Goal: Task Accomplishment & Management: Manage account settings

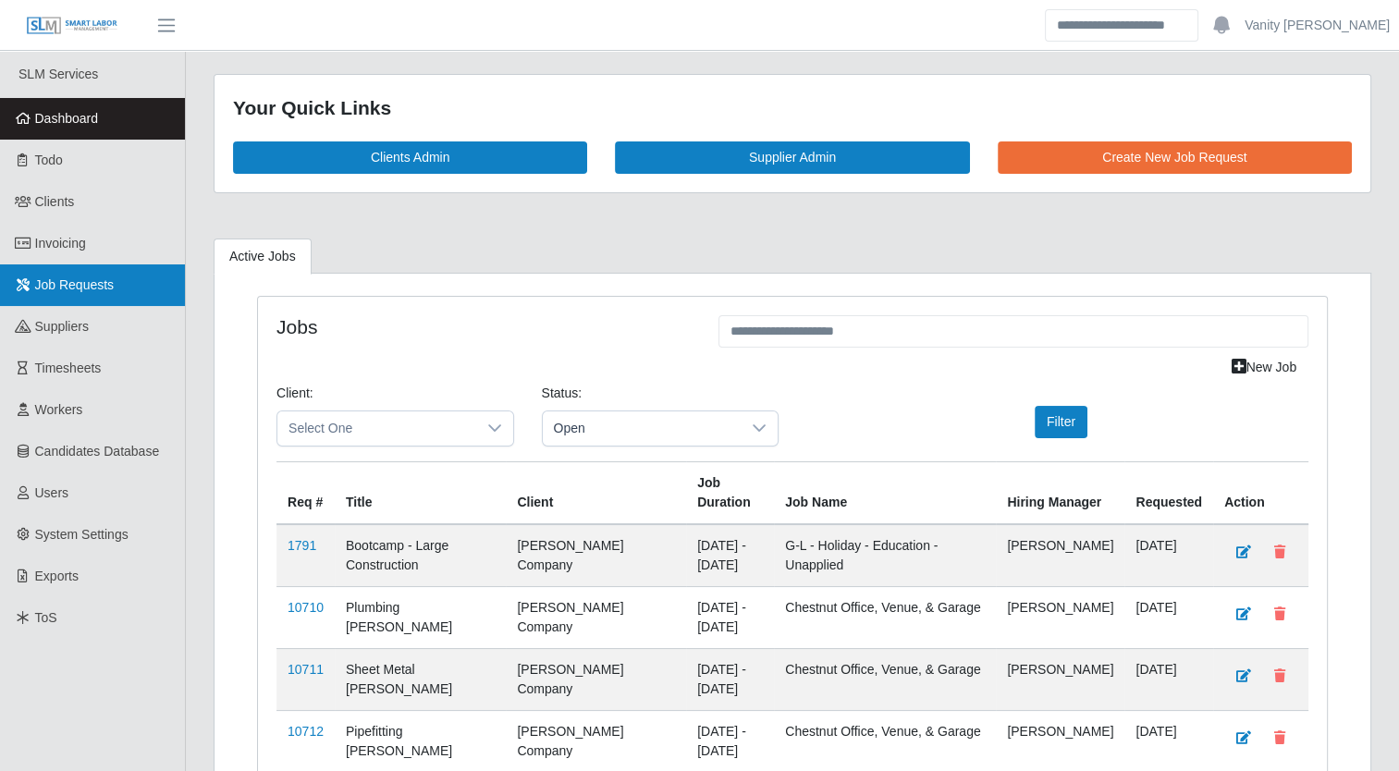
click at [74, 283] on span "Job Requests" at bounding box center [75, 284] width 80 height 15
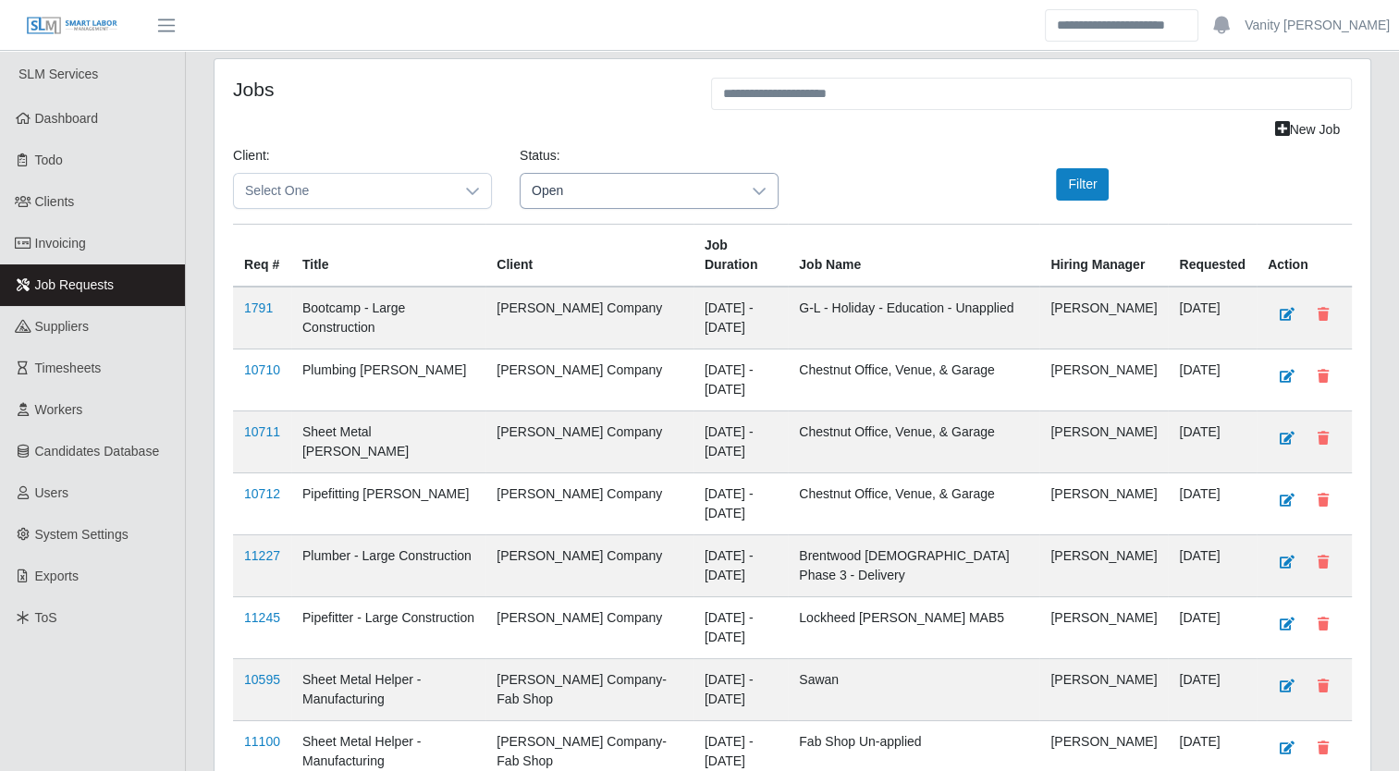
click at [656, 205] on span "Open" at bounding box center [631, 191] width 220 height 34
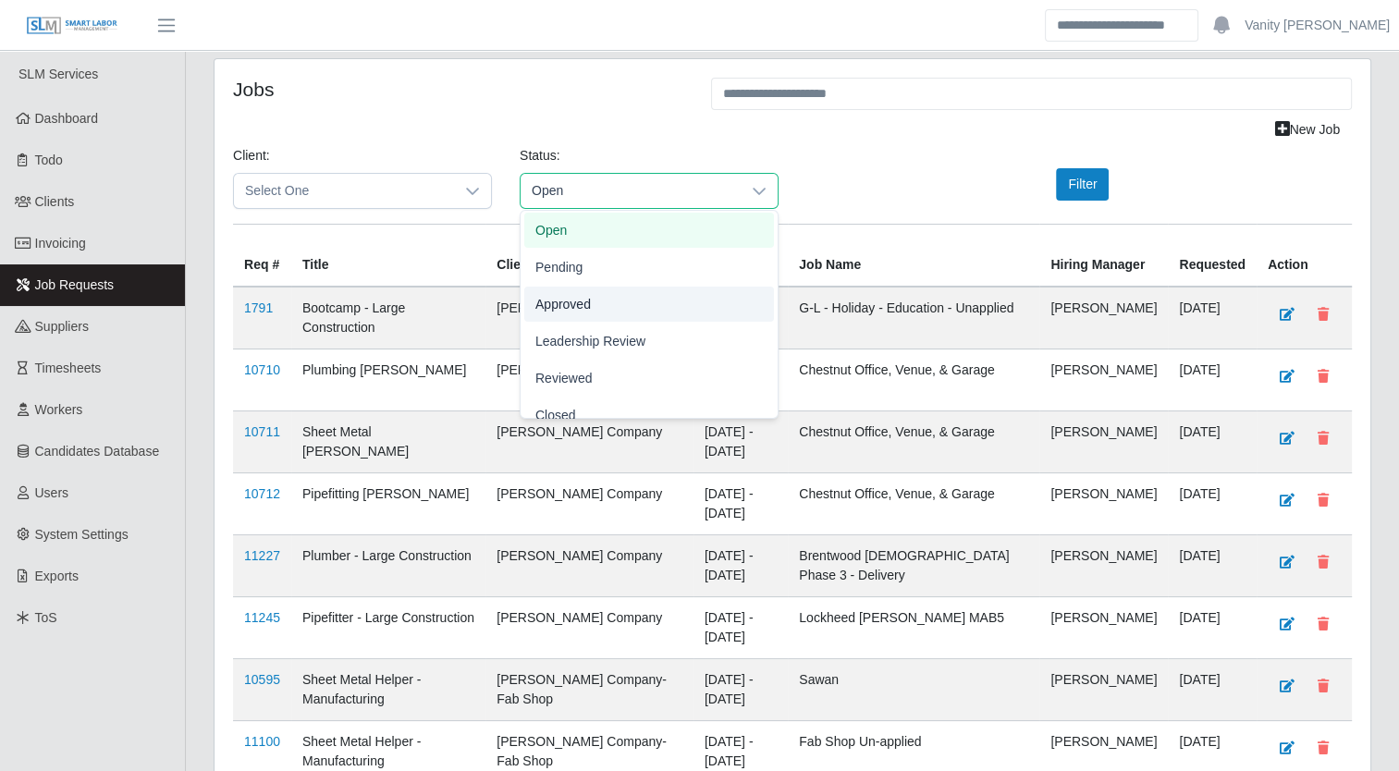
scroll to position [57, 0]
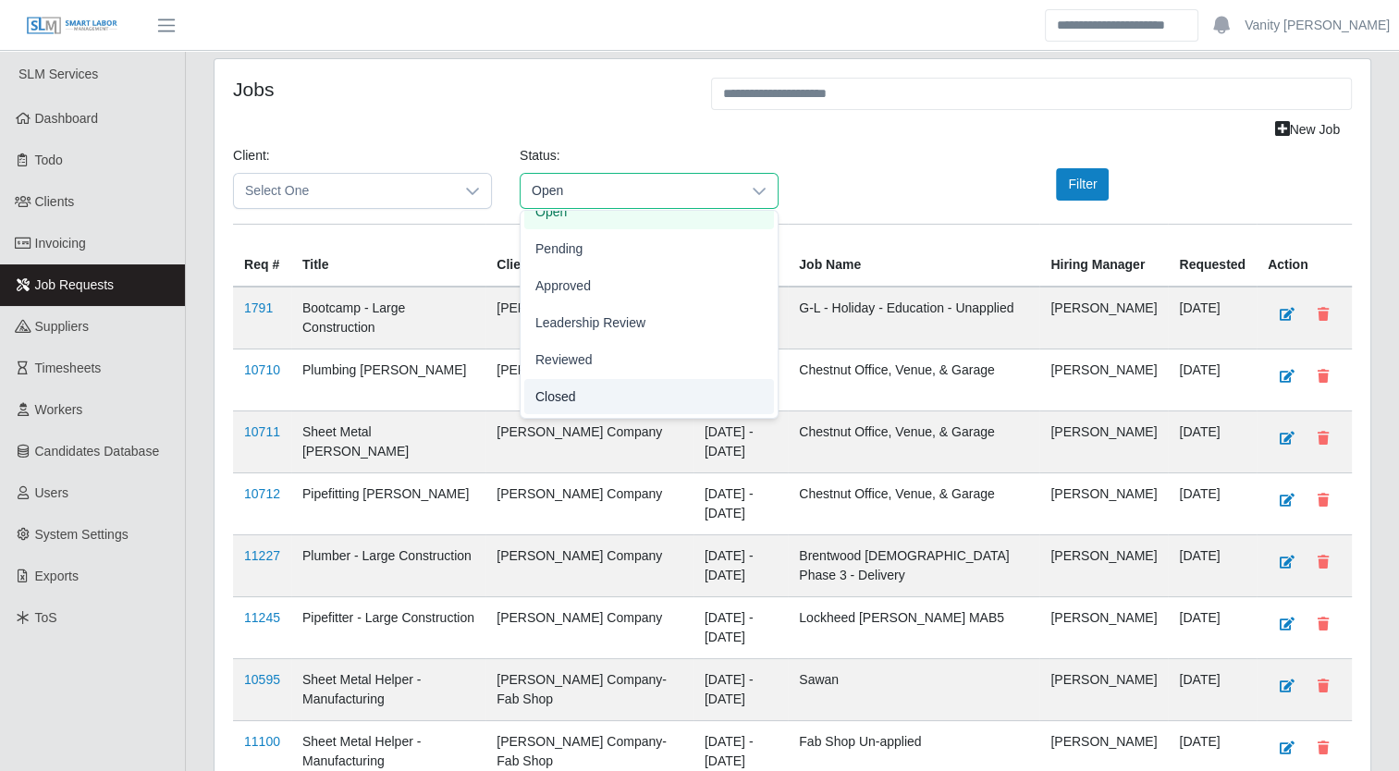
click at [565, 393] on span "Closed" at bounding box center [555, 396] width 41 height 19
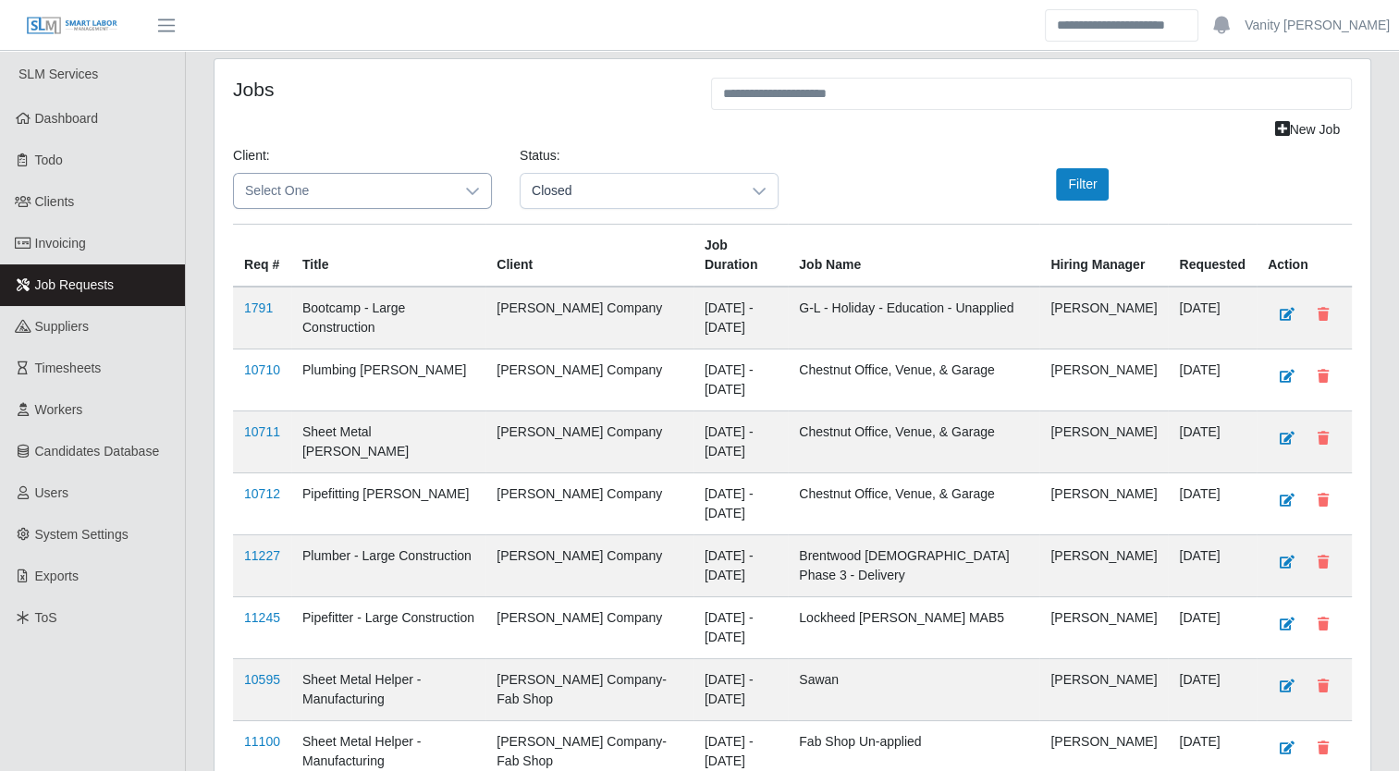
click at [309, 180] on span "Select One" at bounding box center [344, 191] width 220 height 34
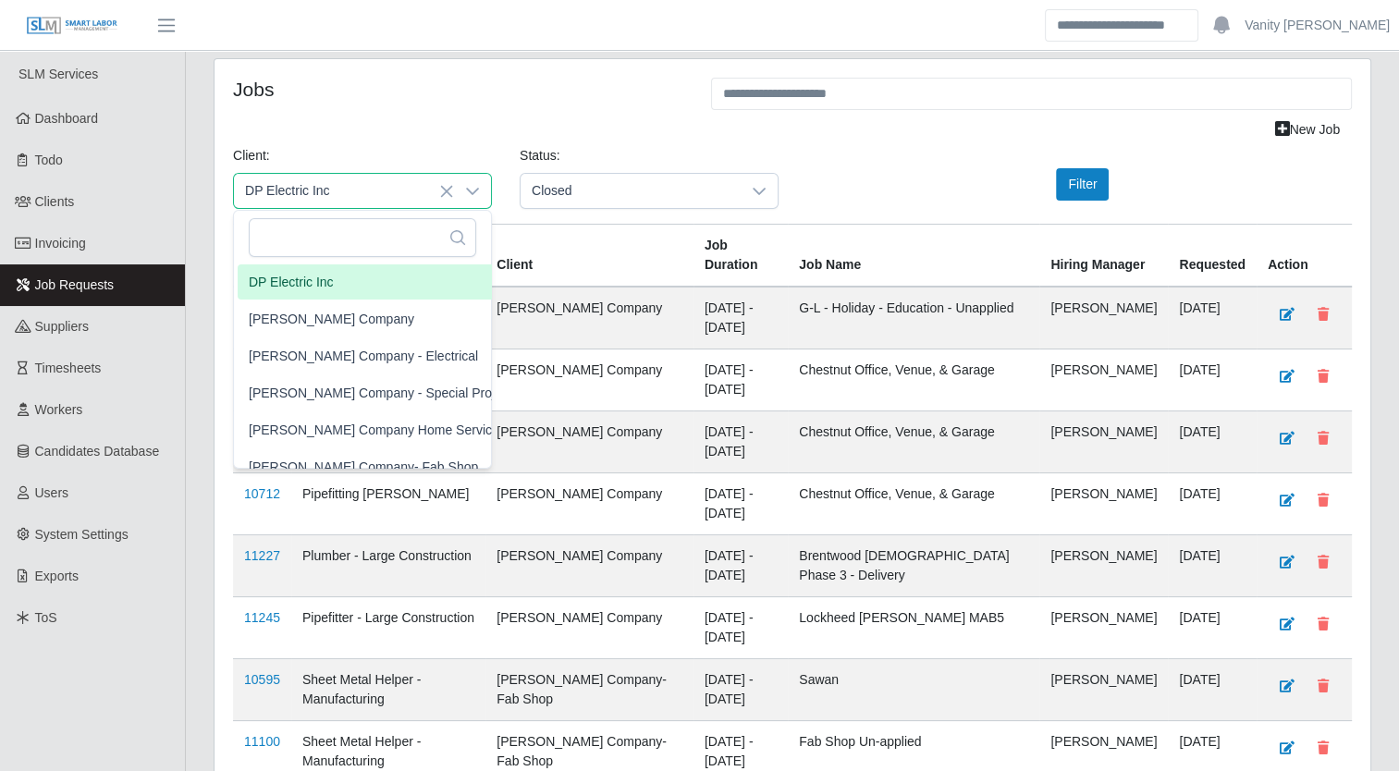
click at [300, 278] on span "DP Electric Inc" at bounding box center [291, 282] width 85 height 19
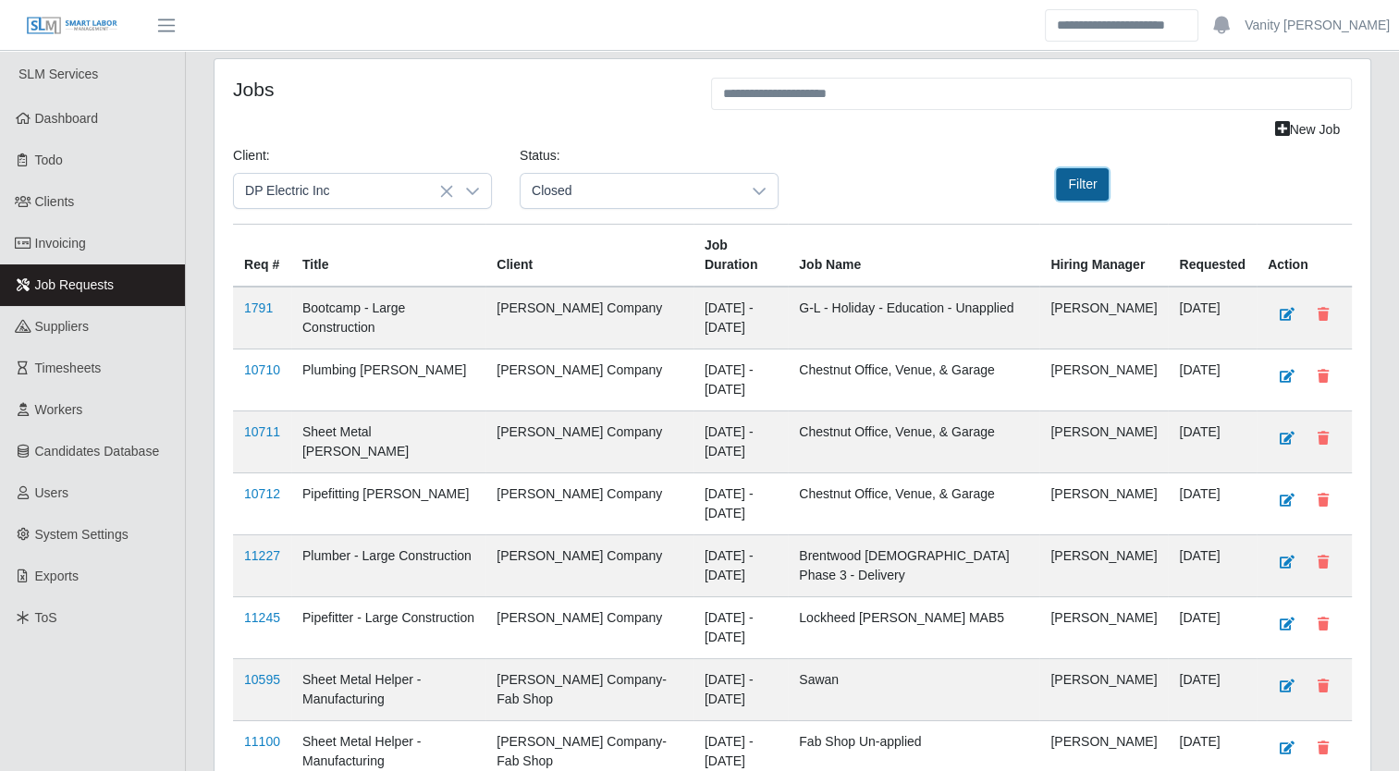
click at [1071, 191] on button "Filter" at bounding box center [1082, 184] width 53 height 32
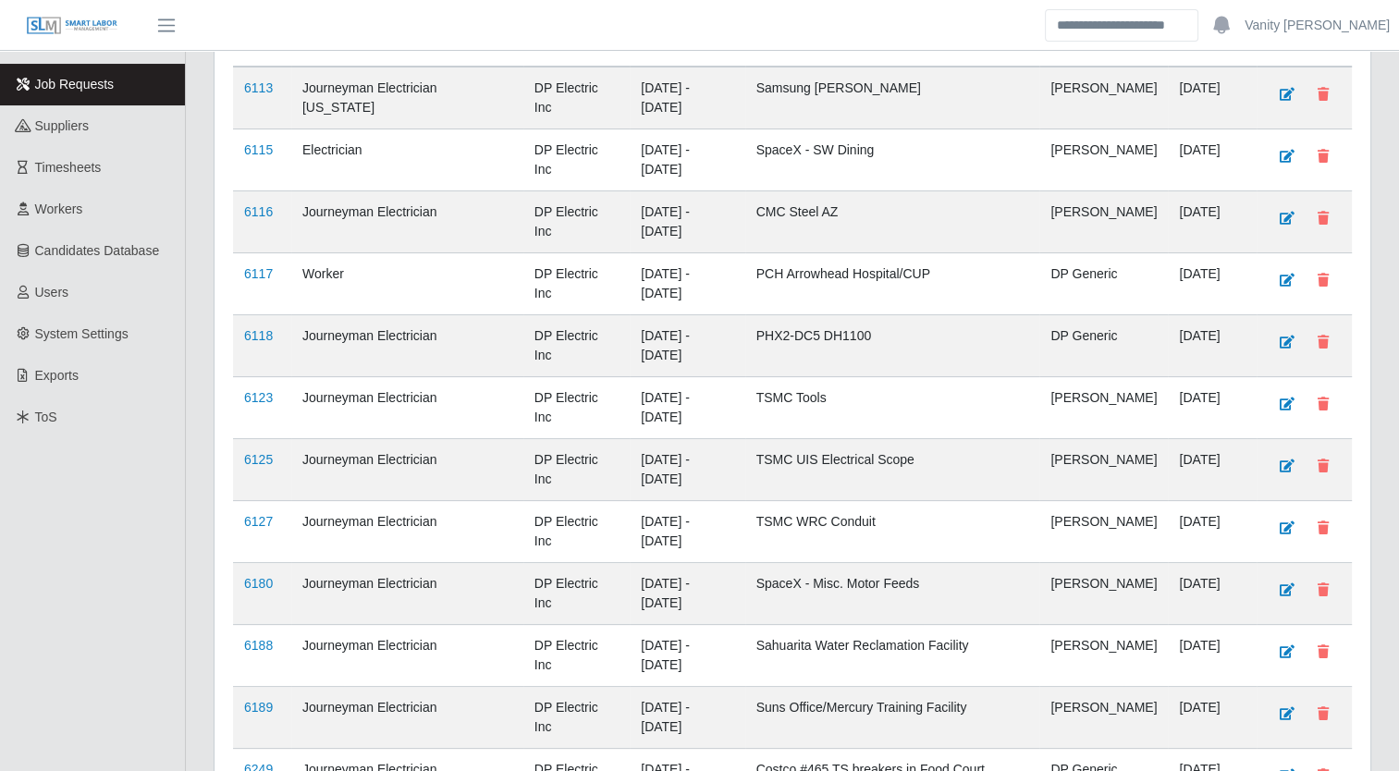
scroll to position [58, 0]
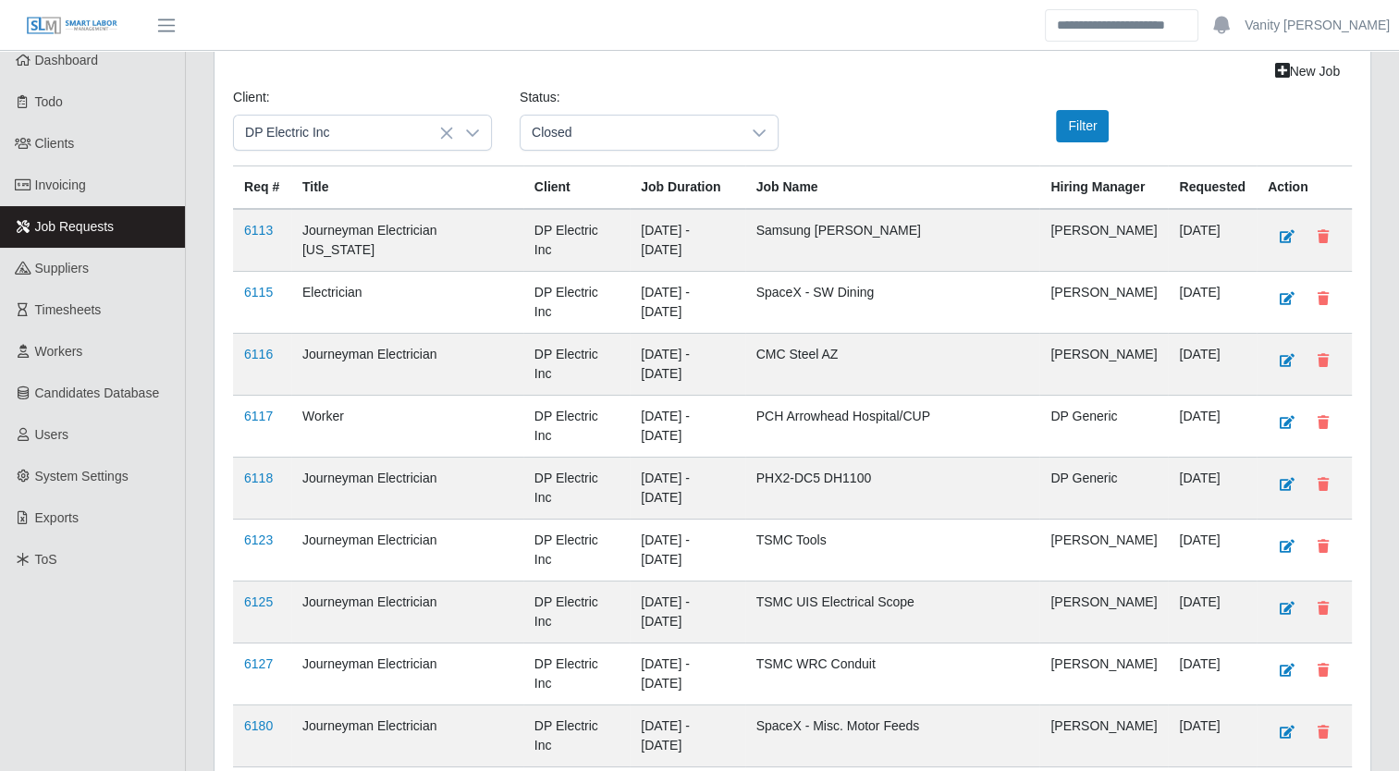
click at [76, 224] on span "Job Requests" at bounding box center [75, 226] width 80 height 15
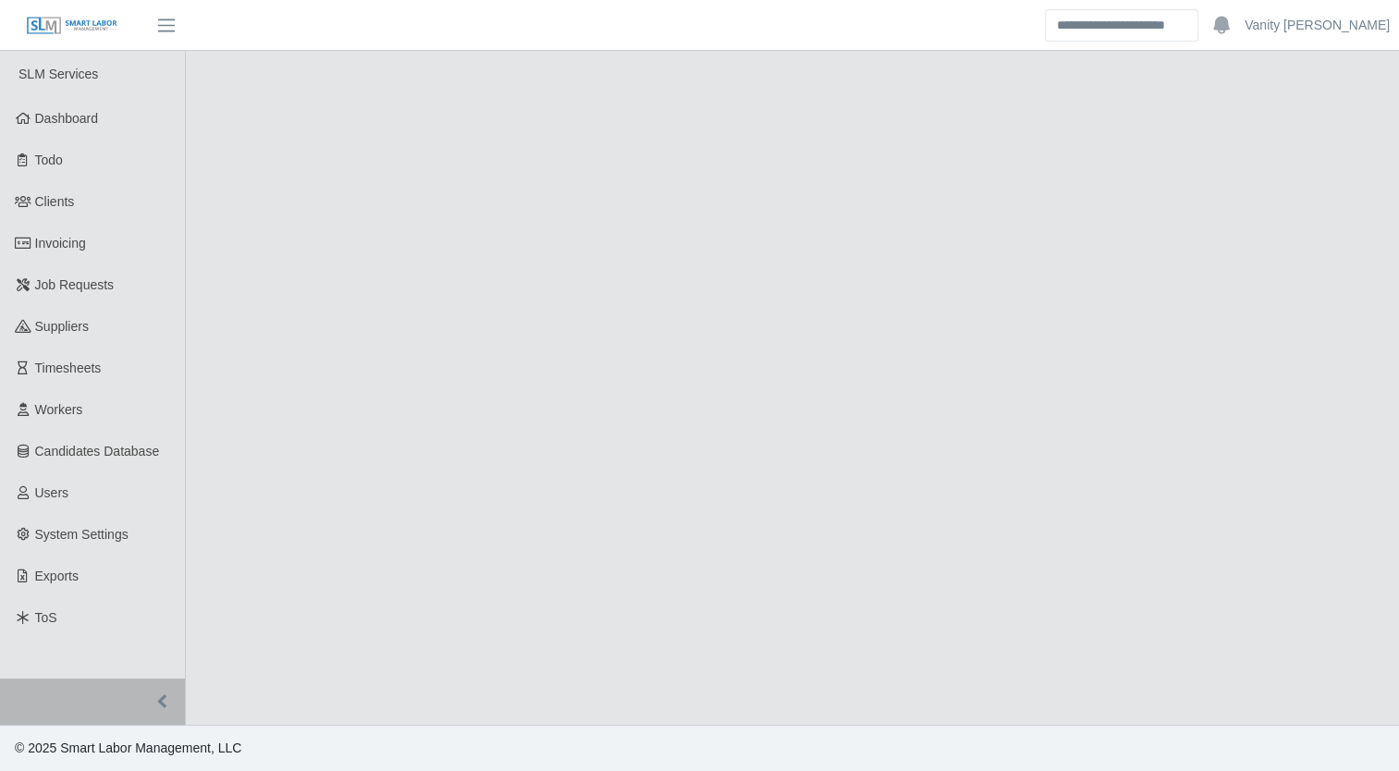
select select "******"
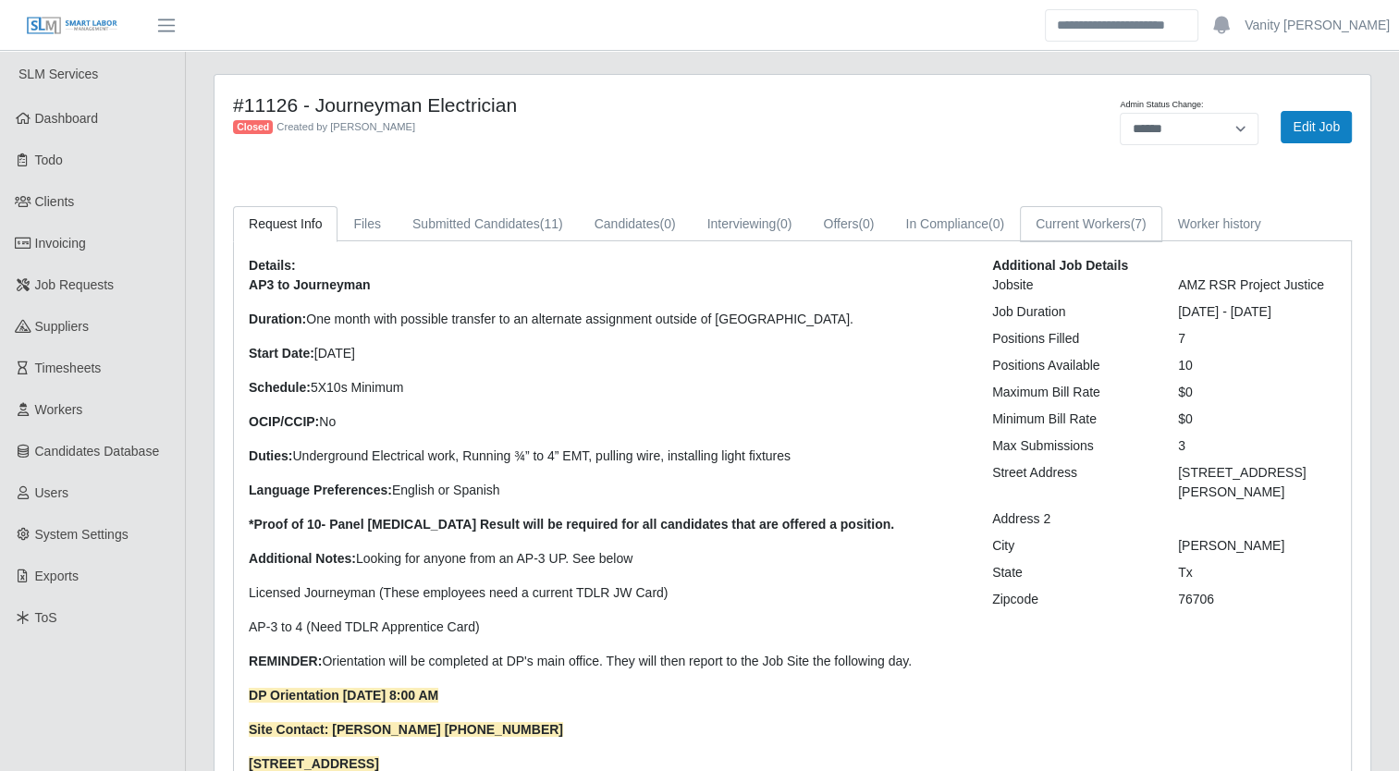
click at [1063, 222] on link "Current Workers (7)" at bounding box center [1091, 224] width 142 height 36
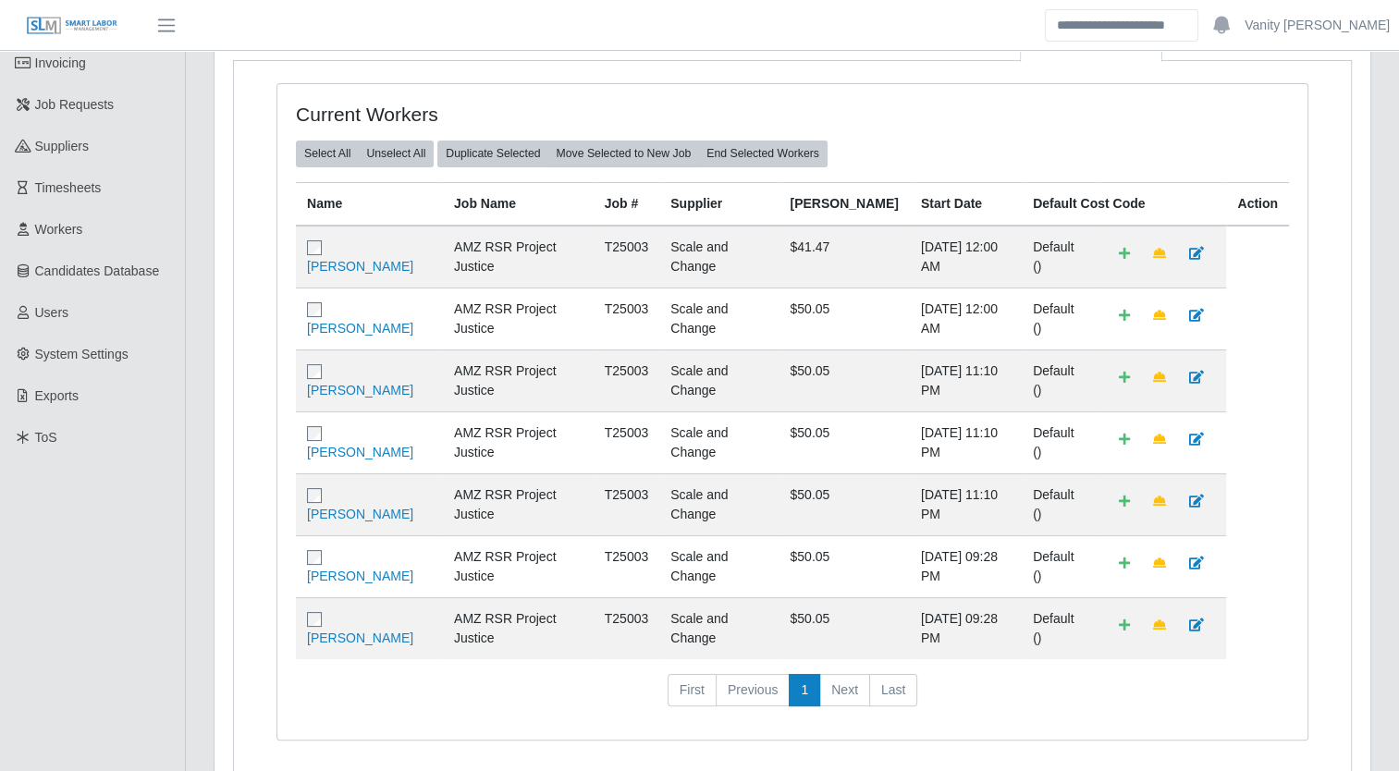
scroll to position [185, 0]
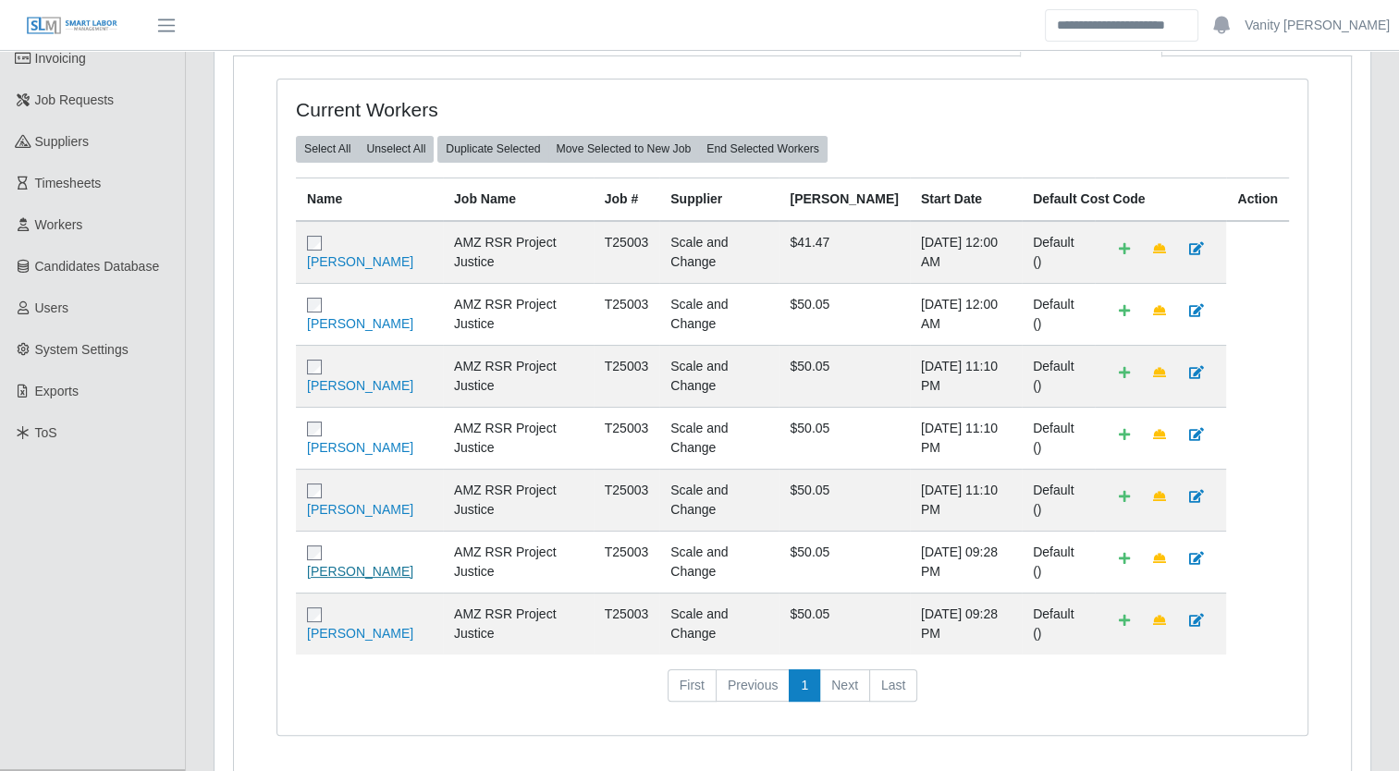
click at [350, 564] on link "Cesar Villa" at bounding box center [360, 571] width 106 height 15
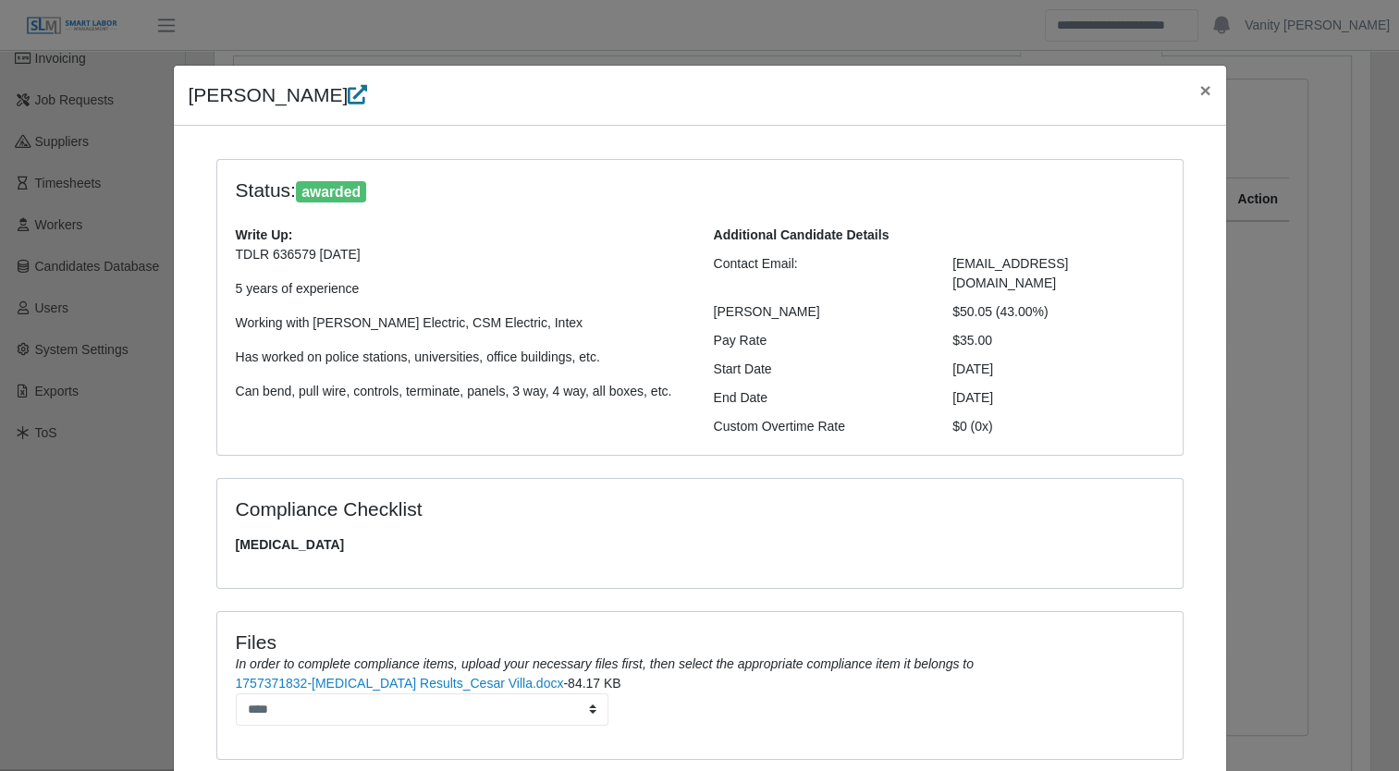
click at [348, 102] on icon at bounding box center [357, 94] width 19 height 19
click at [1199, 92] on span "×" at bounding box center [1204, 90] width 11 height 21
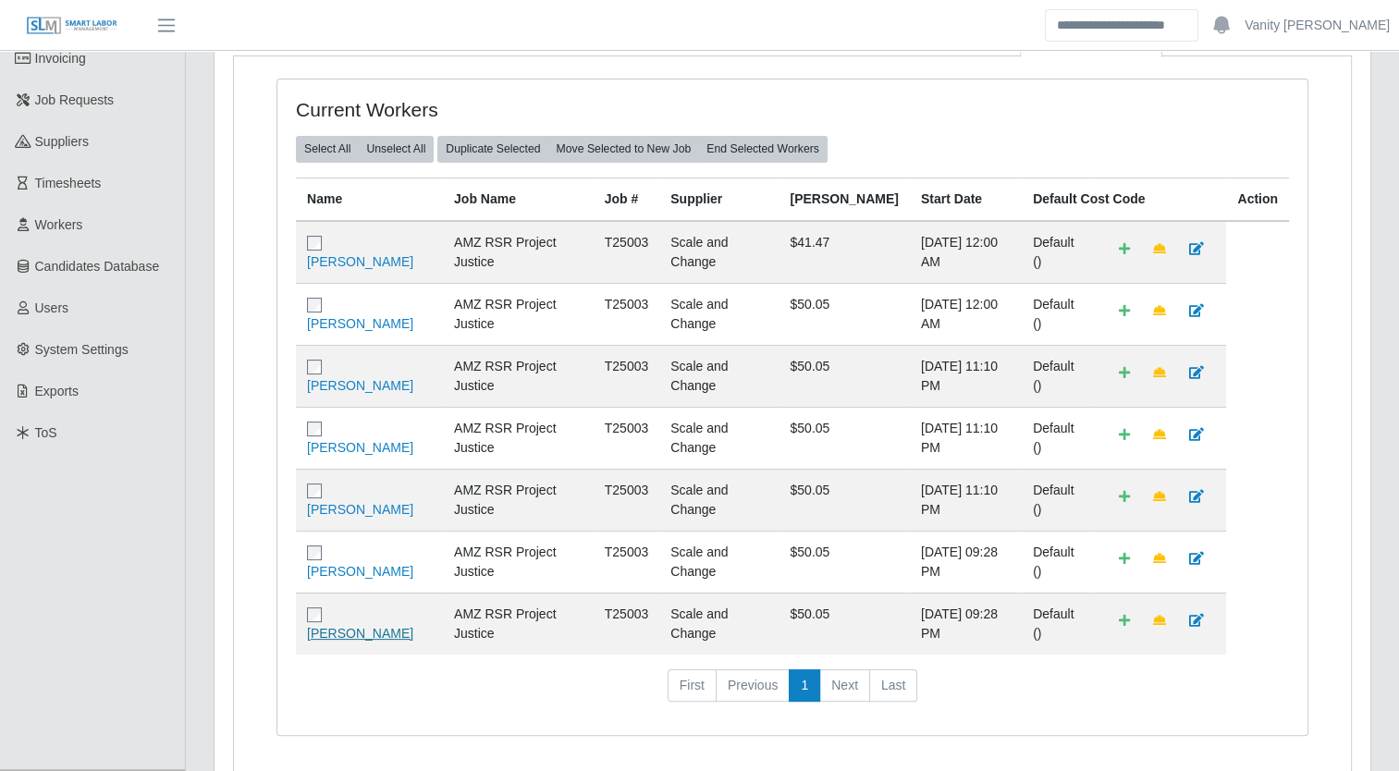
click at [374, 626] on link "Jorge Melo" at bounding box center [360, 633] width 106 height 15
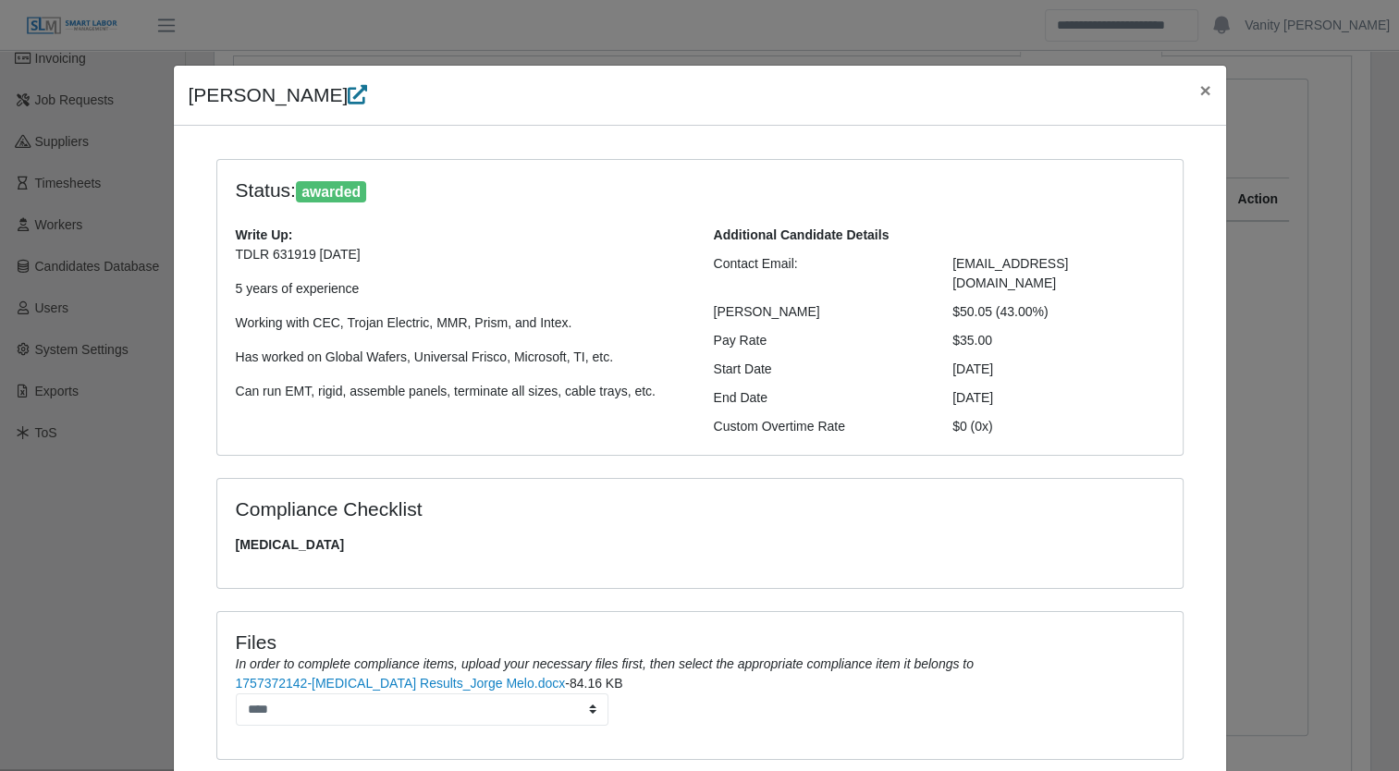
click at [348, 90] on icon at bounding box center [357, 94] width 19 height 19
click at [1205, 98] on button "×" at bounding box center [1205, 90] width 41 height 49
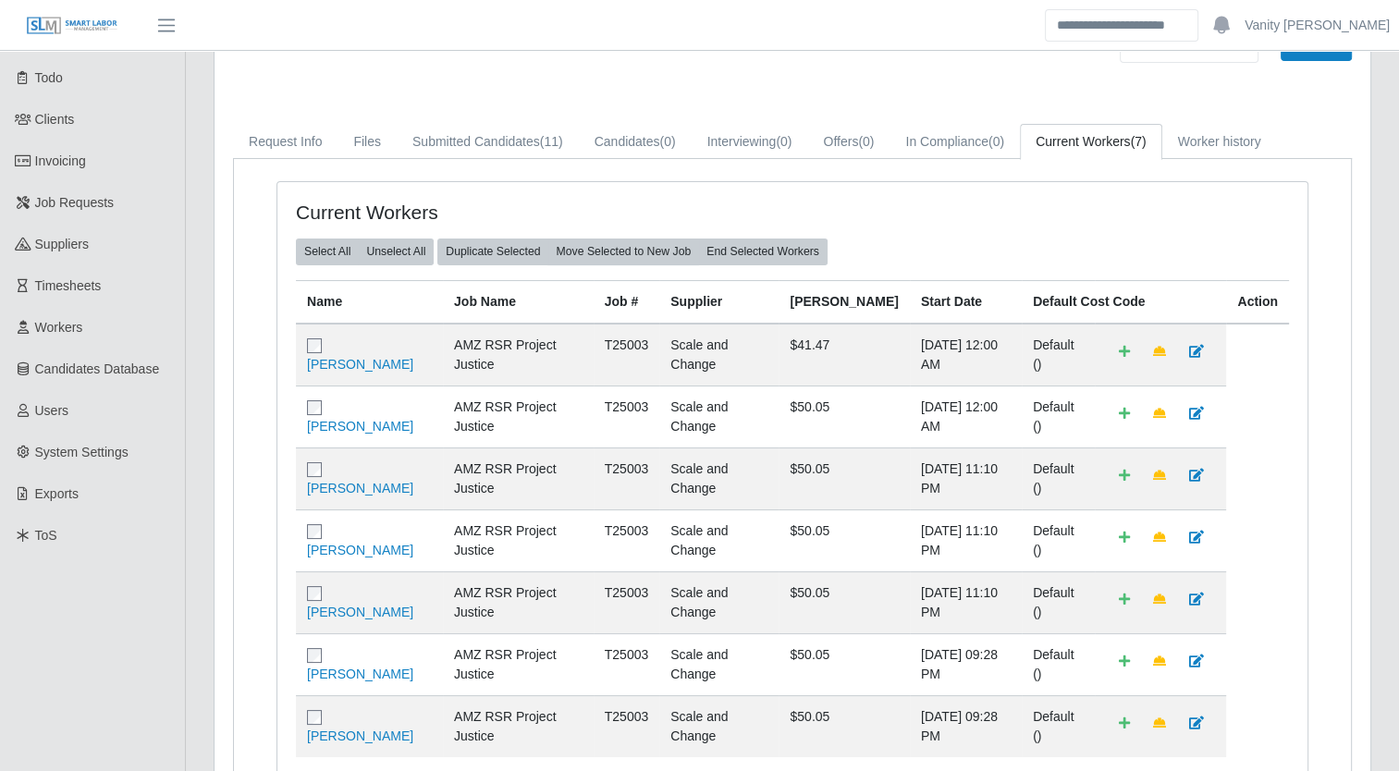
scroll to position [0, 0]
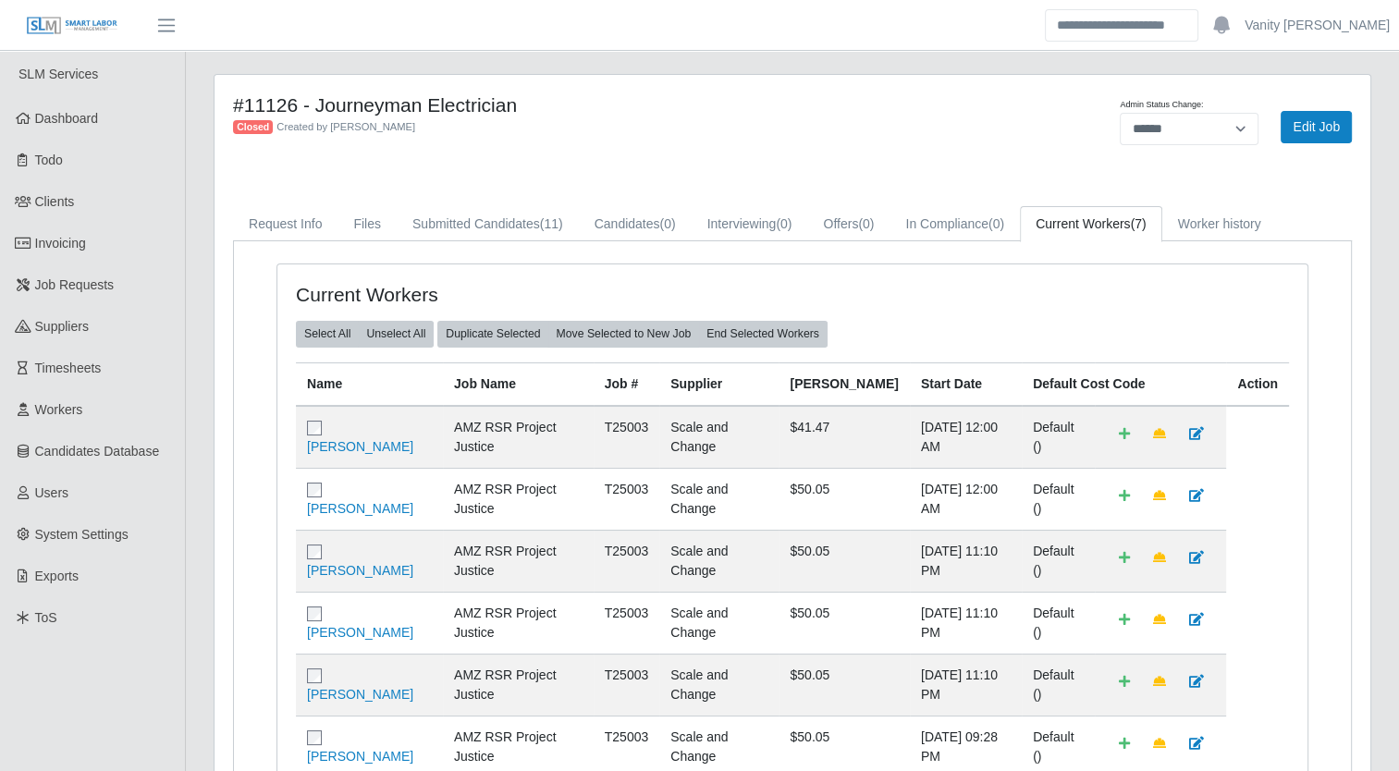
click at [784, 110] on h4 "#11126 - Journeyman Electrician" at bounding box center [553, 104] width 641 height 23
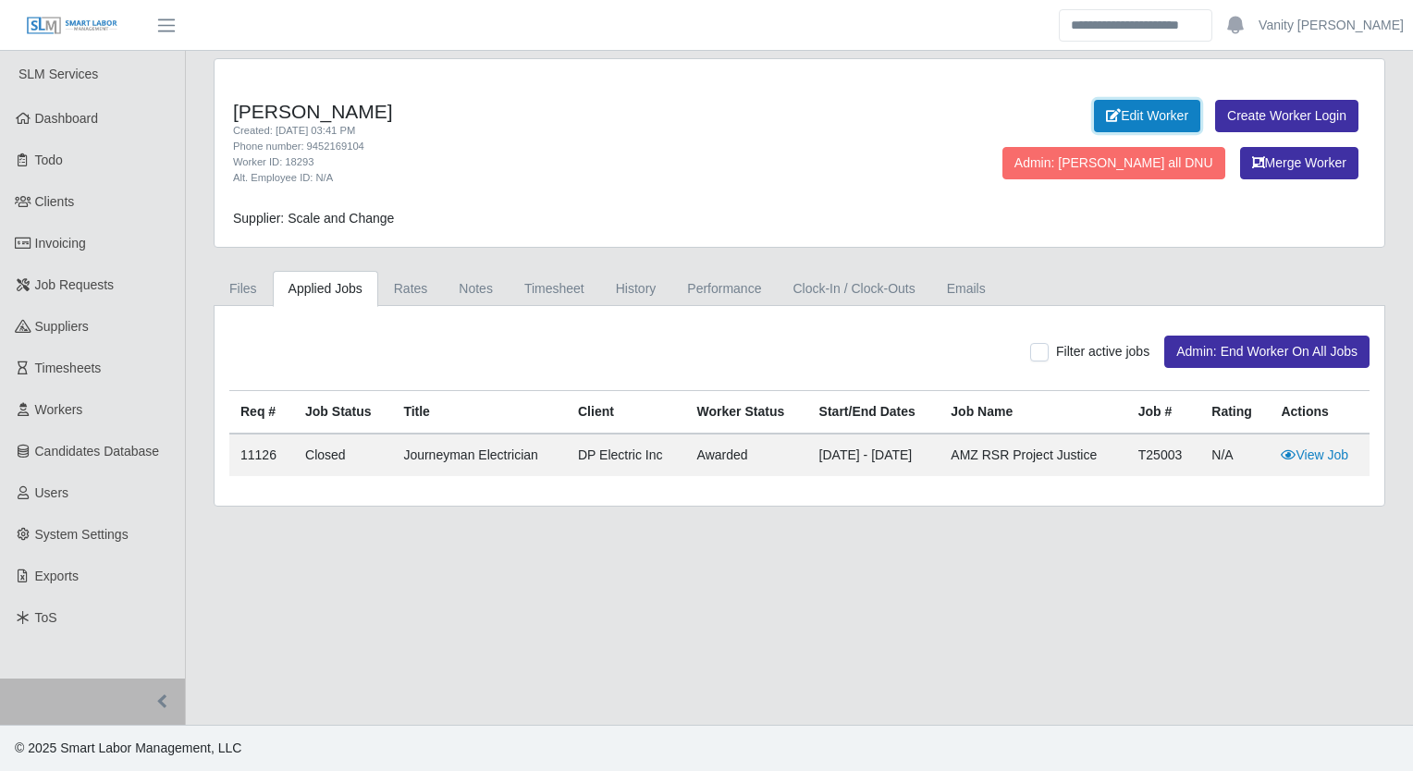
click at [1094, 117] on link "Edit Worker" at bounding box center [1147, 116] width 106 height 32
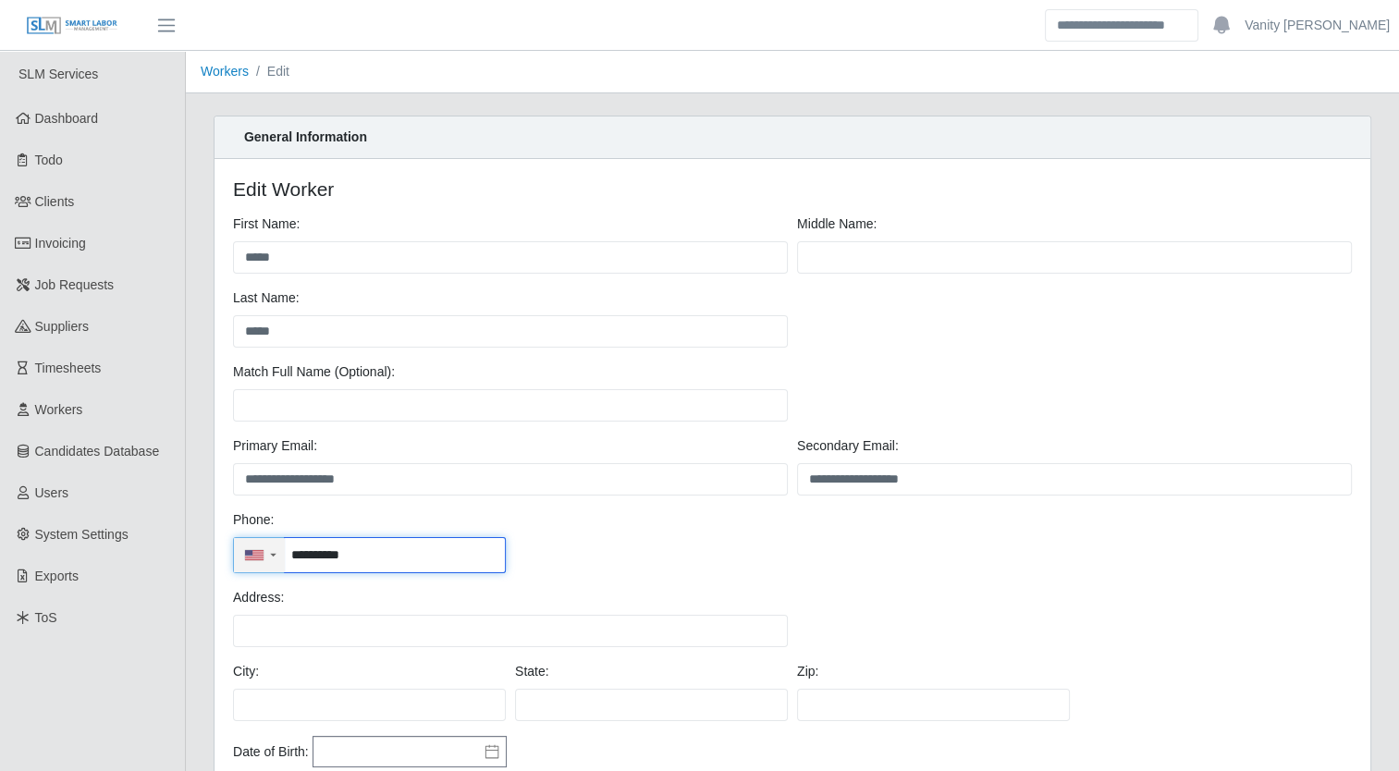
drag, startPoint x: 392, startPoint y: 559, endPoint x: 278, endPoint y: 564, distance: 113.8
click at [278, 564] on div "**********" at bounding box center [369, 555] width 273 height 36
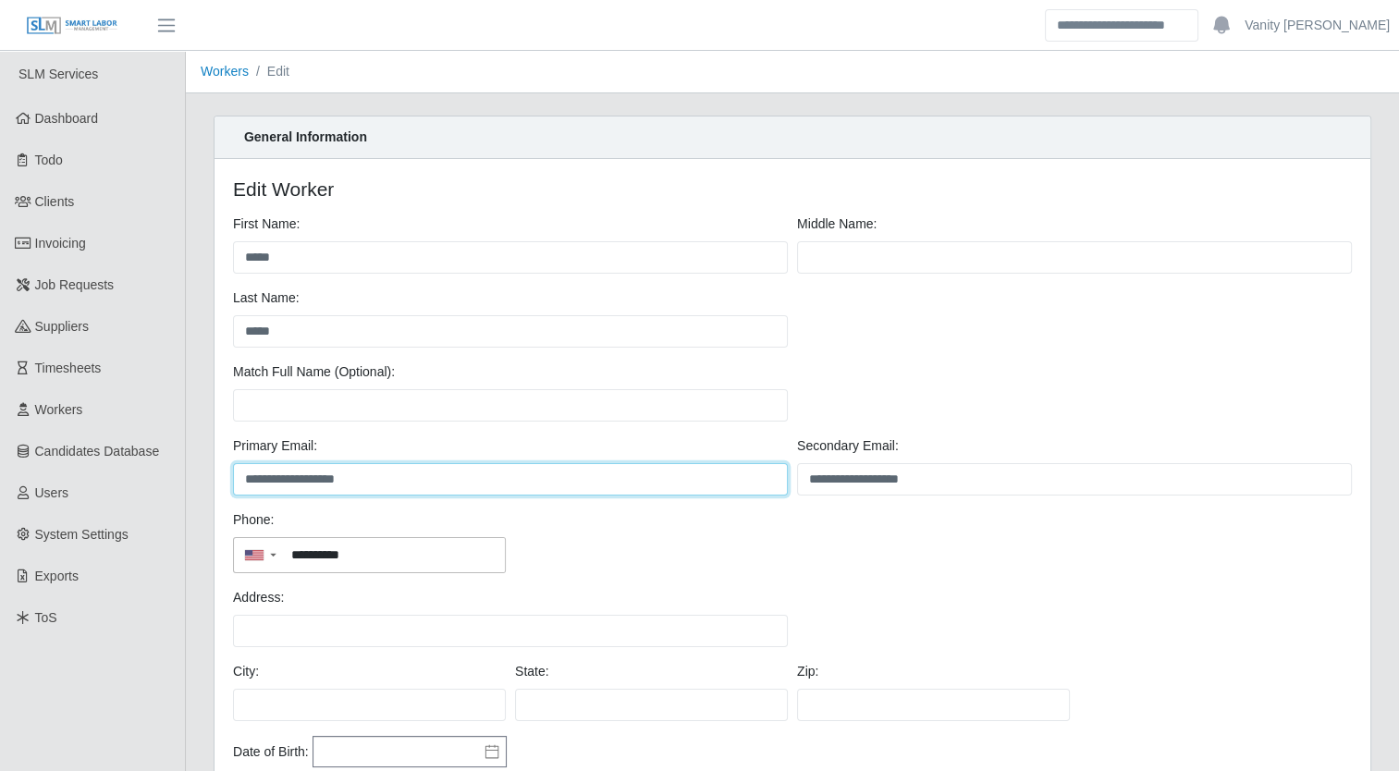
drag, startPoint x: 432, startPoint y: 485, endPoint x: 239, endPoint y: 476, distance: 193.5
click at [239, 476] on input "**********" at bounding box center [510, 479] width 555 height 32
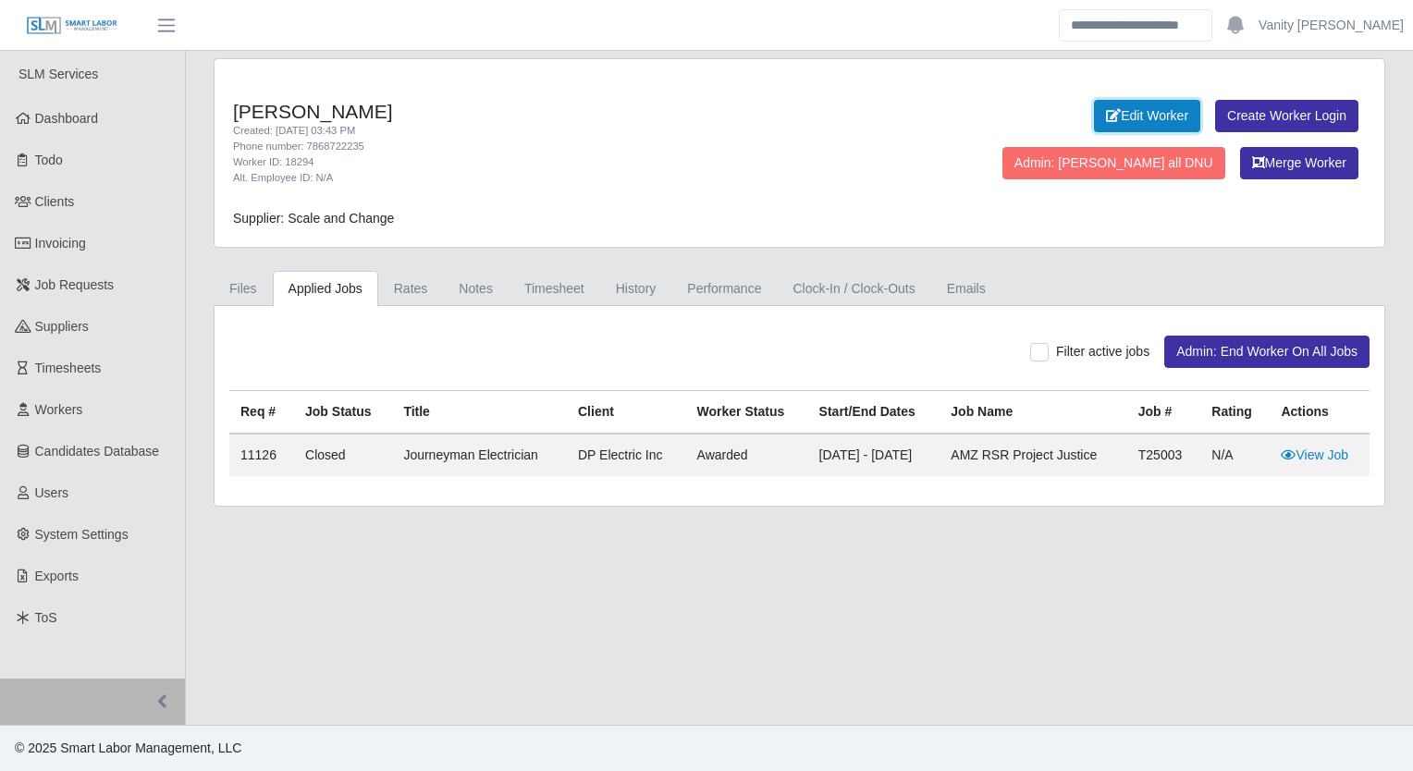
click at [1094, 112] on link "Edit Worker" at bounding box center [1147, 116] width 106 height 32
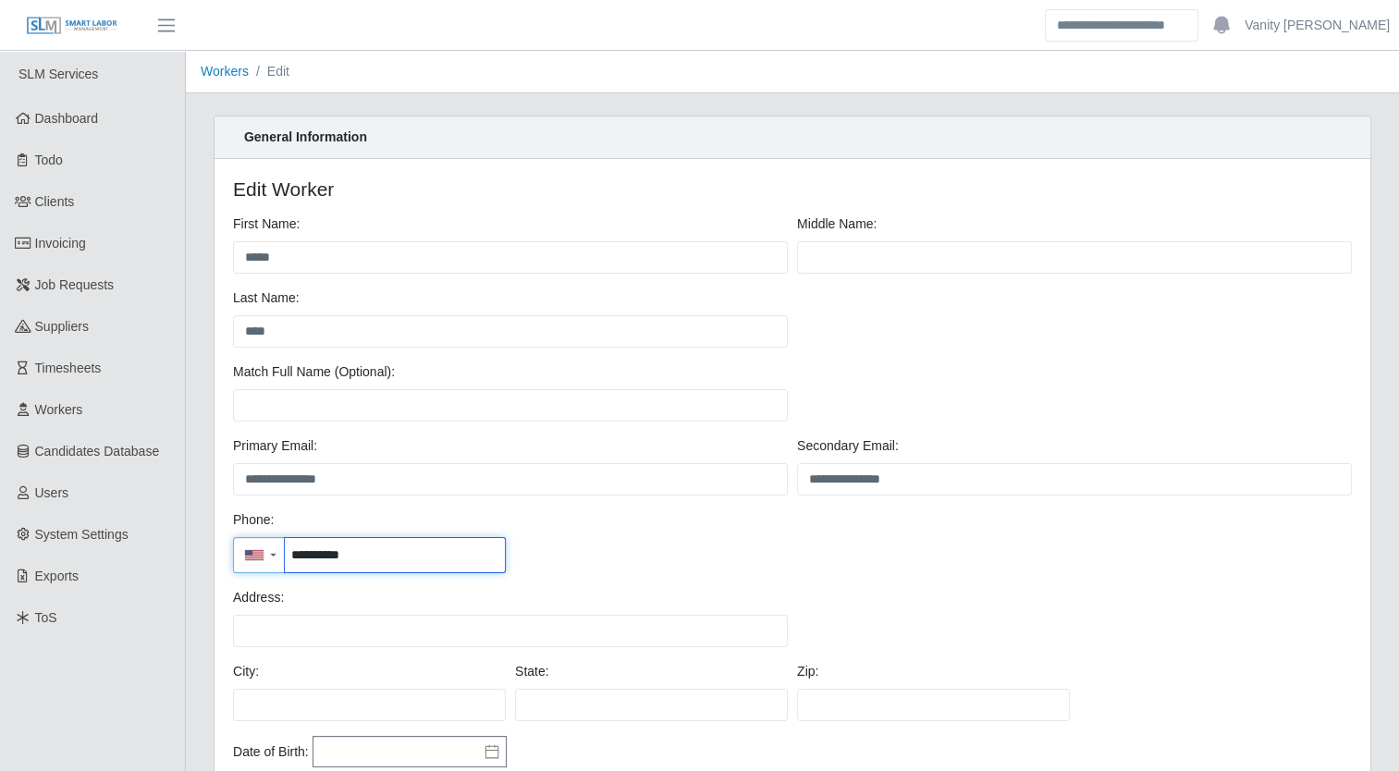
drag, startPoint x: 377, startPoint y: 563, endPoint x: 285, endPoint y: 563, distance: 92.5
click at [285, 563] on input "**********" at bounding box center [395, 555] width 220 height 34
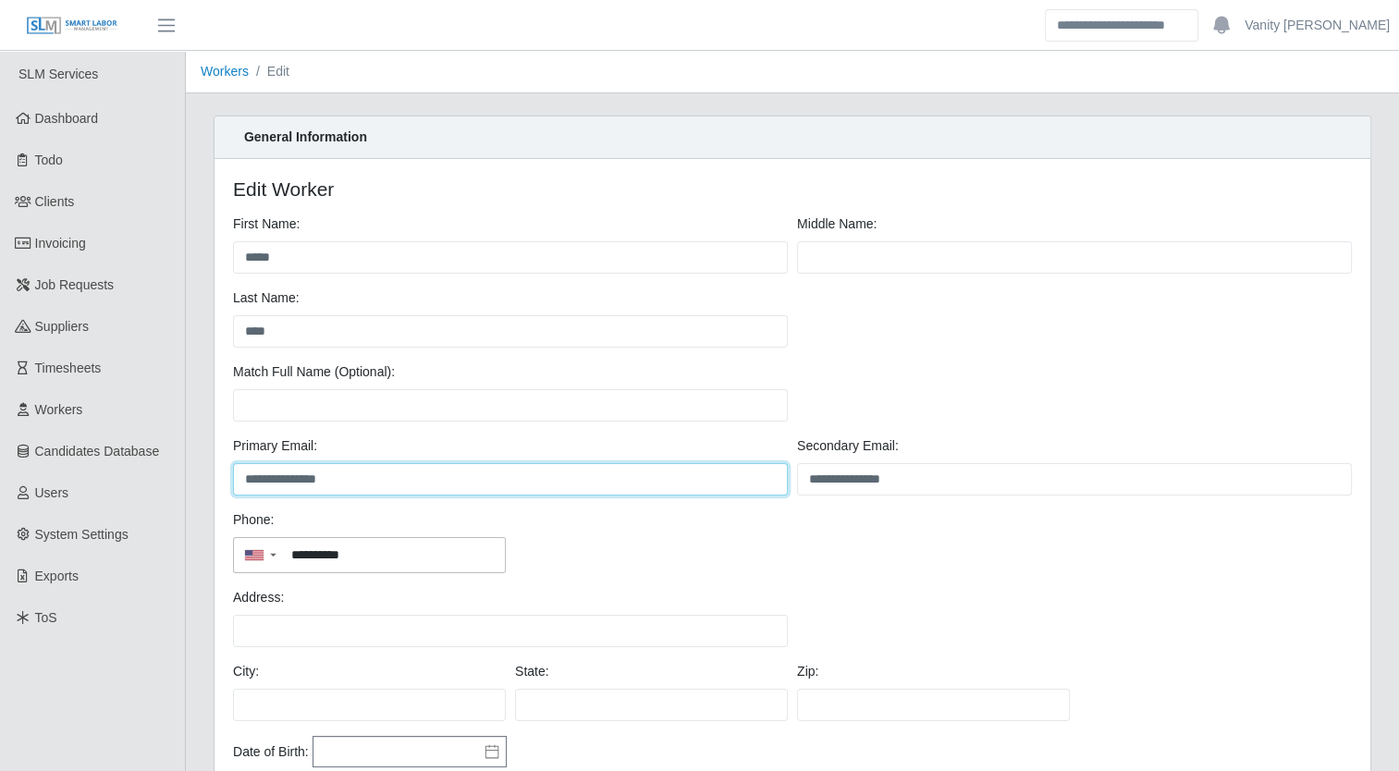
drag, startPoint x: 359, startPoint y: 480, endPoint x: 236, endPoint y: 485, distance: 123.1
click at [236, 485] on input "**********" at bounding box center [510, 479] width 555 height 32
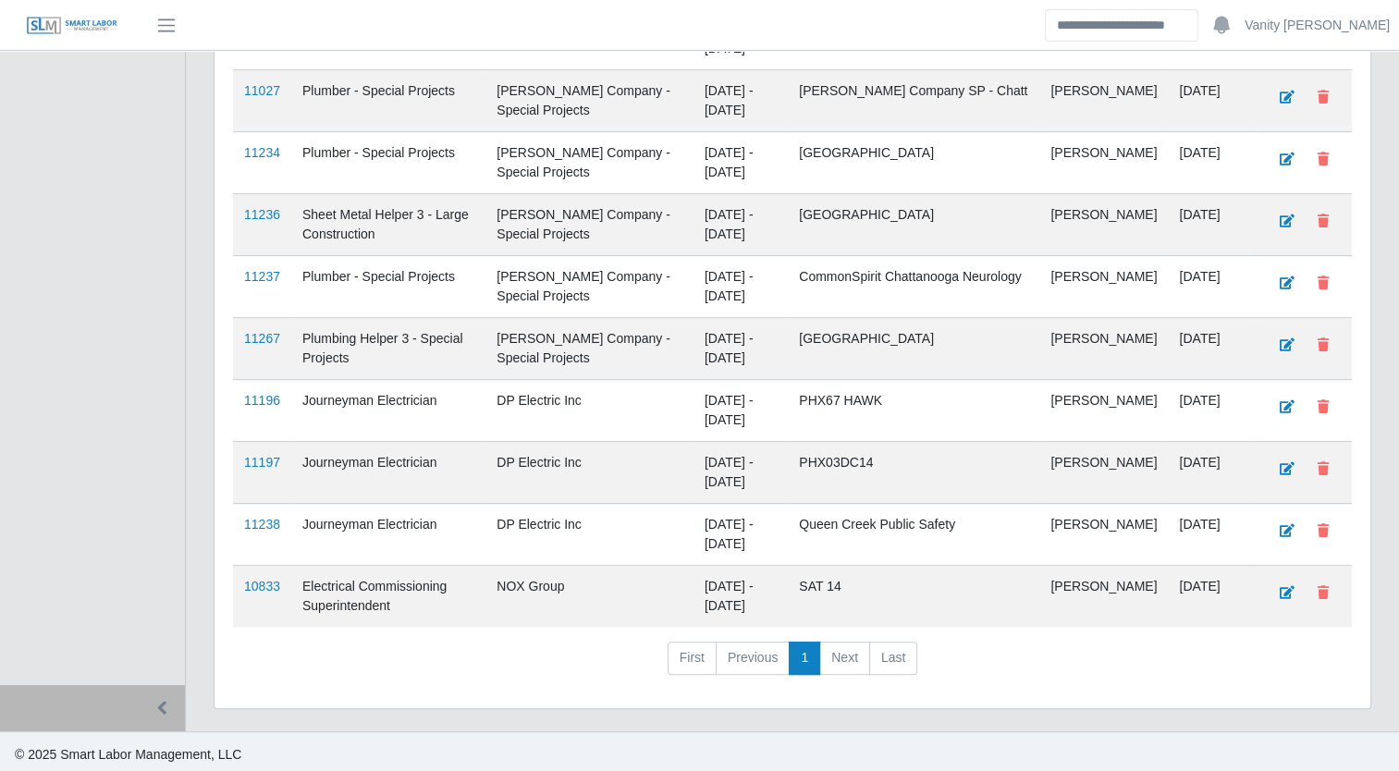
scroll to position [590, 0]
click at [264, 454] on link "11197" at bounding box center [262, 461] width 36 height 15
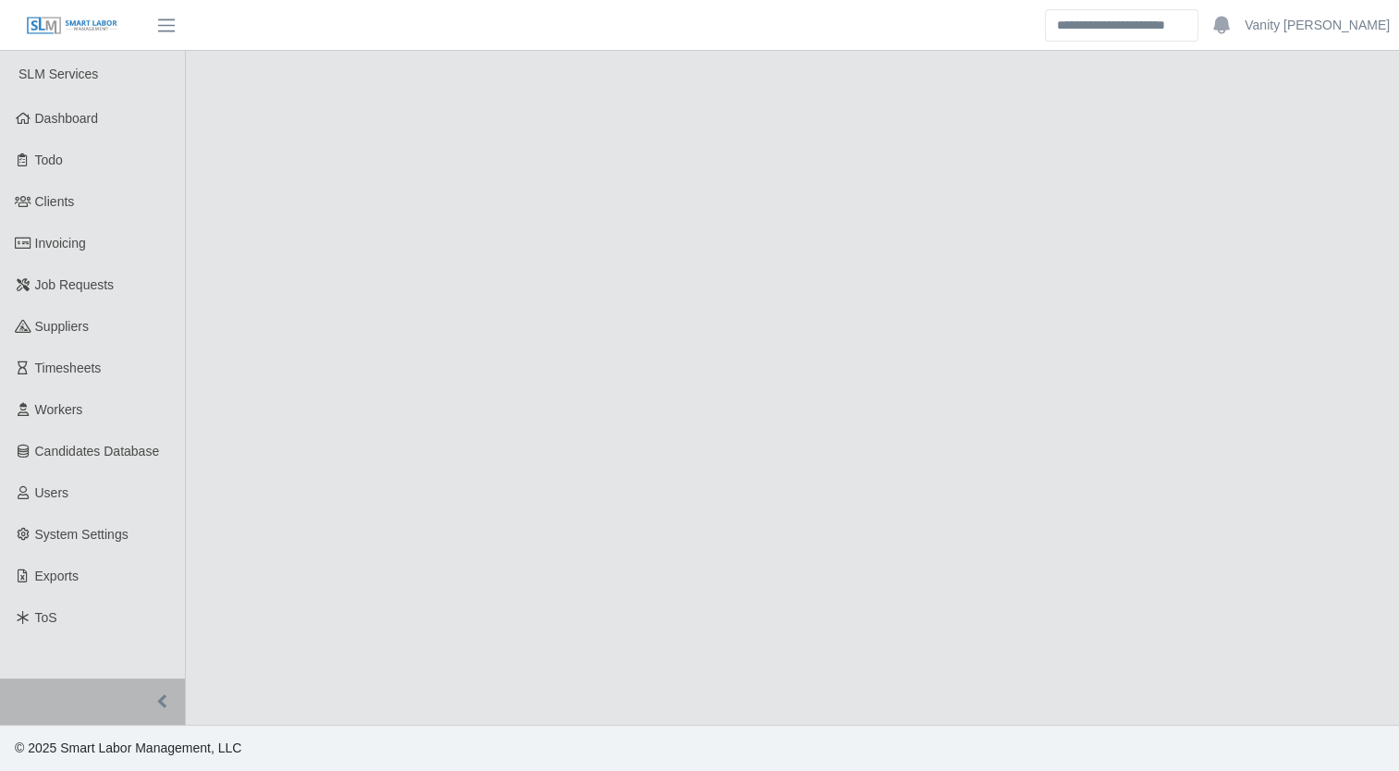
select select "****"
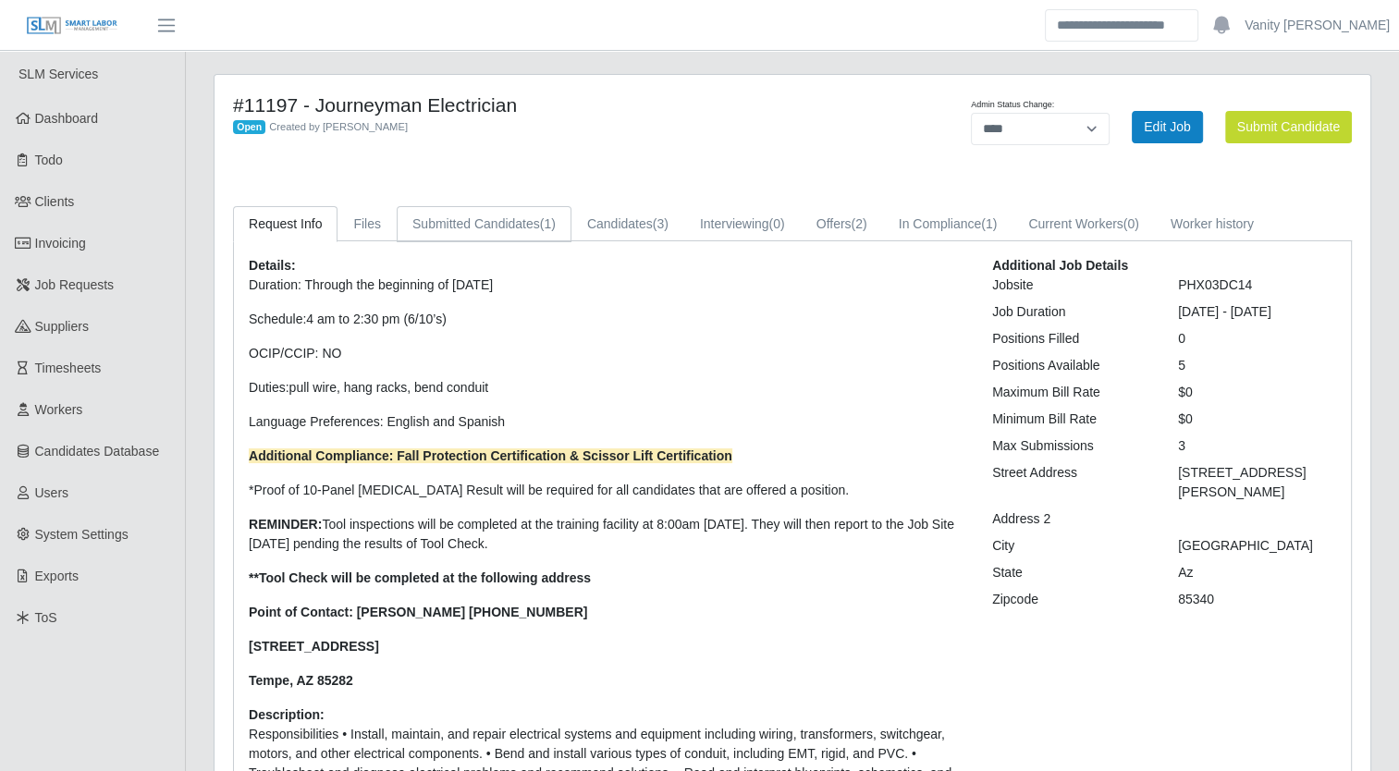
click at [485, 213] on link "Submitted Candidates (1)" at bounding box center [484, 224] width 175 height 36
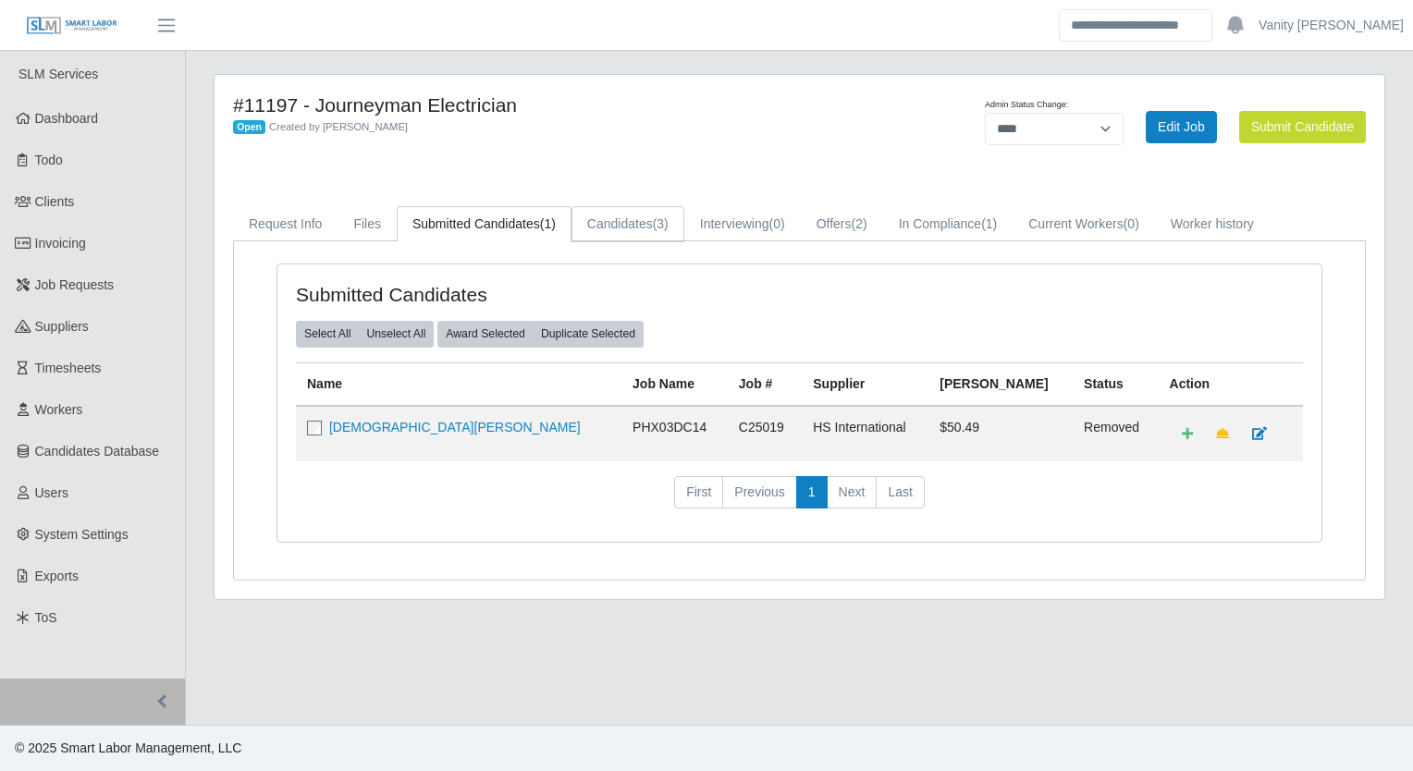
click at [633, 220] on link "Candidates (3)" at bounding box center [628, 224] width 113 height 36
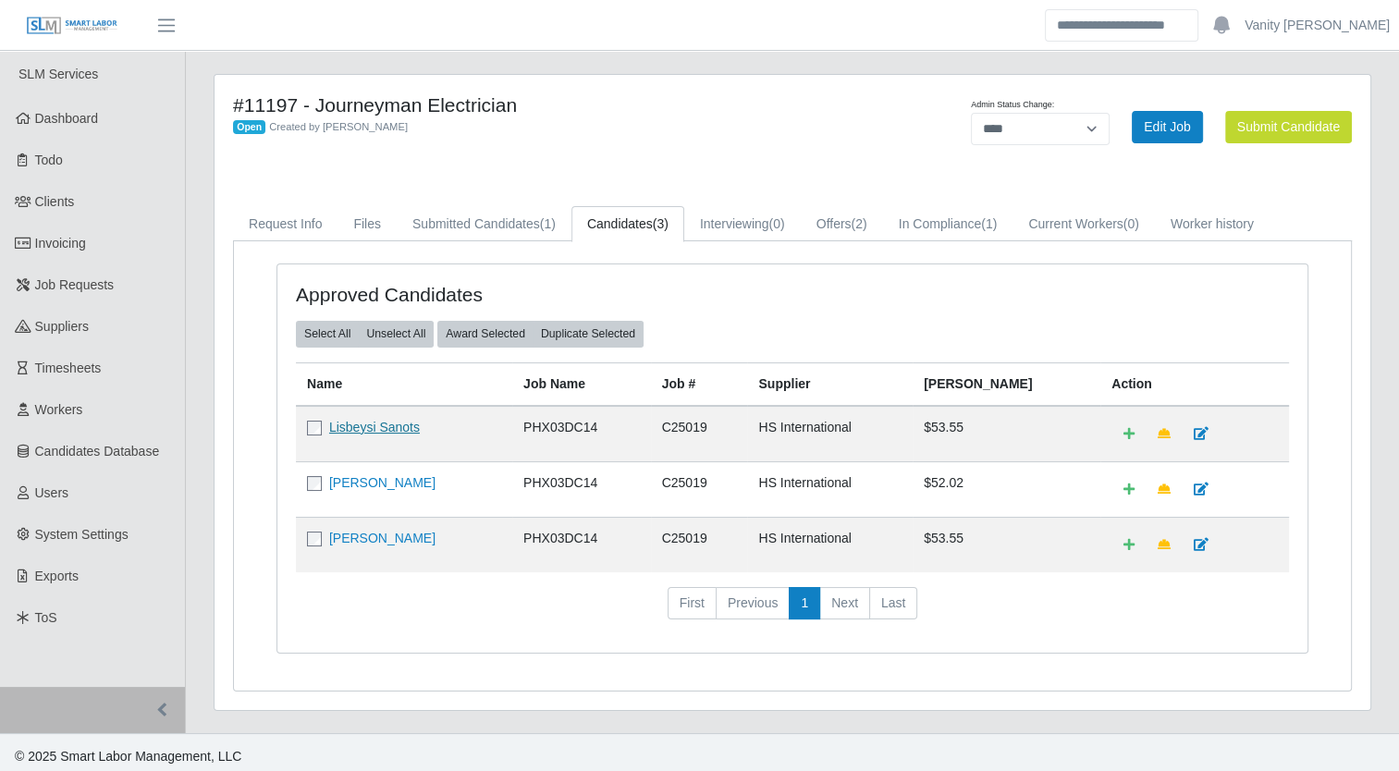
click at [380, 429] on link "Lisbeysi Sanots" at bounding box center [374, 427] width 91 height 15
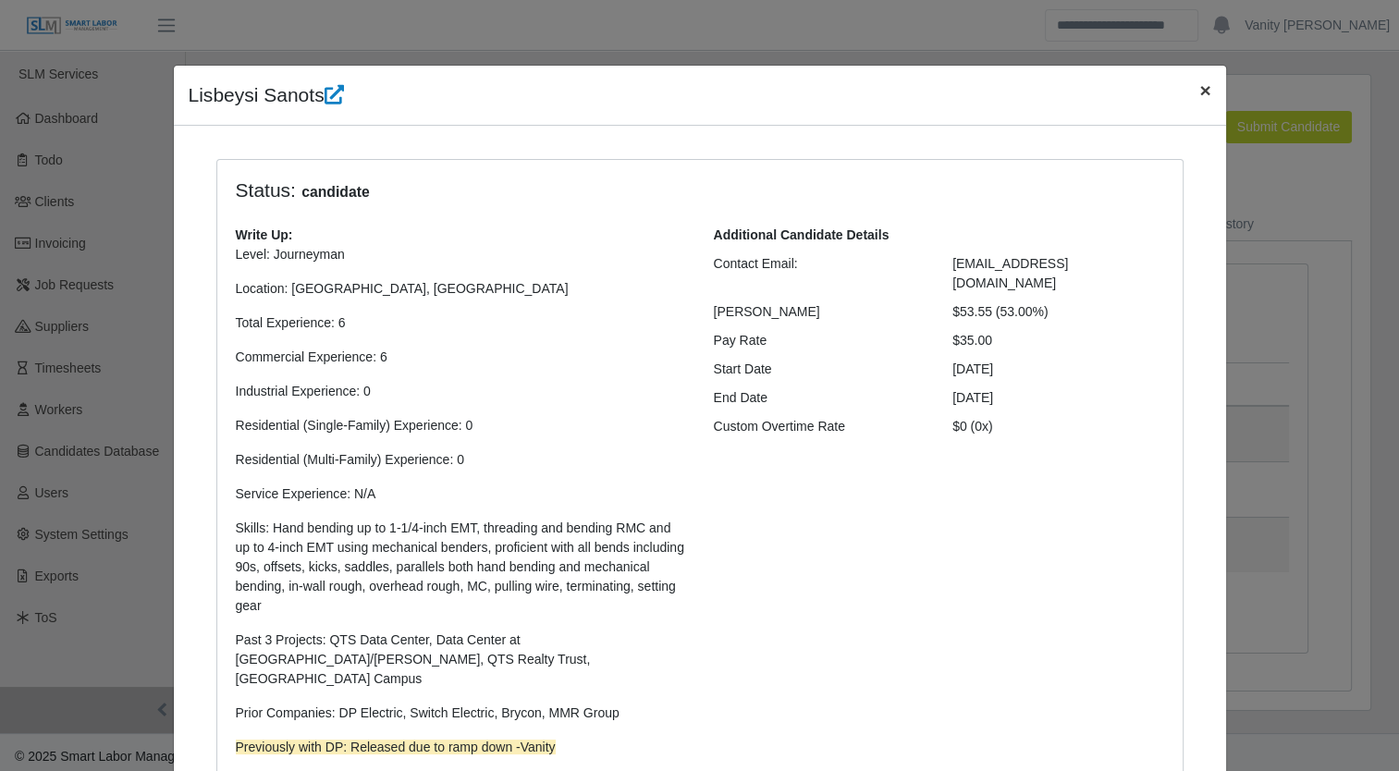
click at [1201, 93] on span "×" at bounding box center [1204, 90] width 11 height 21
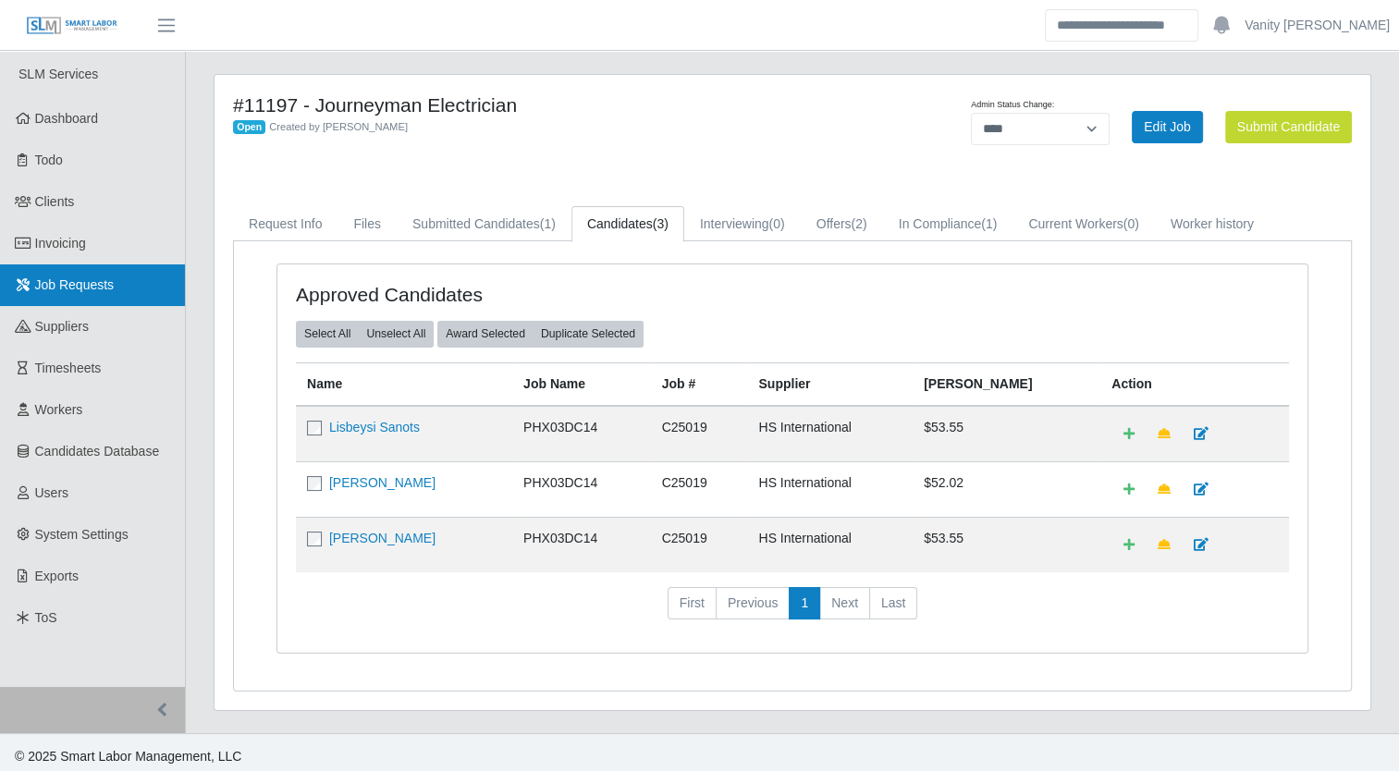
click at [100, 274] on link "Job Requests" at bounding box center [92, 285] width 185 height 42
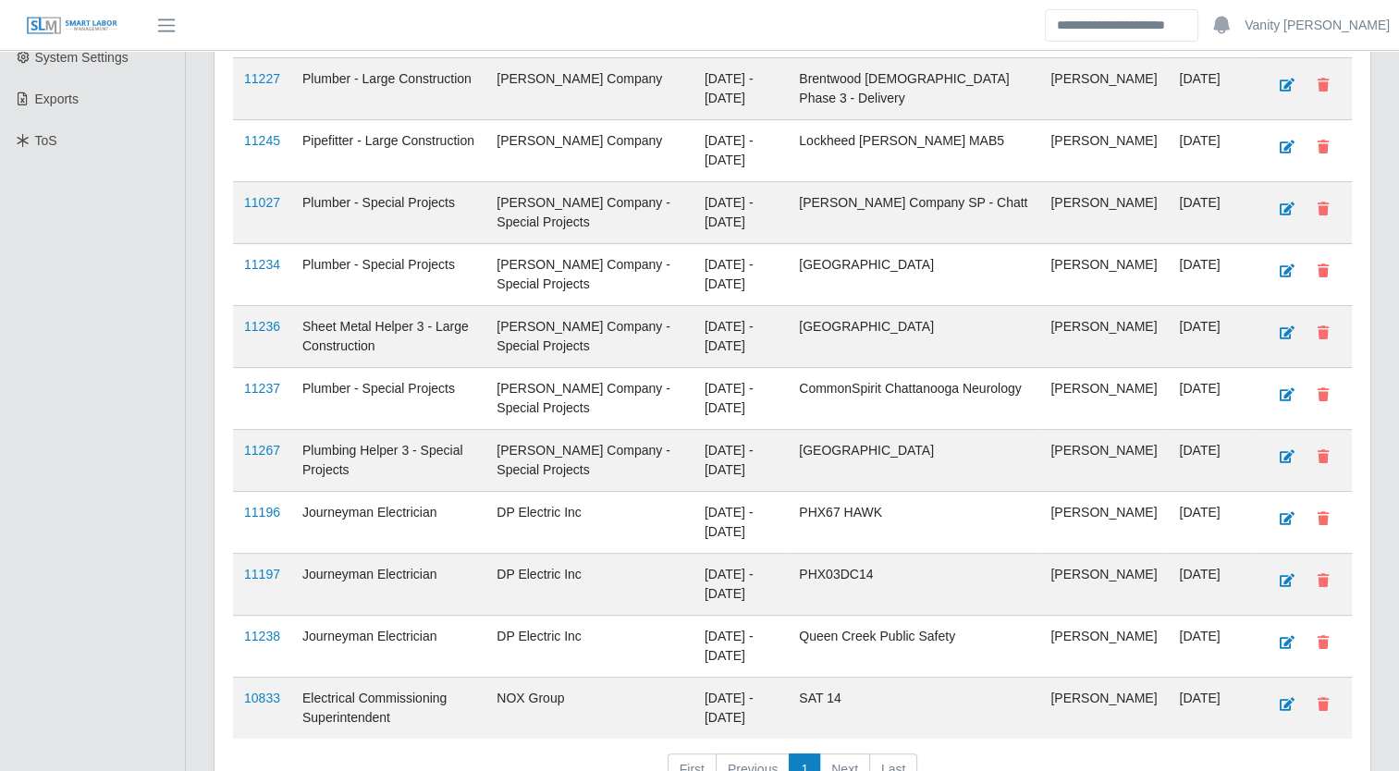
scroll to position [555, 0]
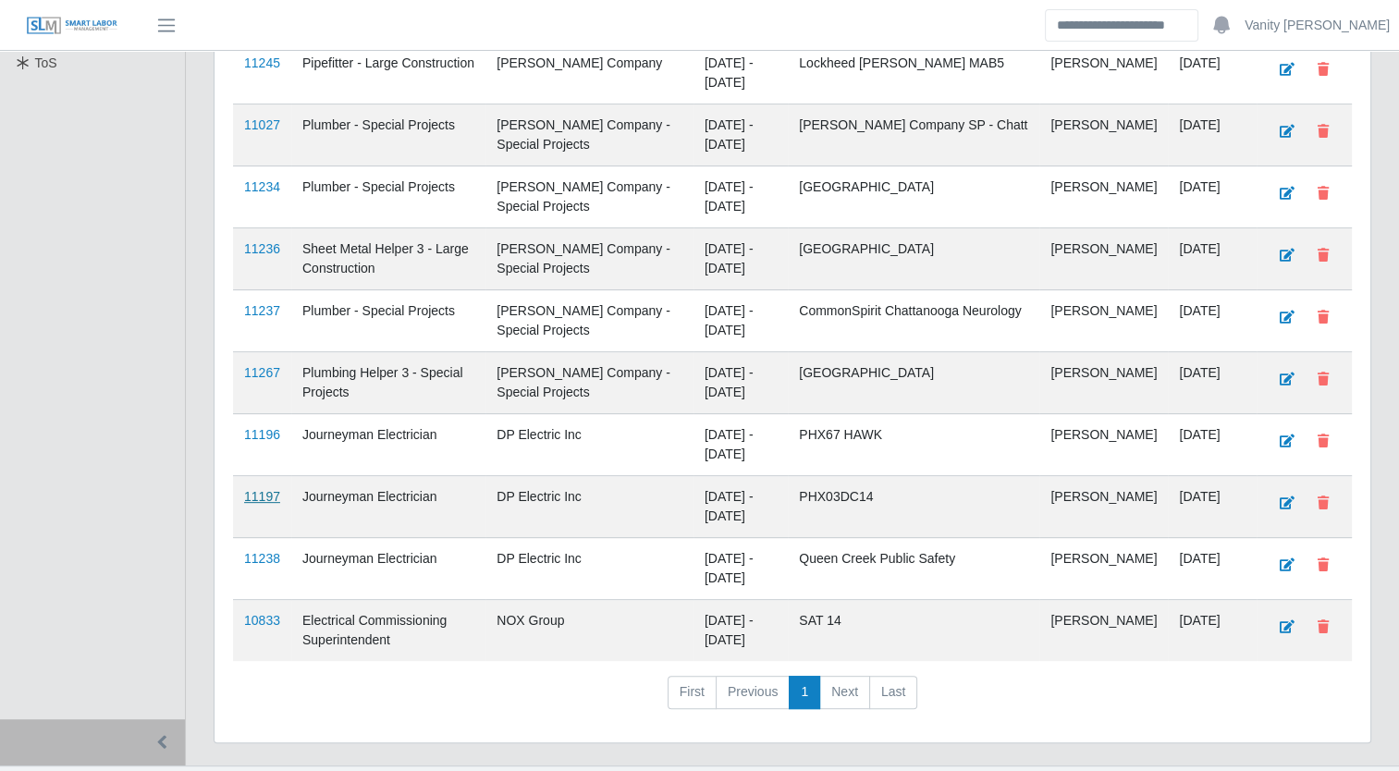
click at [244, 491] on link "11197" at bounding box center [262, 496] width 36 height 15
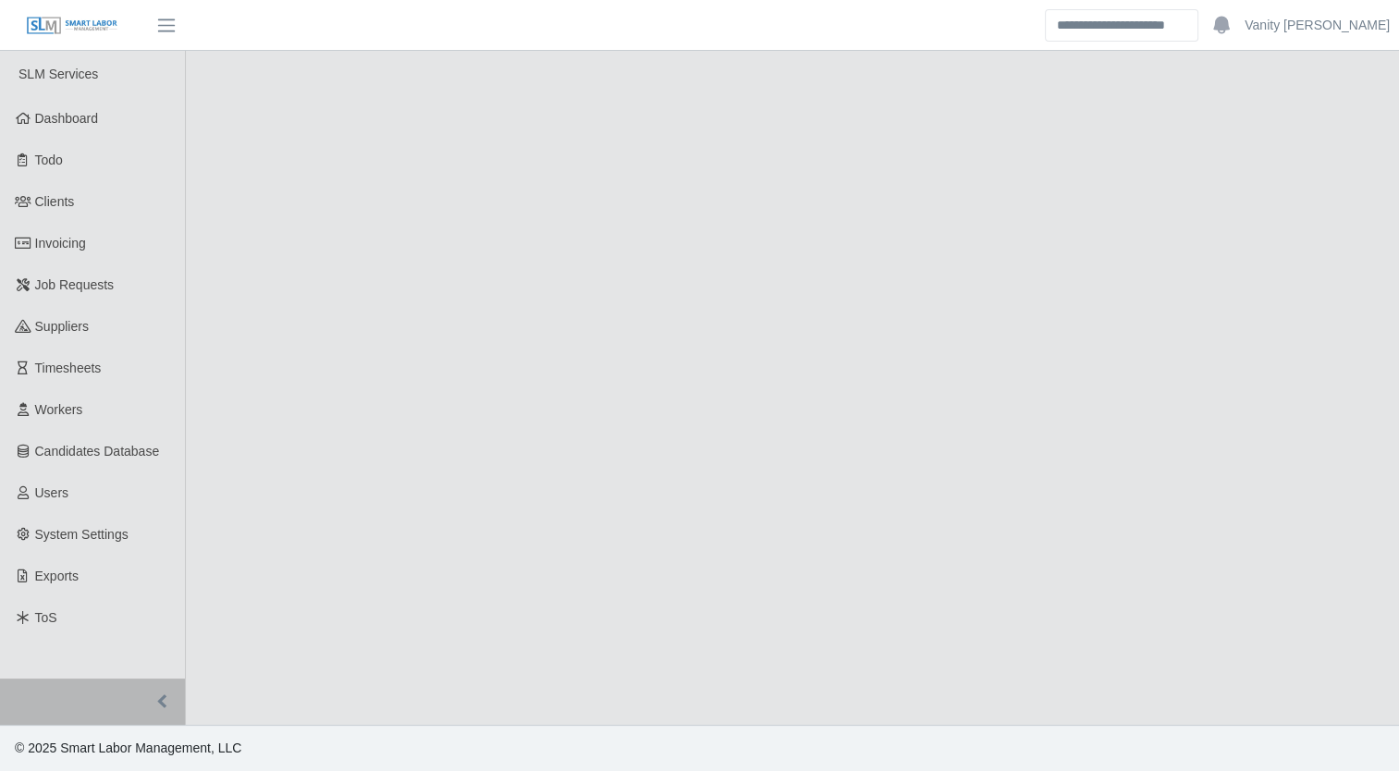
select select "****"
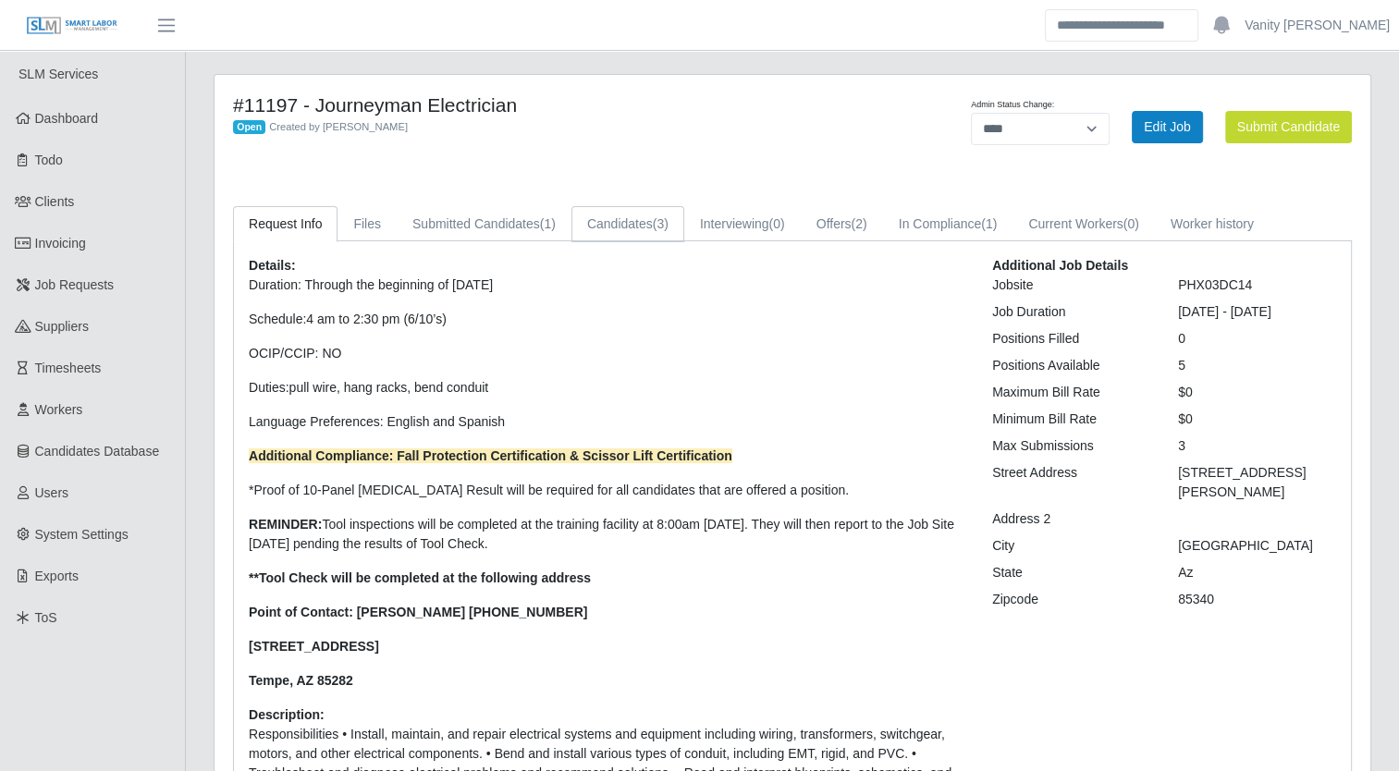
click at [615, 224] on link "Candidates (3)" at bounding box center [628, 224] width 113 height 36
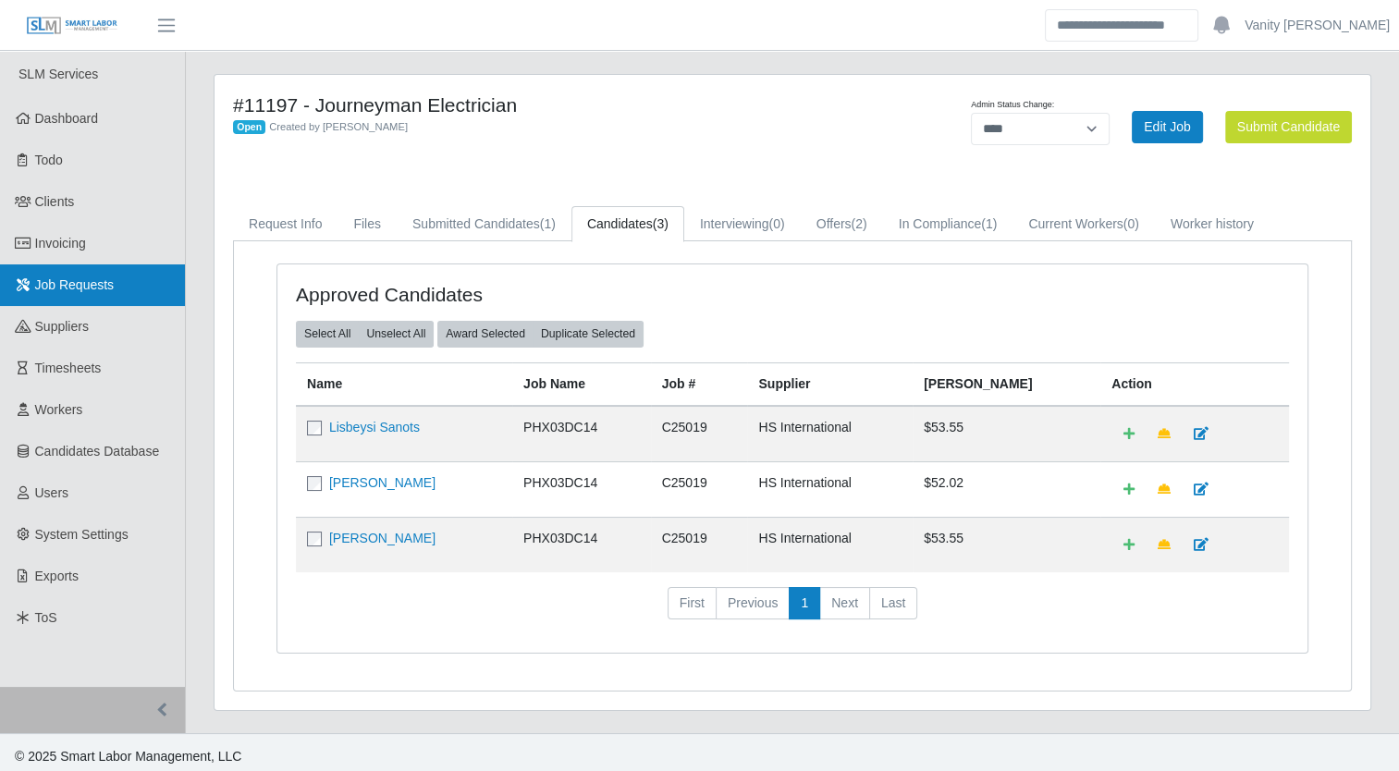
click at [55, 275] on link "Job Requests" at bounding box center [92, 285] width 185 height 42
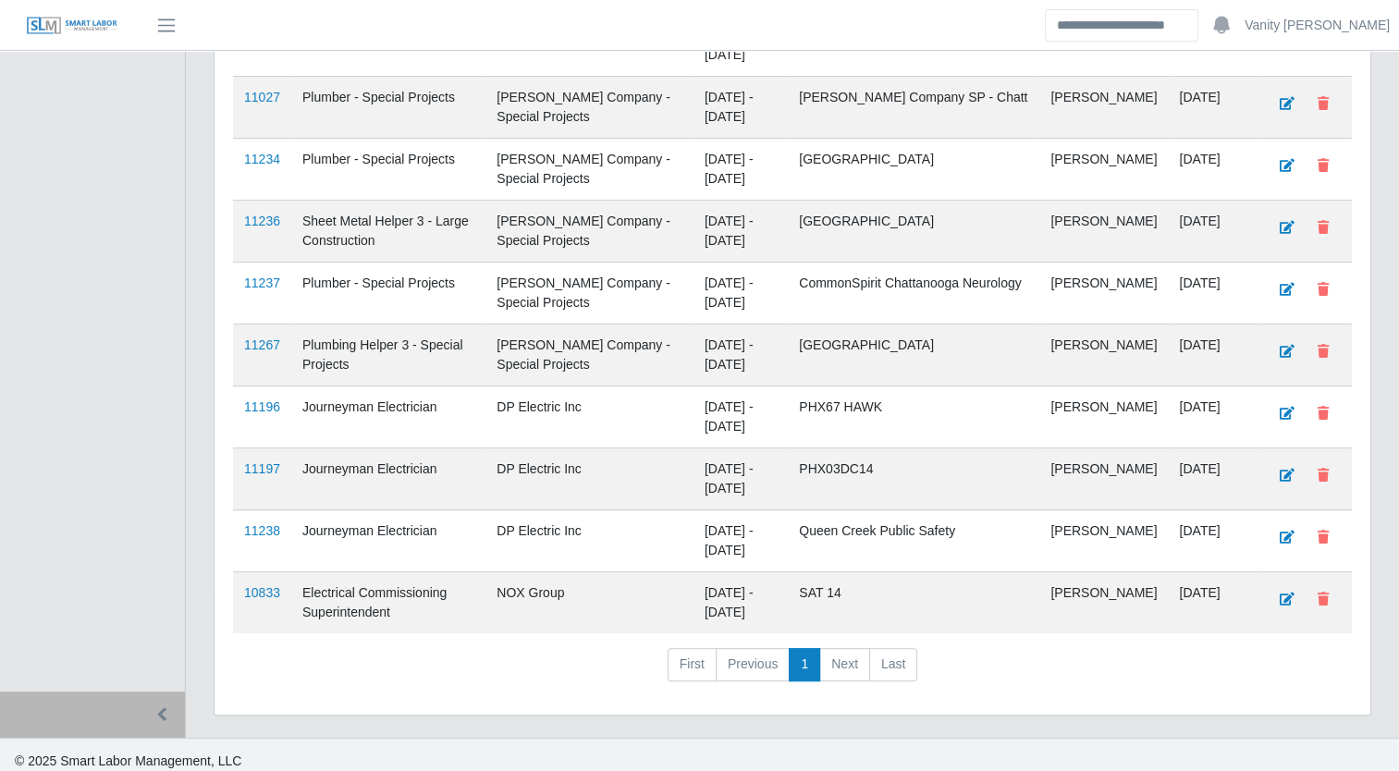
scroll to position [590, 0]
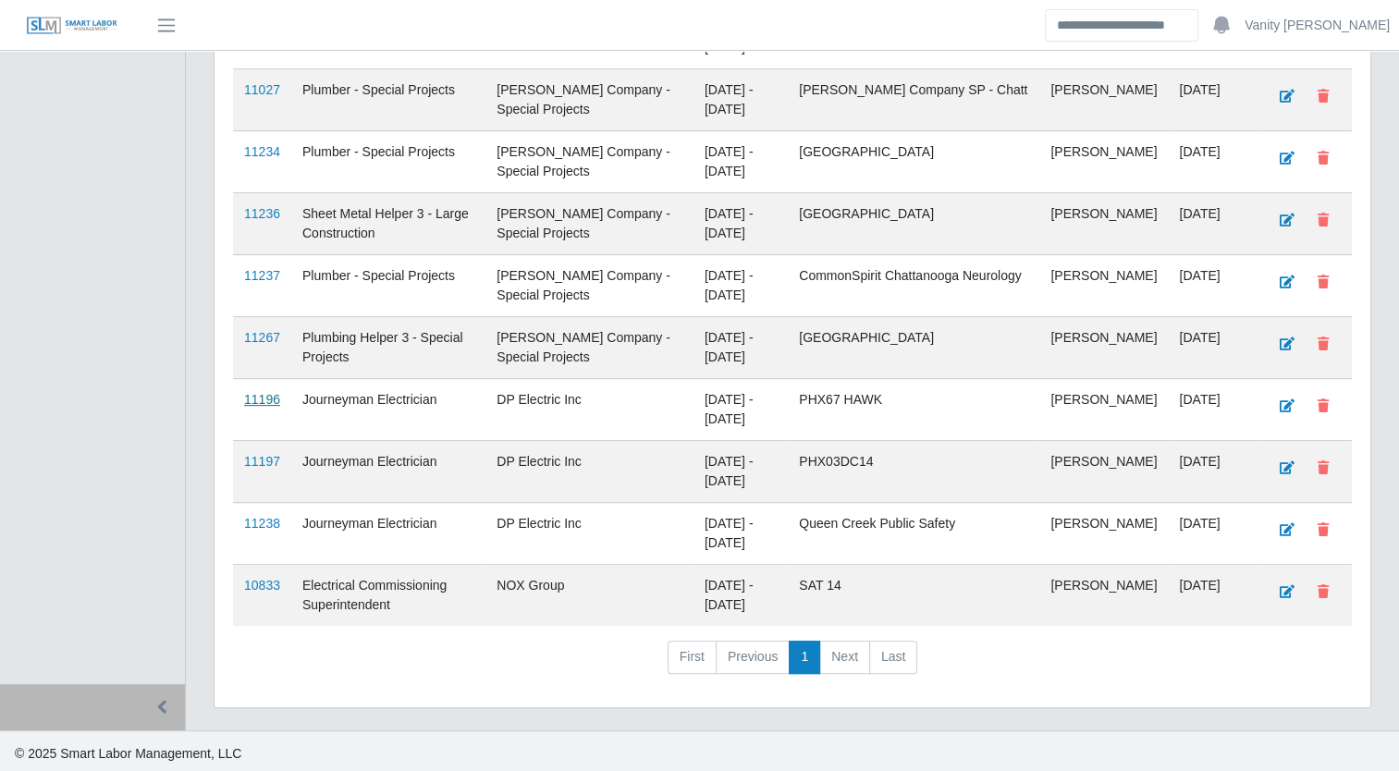
click at [262, 392] on link "11196" at bounding box center [262, 399] width 36 height 15
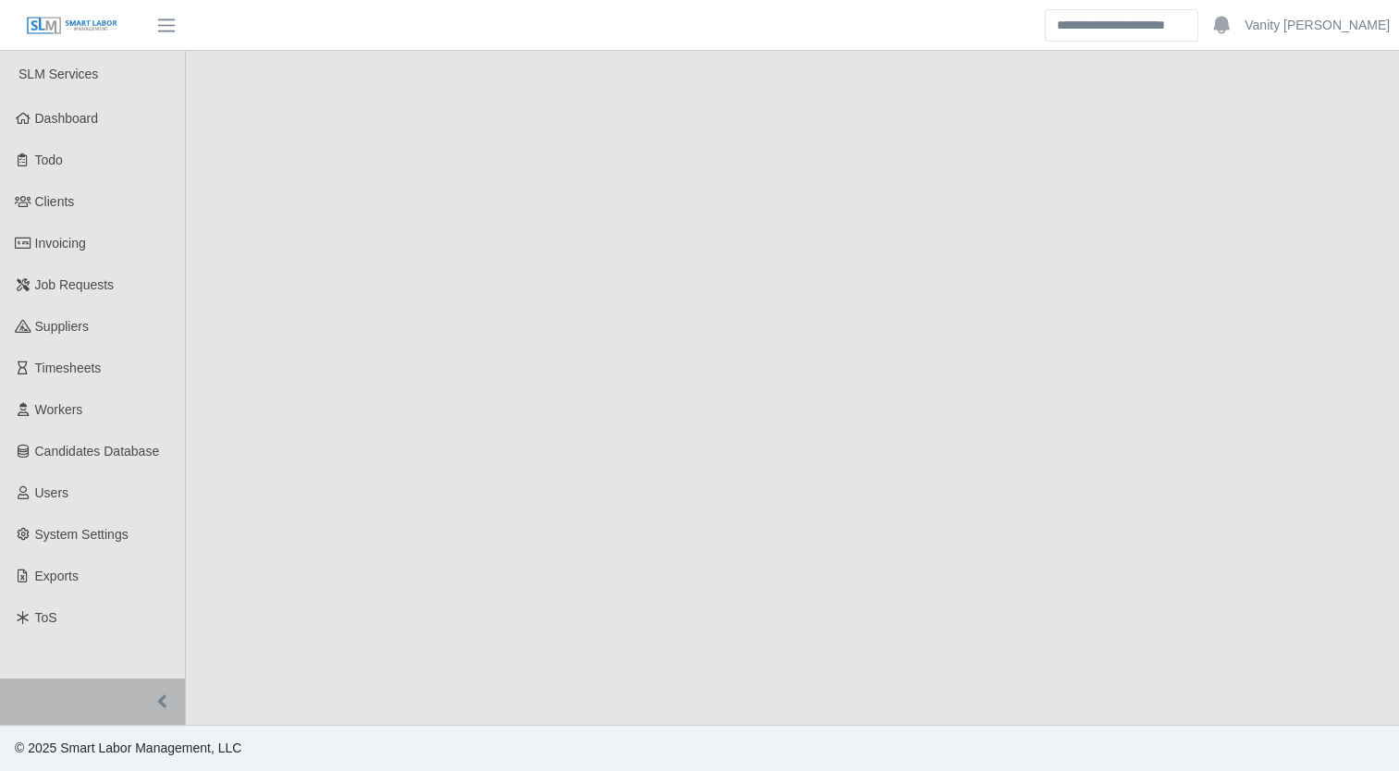
select select "****"
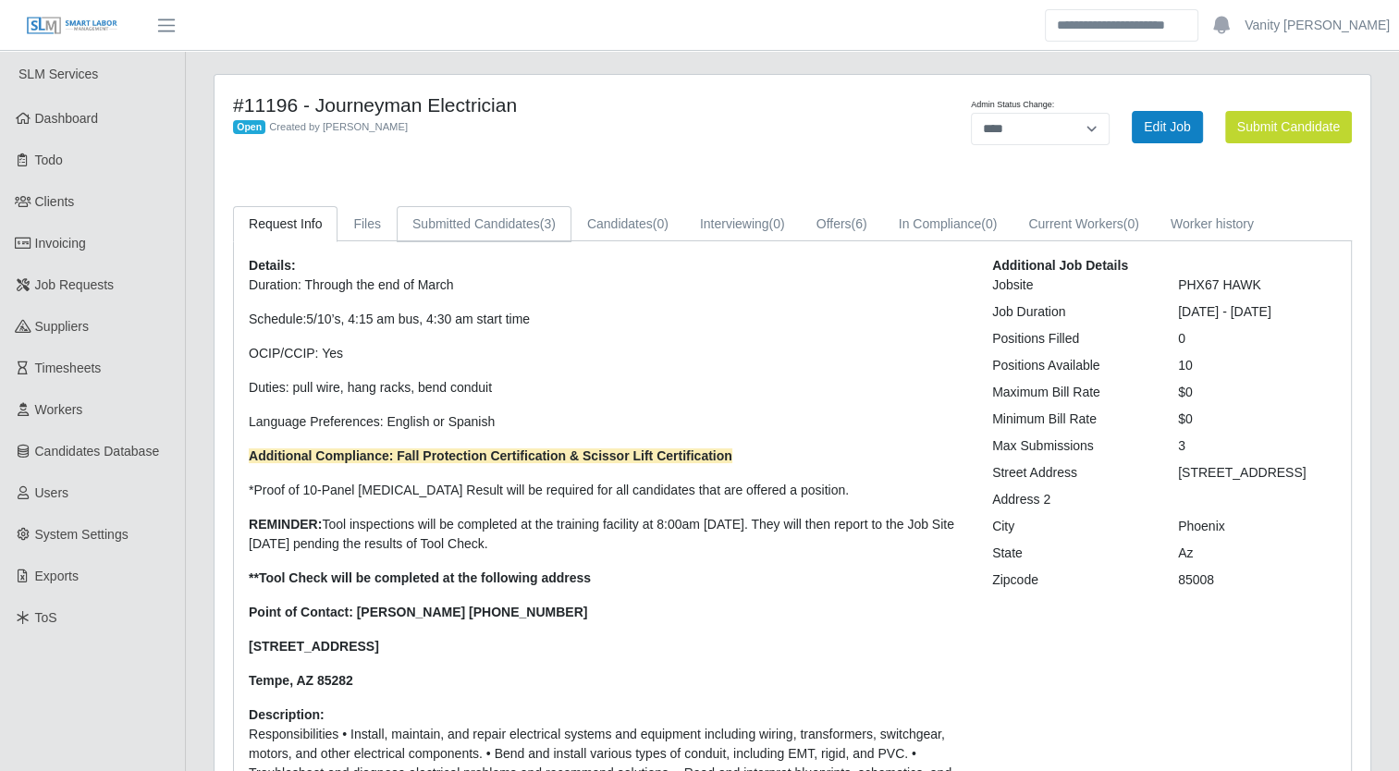
click at [462, 227] on link "Submitted Candidates (3)" at bounding box center [484, 224] width 175 height 36
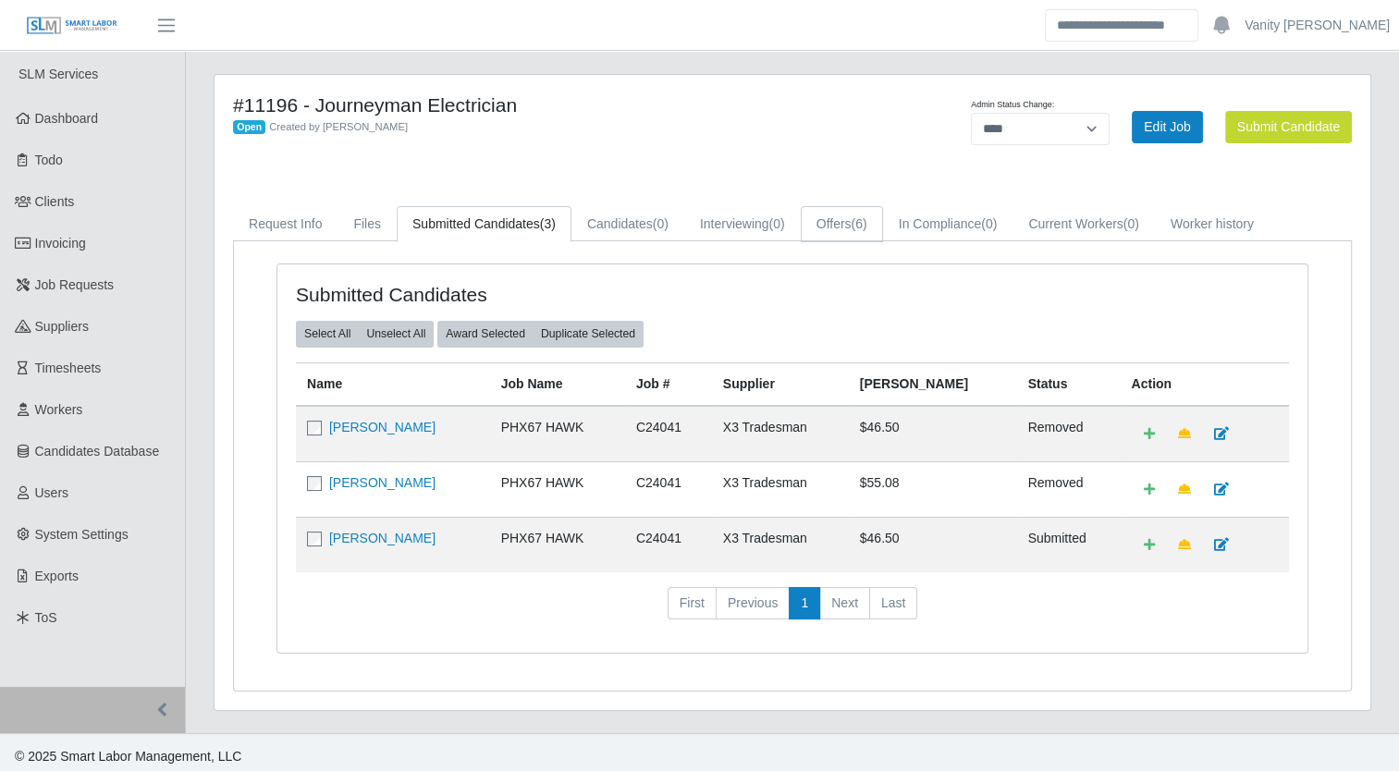
click at [838, 221] on link "Offers (6)" at bounding box center [842, 224] width 82 height 36
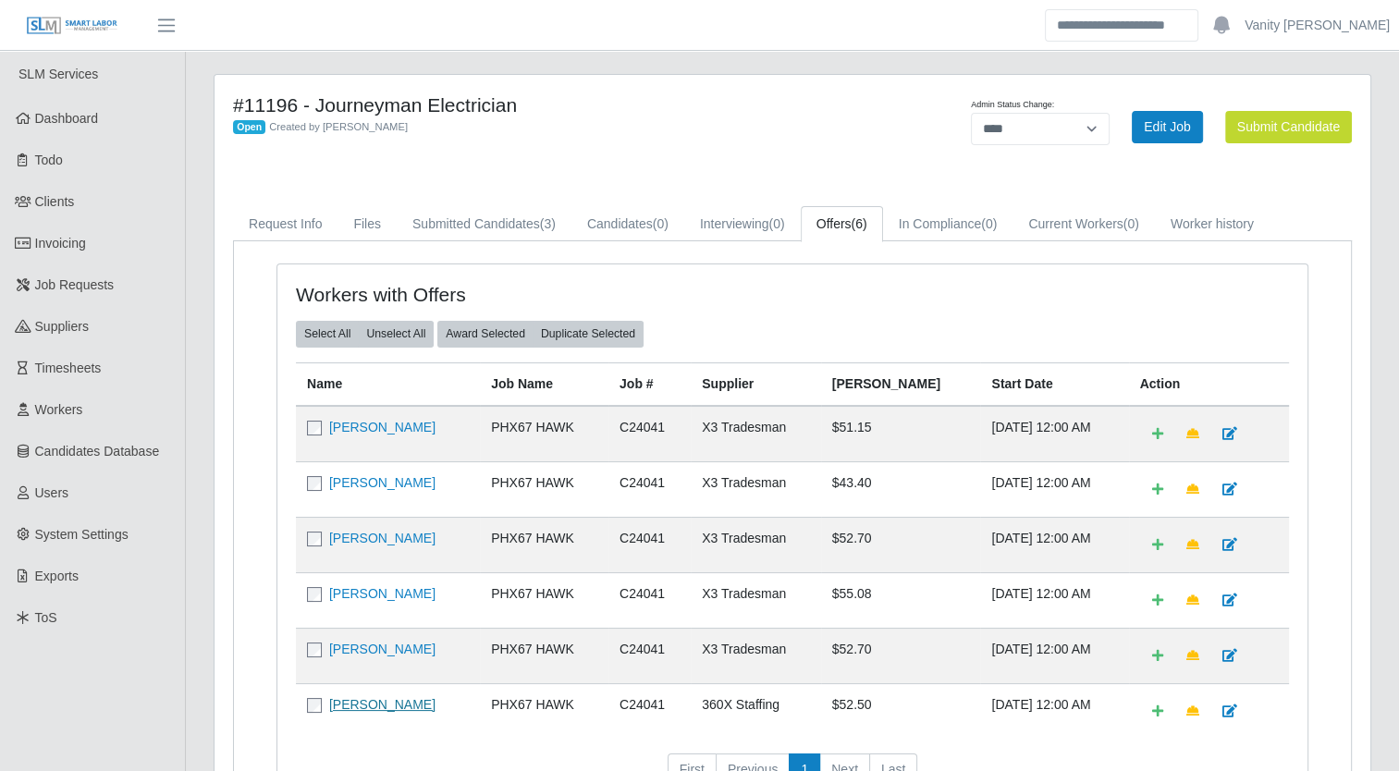
click at [368, 697] on link "James Weitman" at bounding box center [382, 704] width 106 height 15
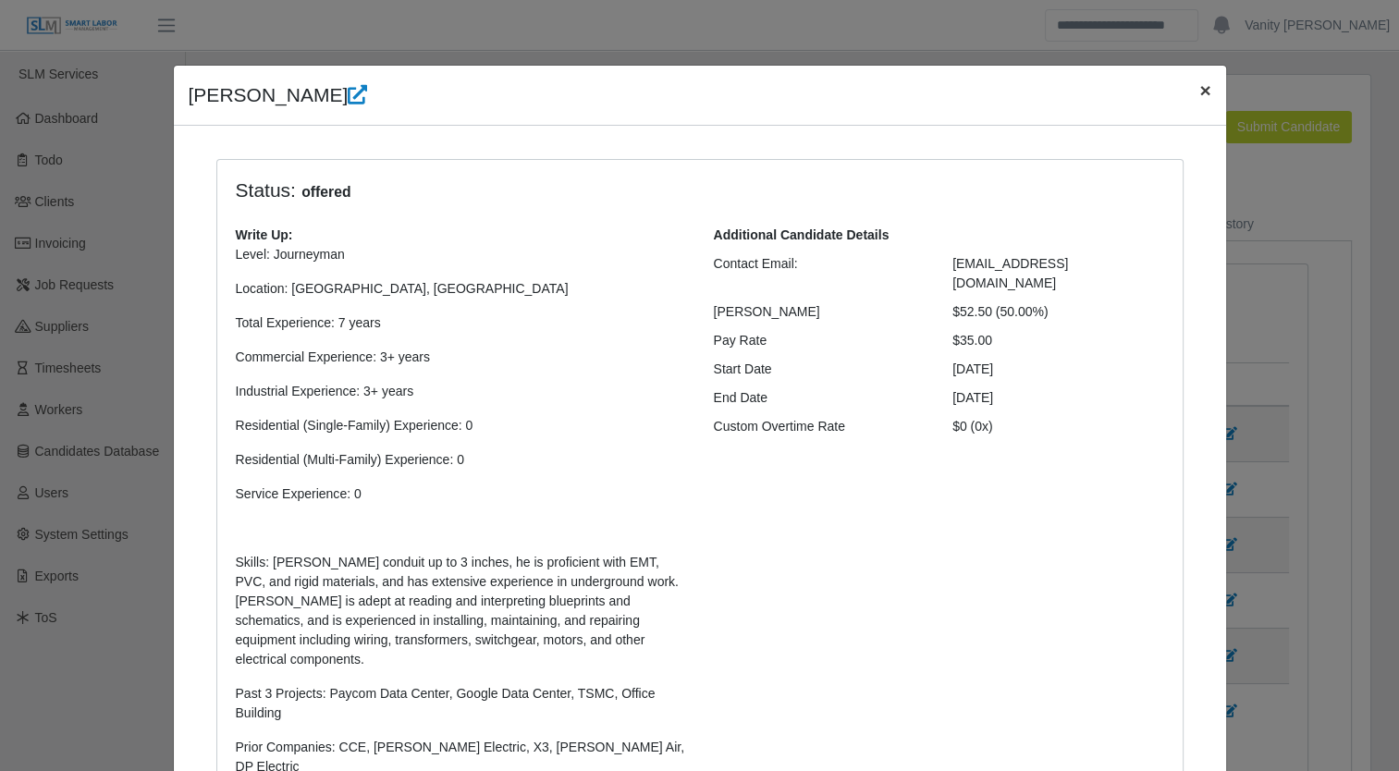
click at [1199, 80] on span "×" at bounding box center [1204, 90] width 11 height 21
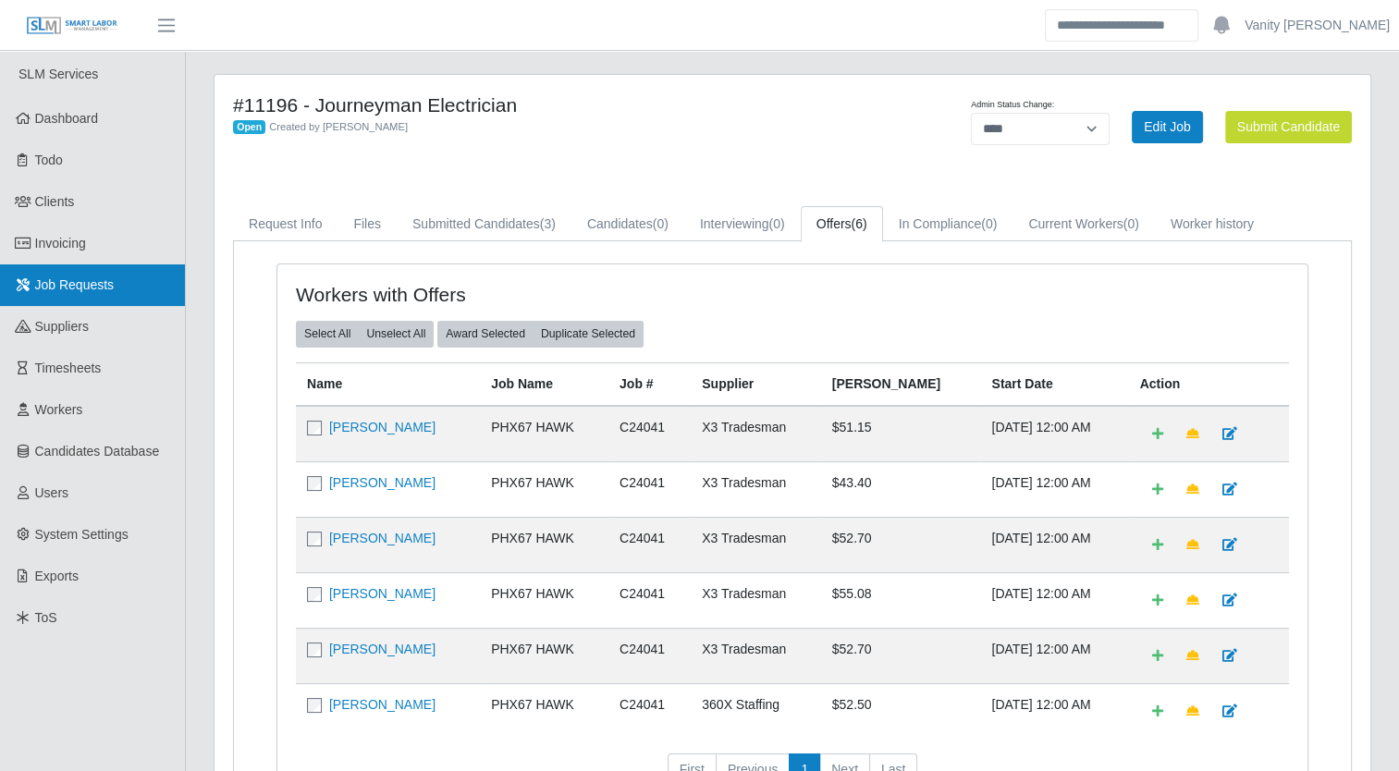
click at [31, 277] on link "Job Requests" at bounding box center [92, 285] width 185 height 42
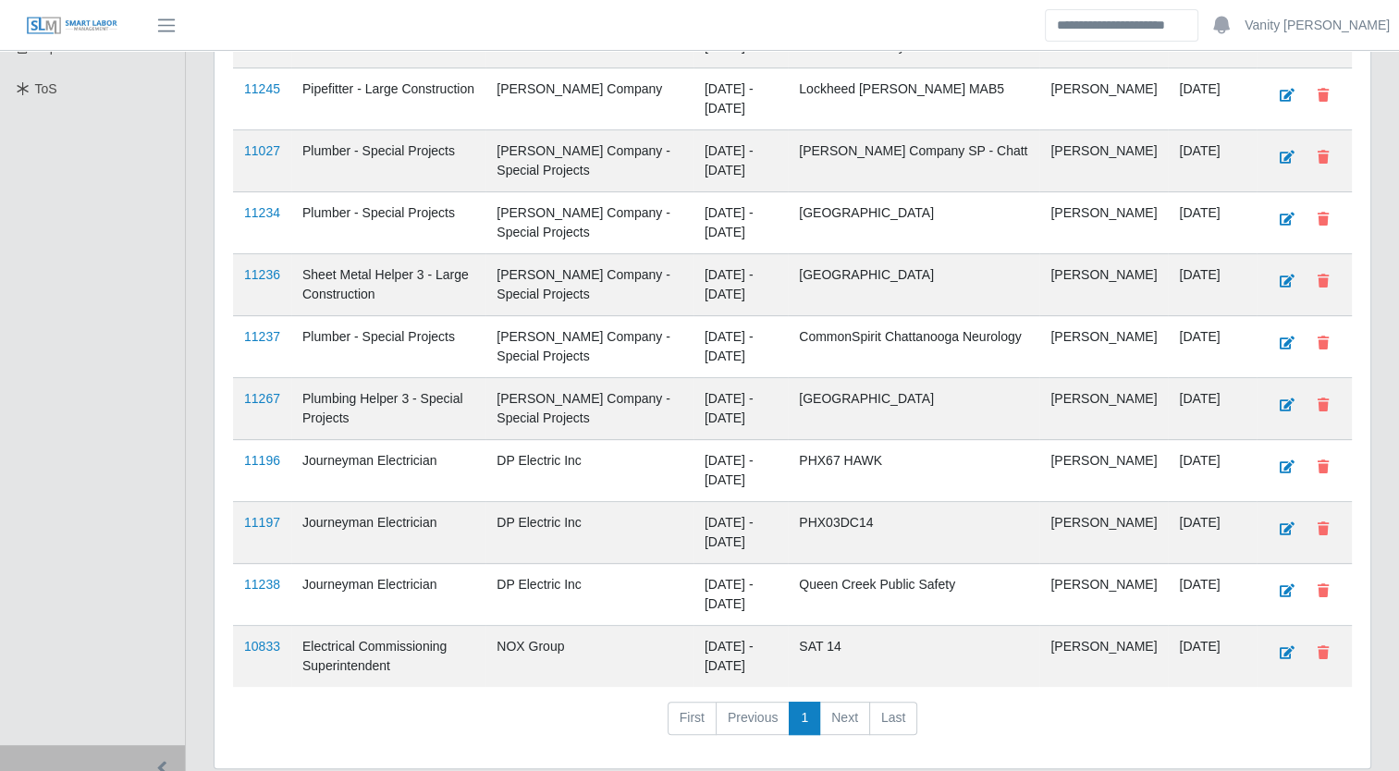
scroll to position [555, 0]
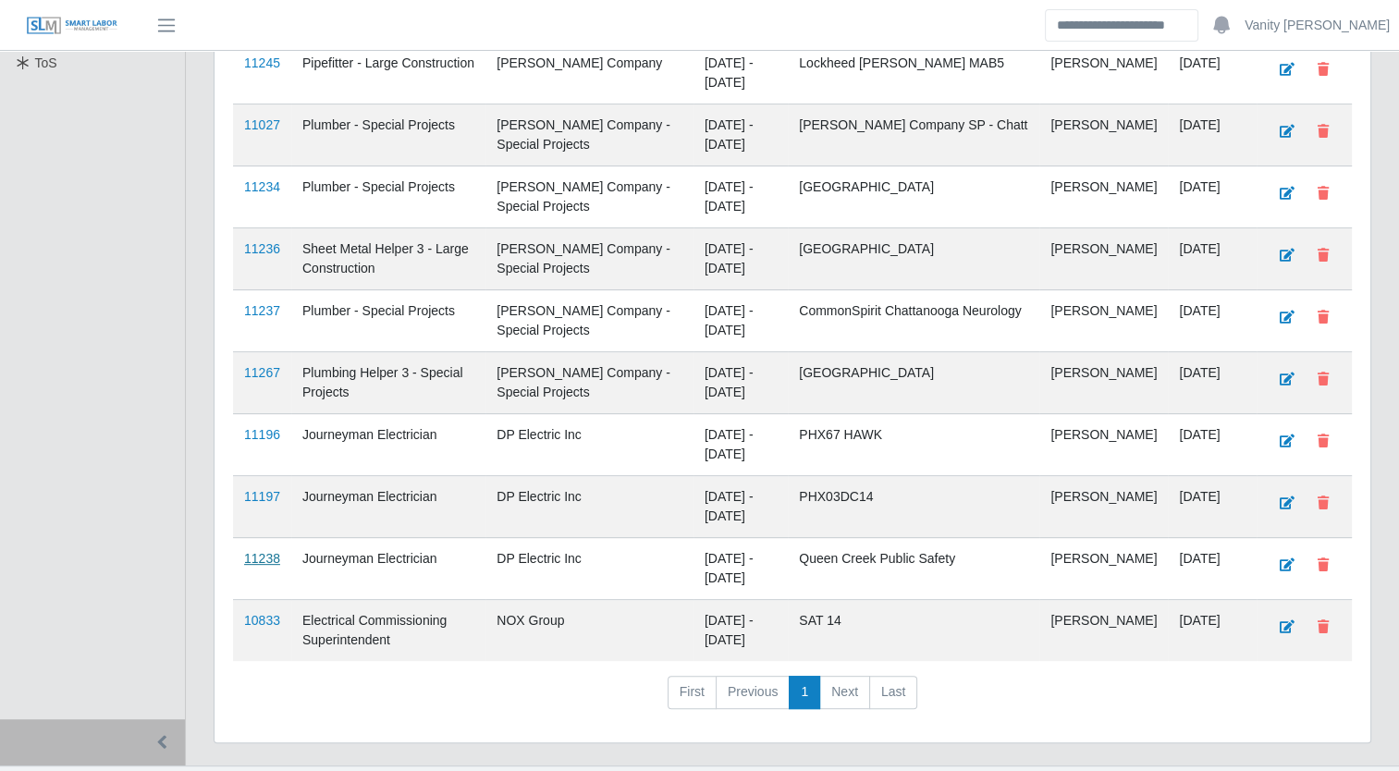
click at [253, 554] on link "11238" at bounding box center [262, 558] width 36 height 15
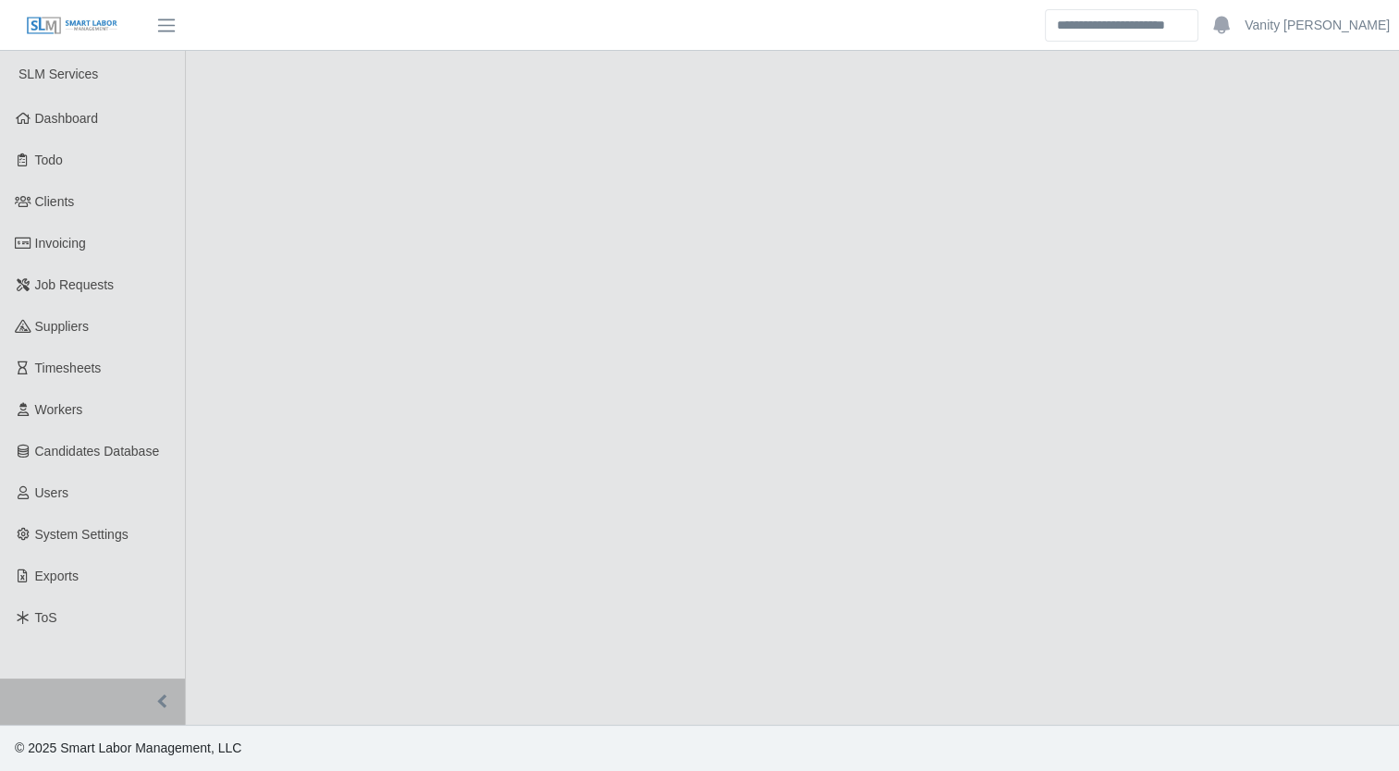
select select "****"
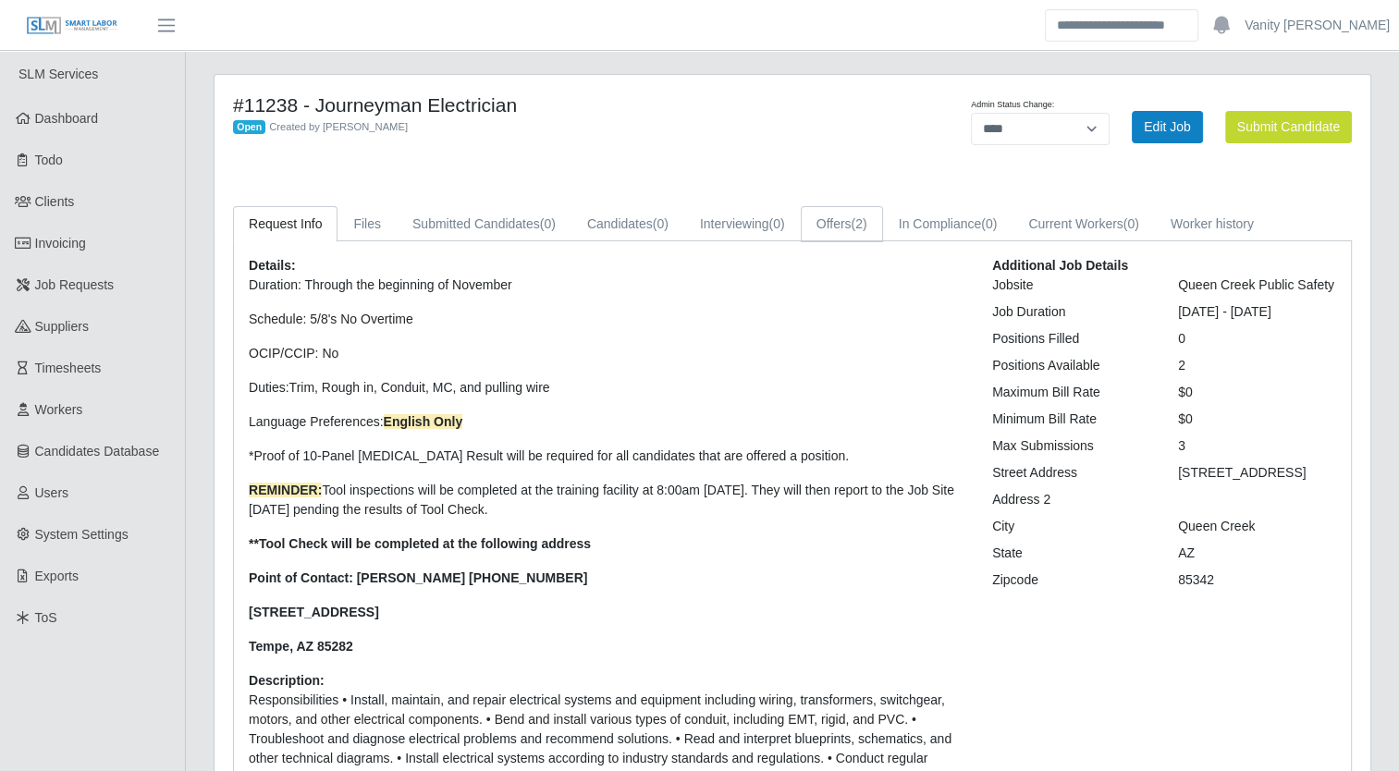
click at [830, 223] on link "Offers (2)" at bounding box center [842, 224] width 82 height 36
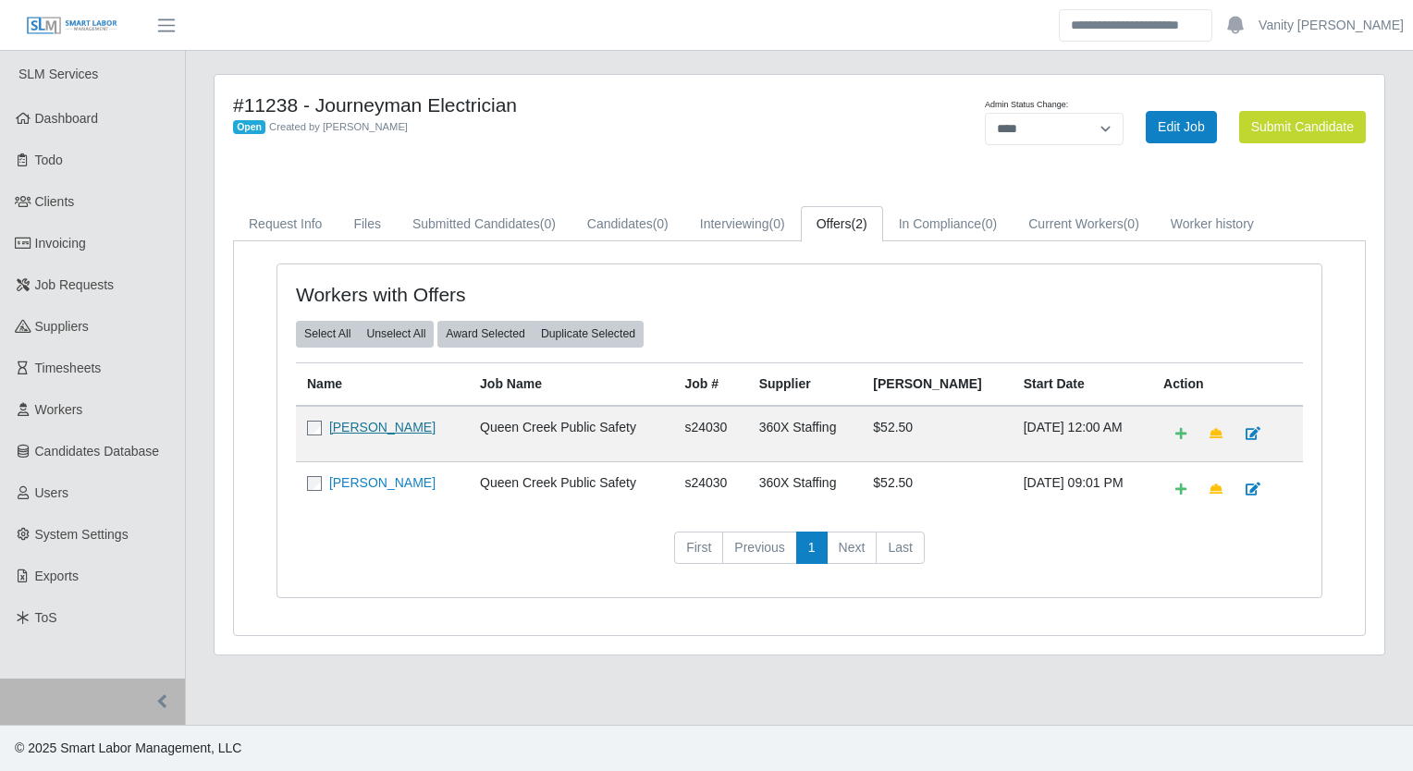
click at [374, 427] on link "[PERSON_NAME]" at bounding box center [382, 427] width 106 height 15
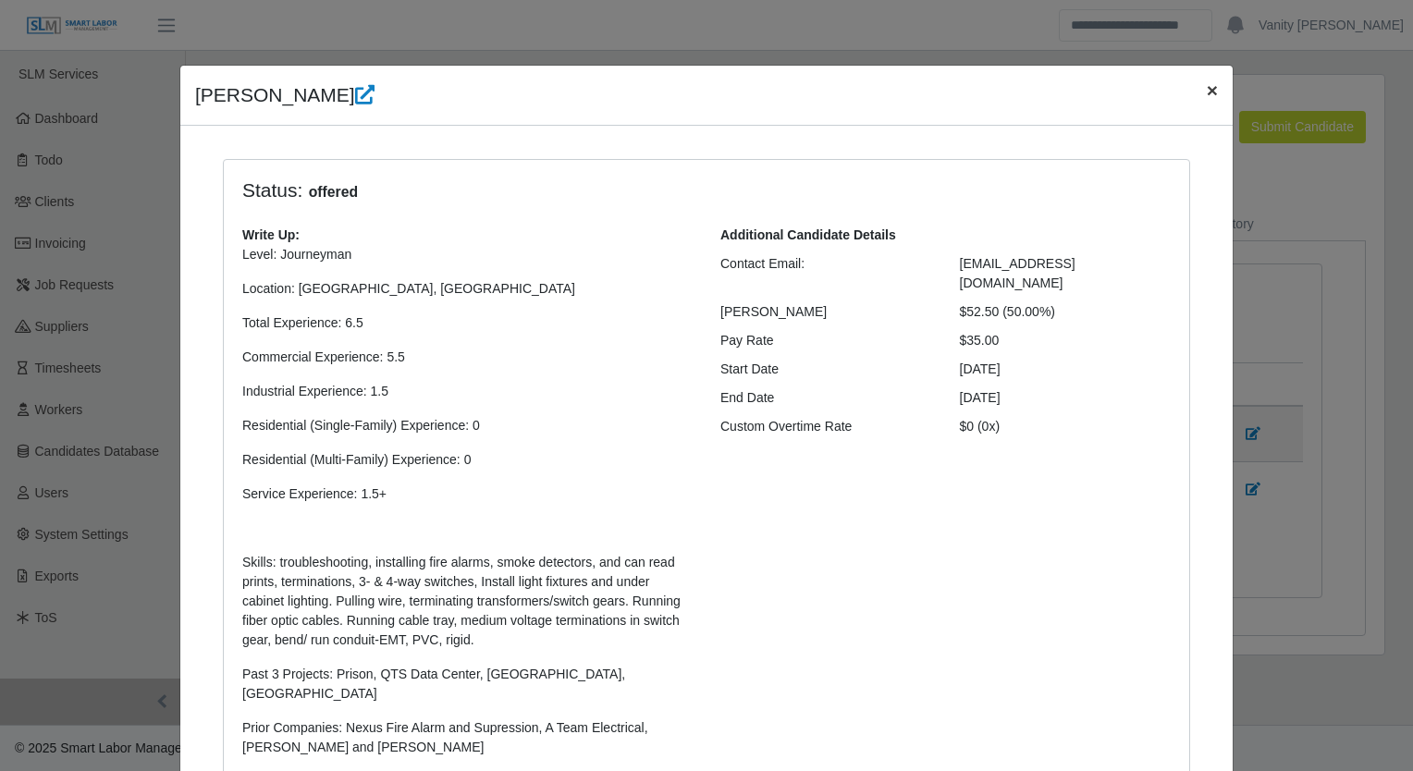
click at [1207, 88] on span "×" at bounding box center [1212, 90] width 11 height 21
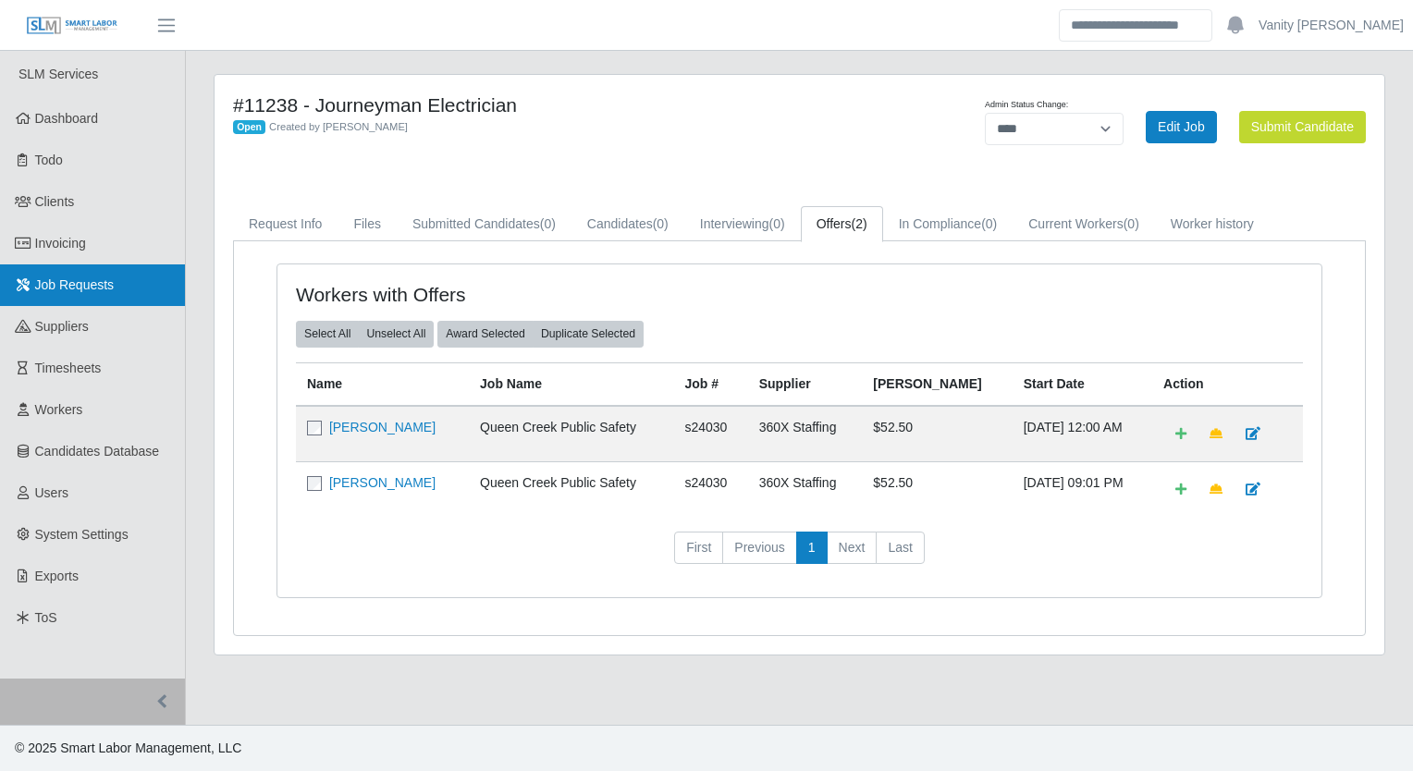
click at [137, 283] on link "Job Requests" at bounding box center [92, 285] width 185 height 42
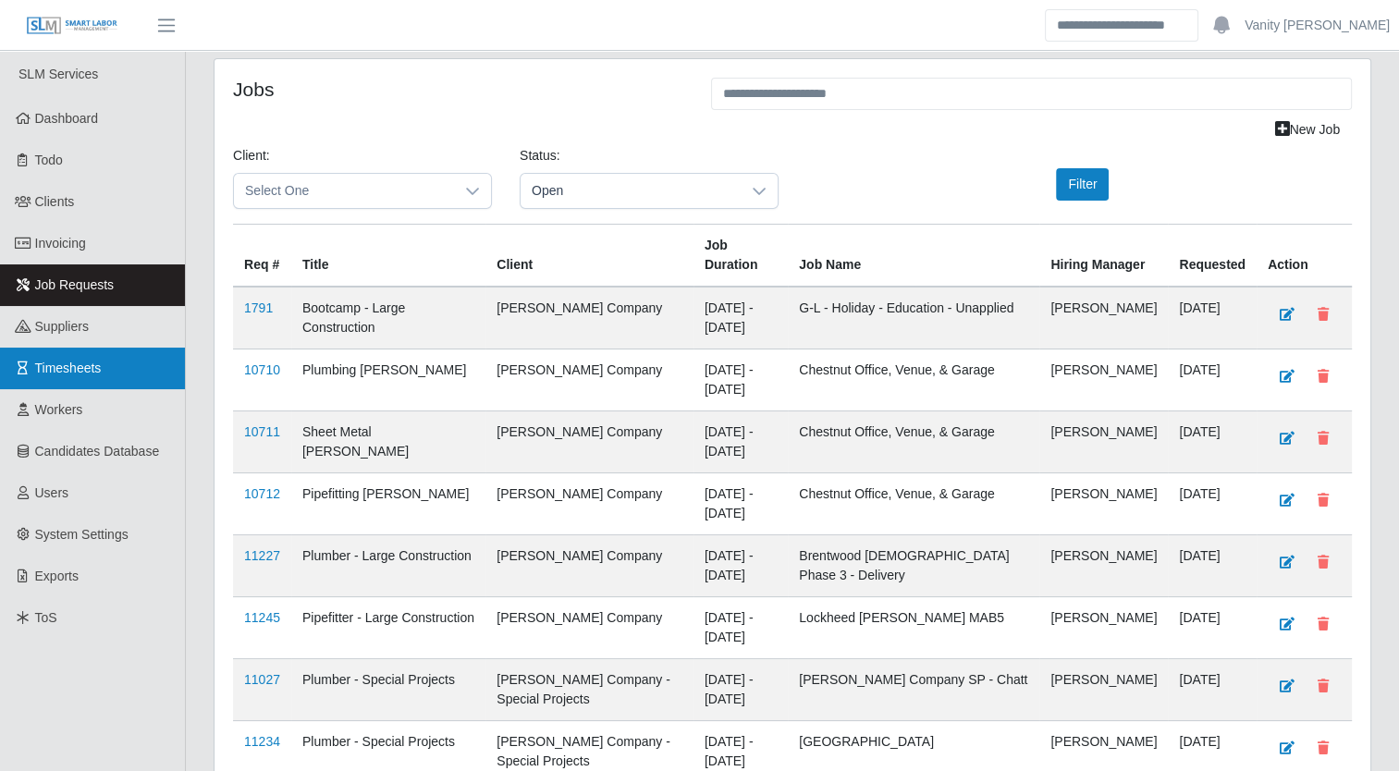
click at [58, 361] on span "Timesheets" at bounding box center [68, 368] width 67 height 15
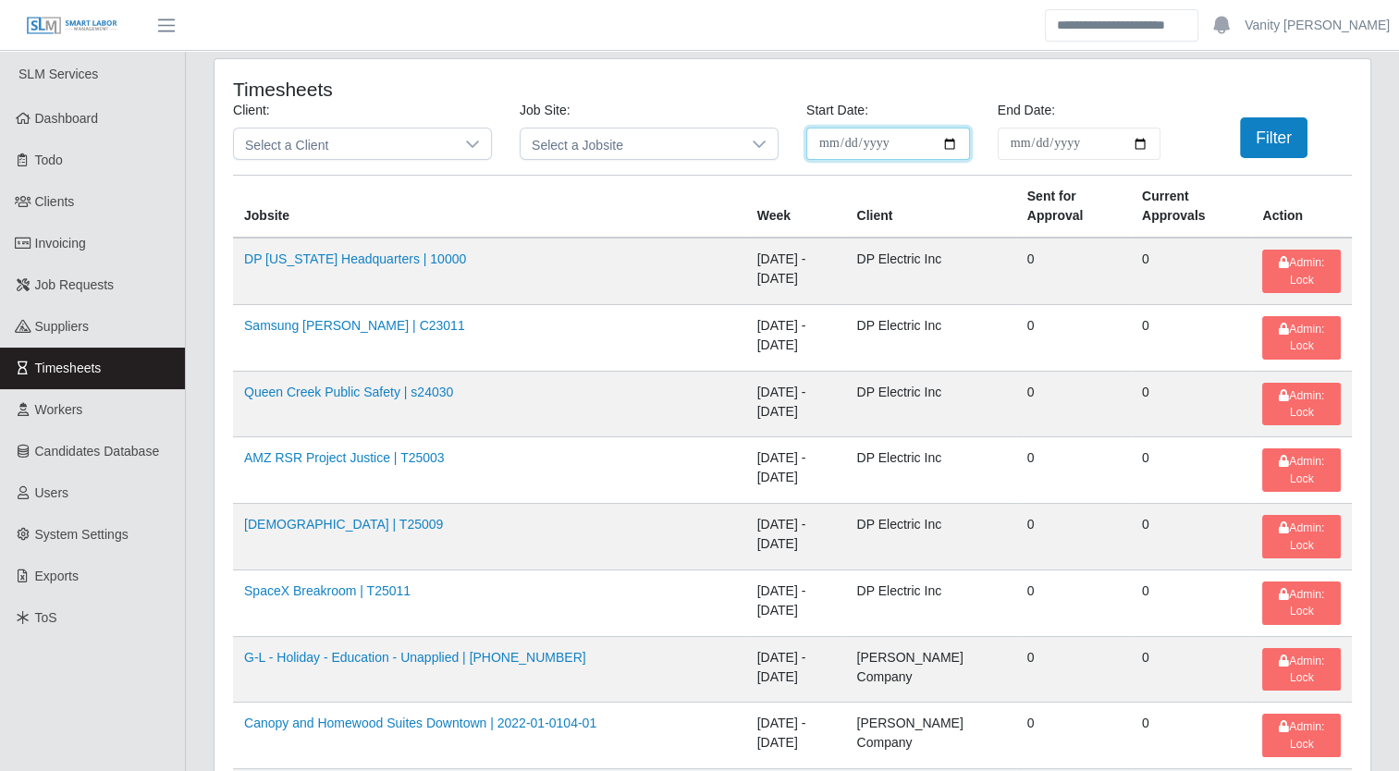
click at [951, 142] on input "**********" at bounding box center [888, 144] width 164 height 32
type input "**********"
click at [1140, 138] on input "End Date:" at bounding box center [1080, 144] width 164 height 32
type input "**********"
click at [1271, 143] on button "Filter" at bounding box center [1274, 137] width 68 height 41
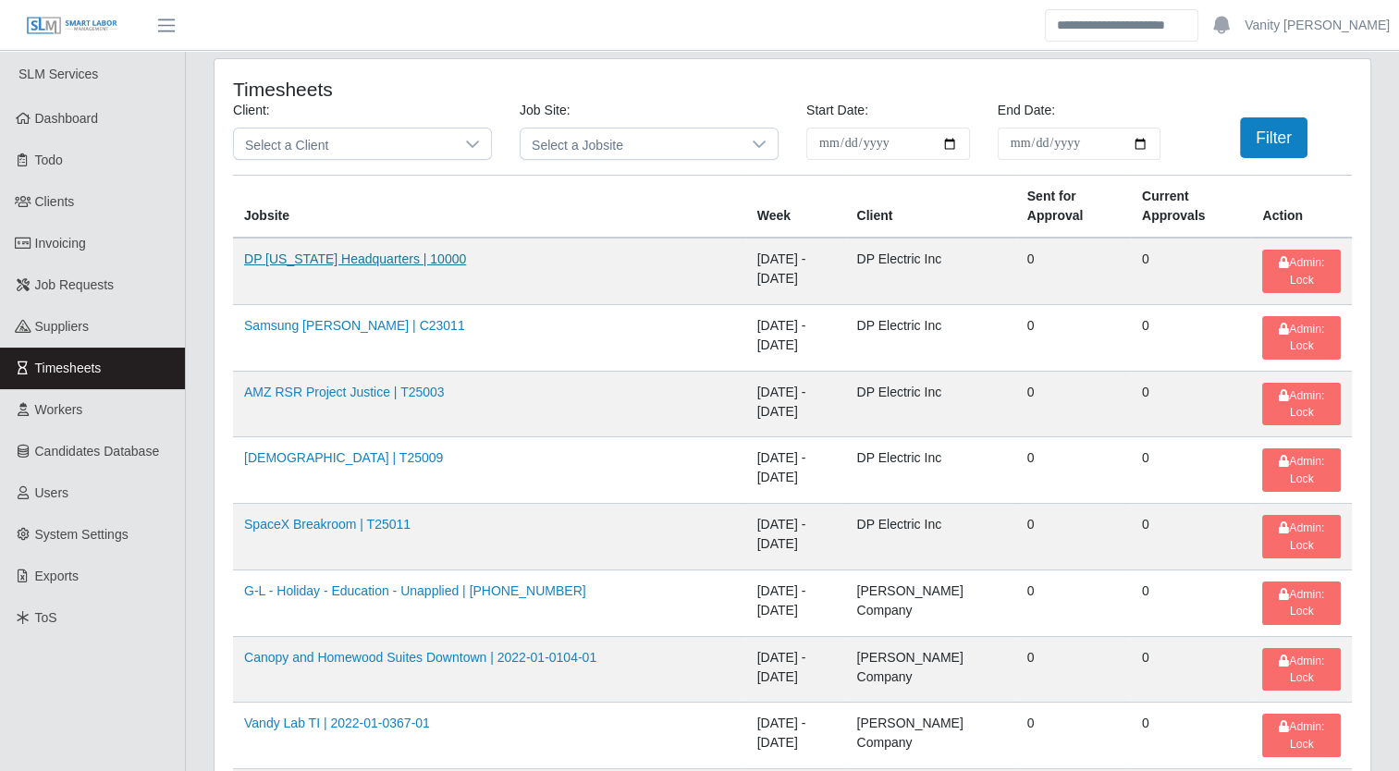
click at [335, 252] on link "DP [US_STATE] Headquarters | 10000" at bounding box center [355, 259] width 222 height 15
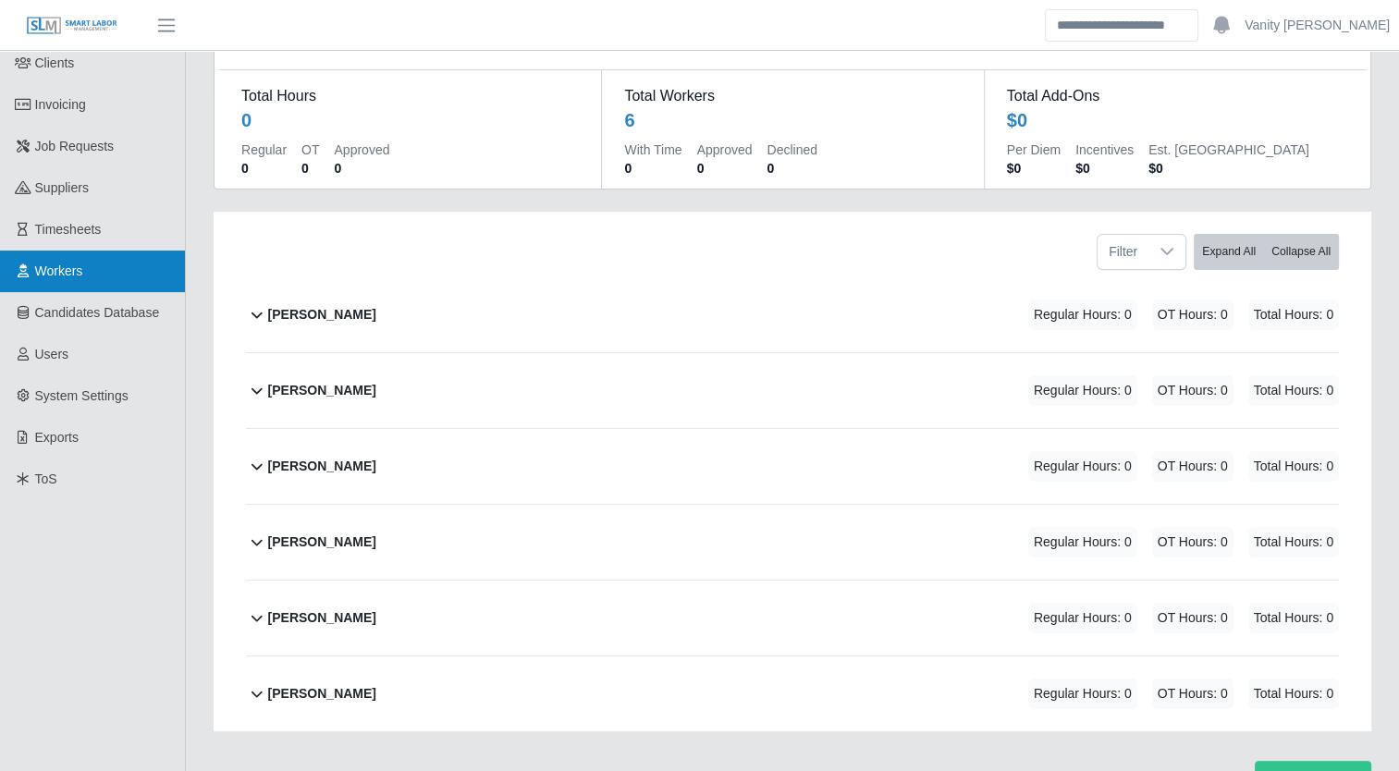
scroll to position [26, 0]
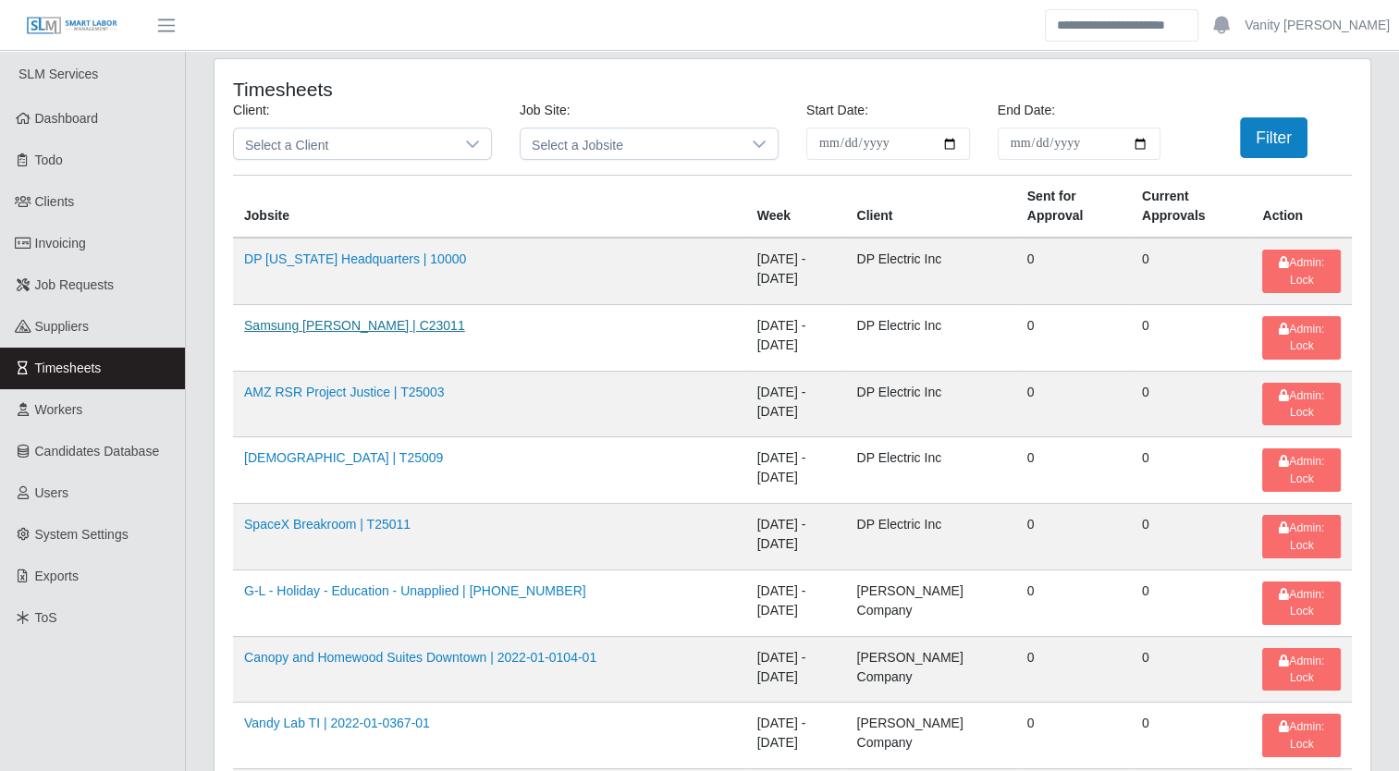
click at [269, 318] on link "Samsung Taylor | C23011" at bounding box center [354, 325] width 221 height 15
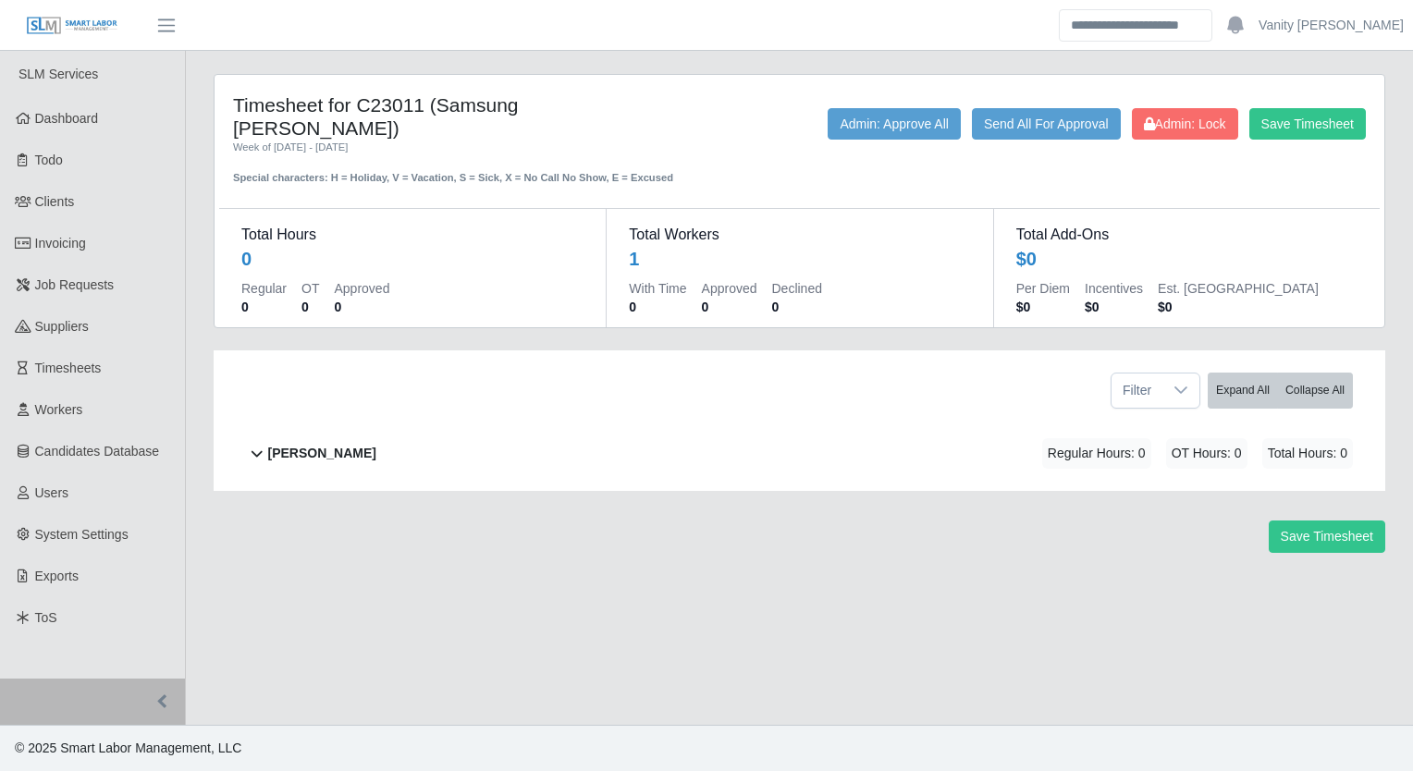
click at [314, 444] on b "[PERSON_NAME]" at bounding box center [322, 453] width 108 height 19
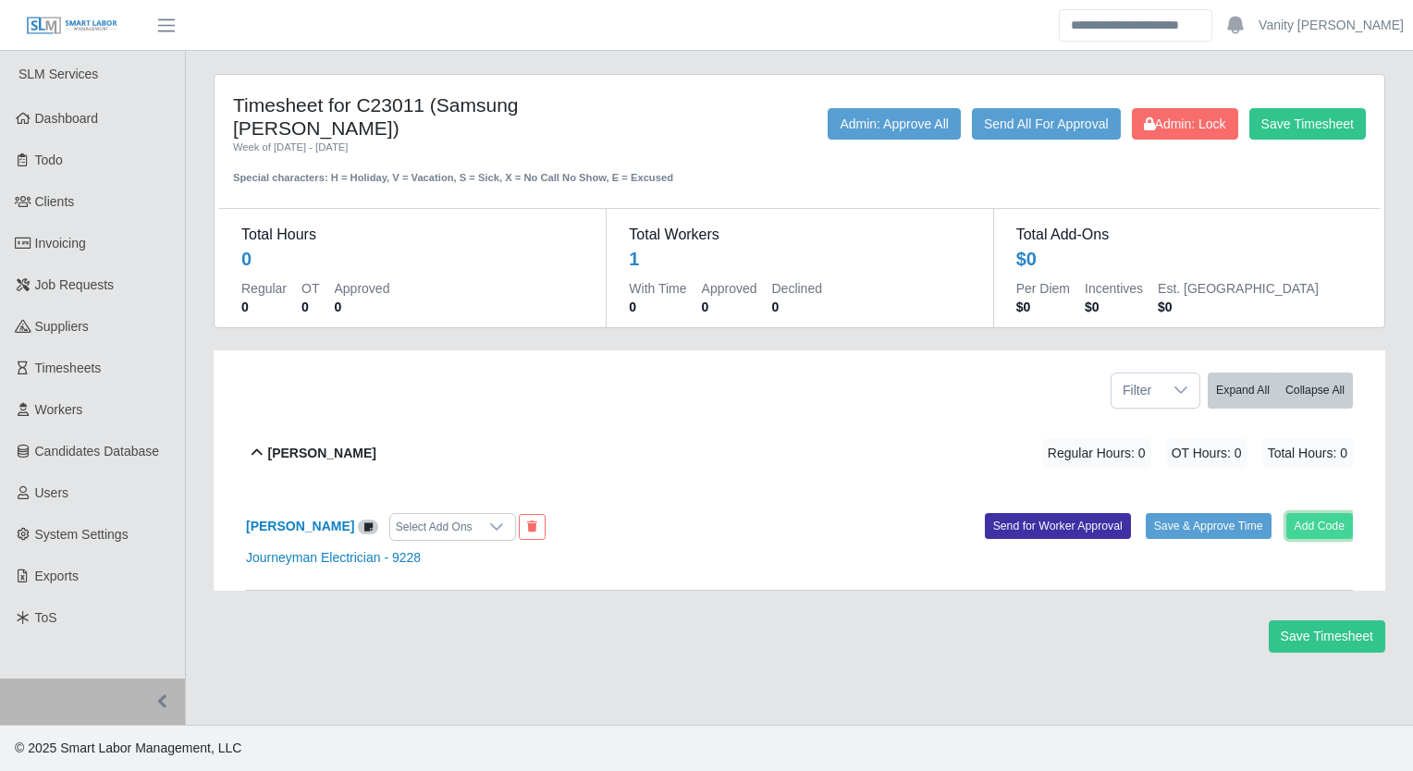
click at [1321, 513] on button "Add Code" at bounding box center [1320, 526] width 68 height 26
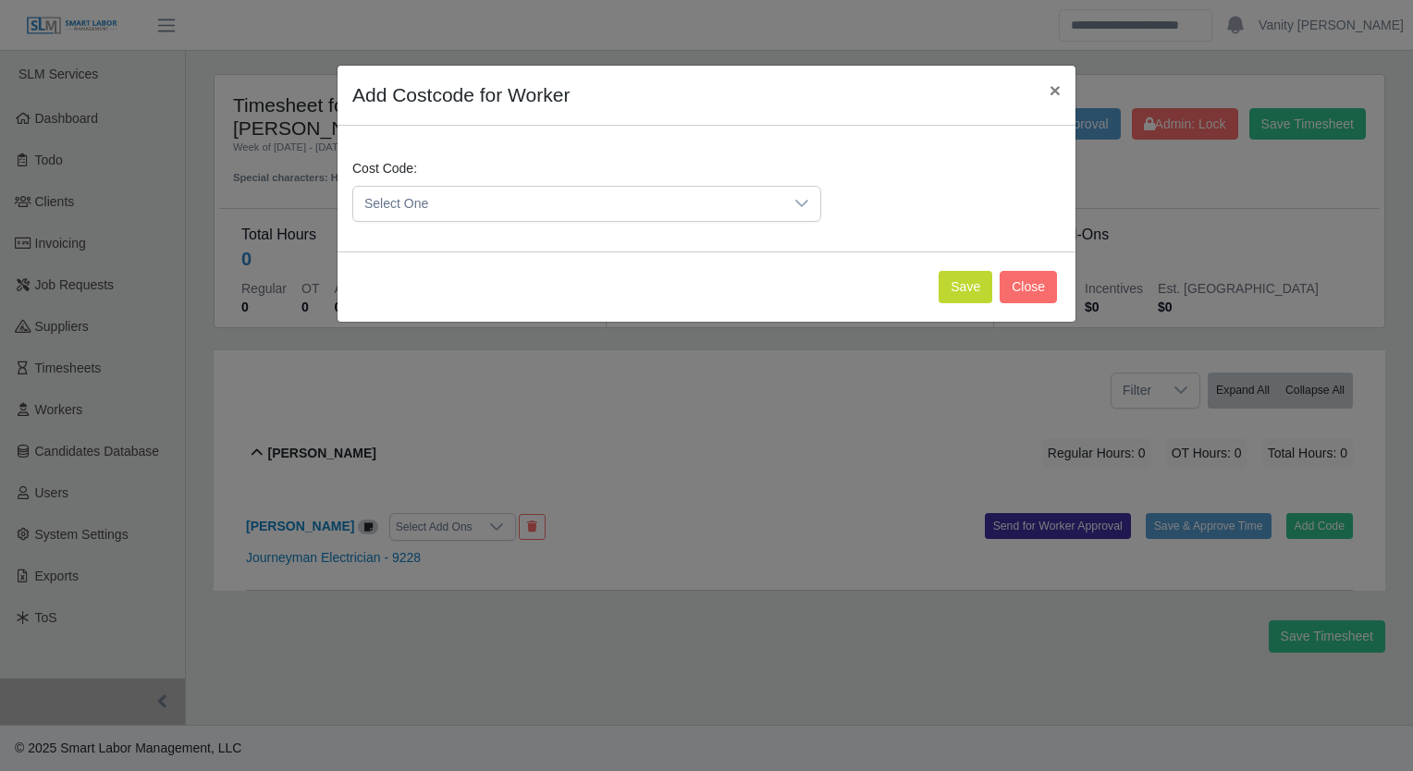
click at [810, 202] on div at bounding box center [801, 204] width 37 height 34
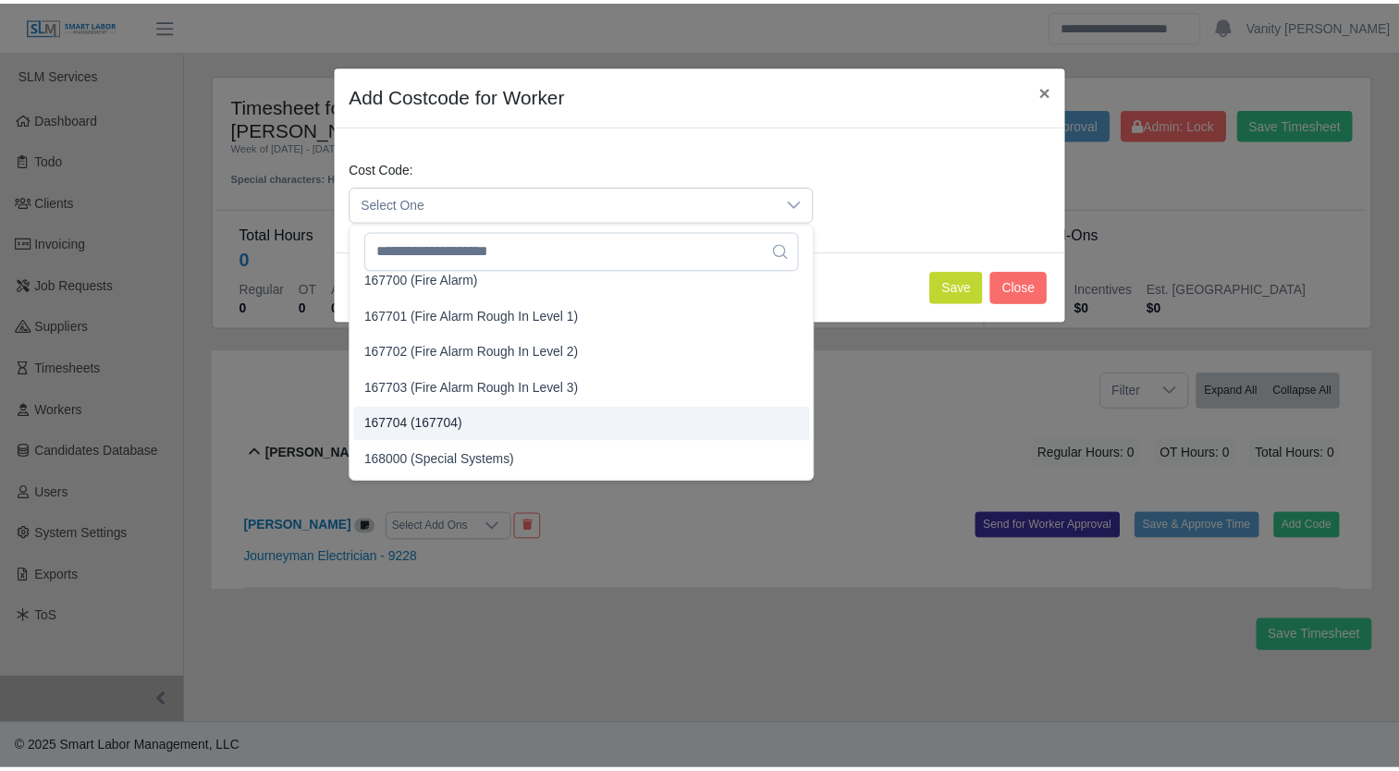
scroll to position [3144, 0]
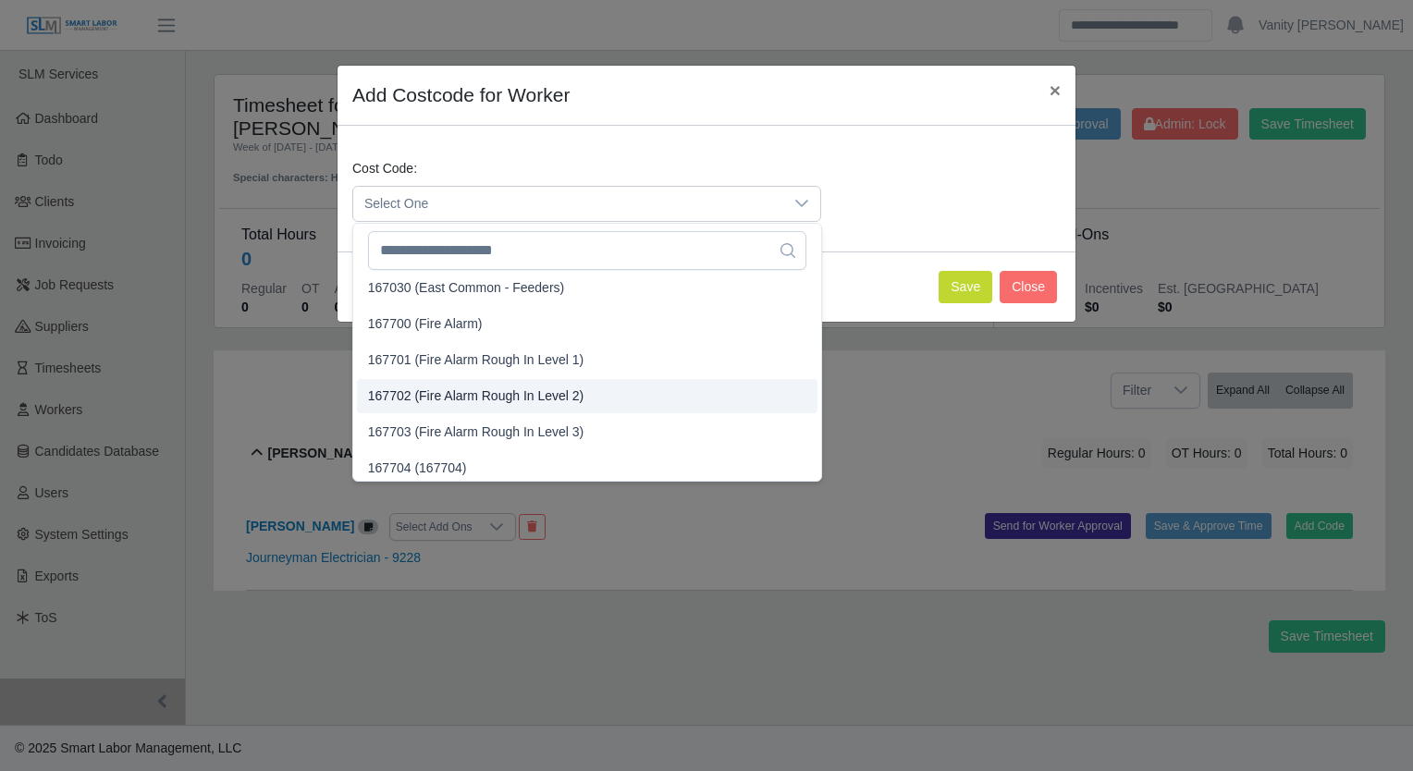
click at [544, 390] on span "167702 (Fire Alarm Rough In Level 2)" at bounding box center [475, 396] width 215 height 19
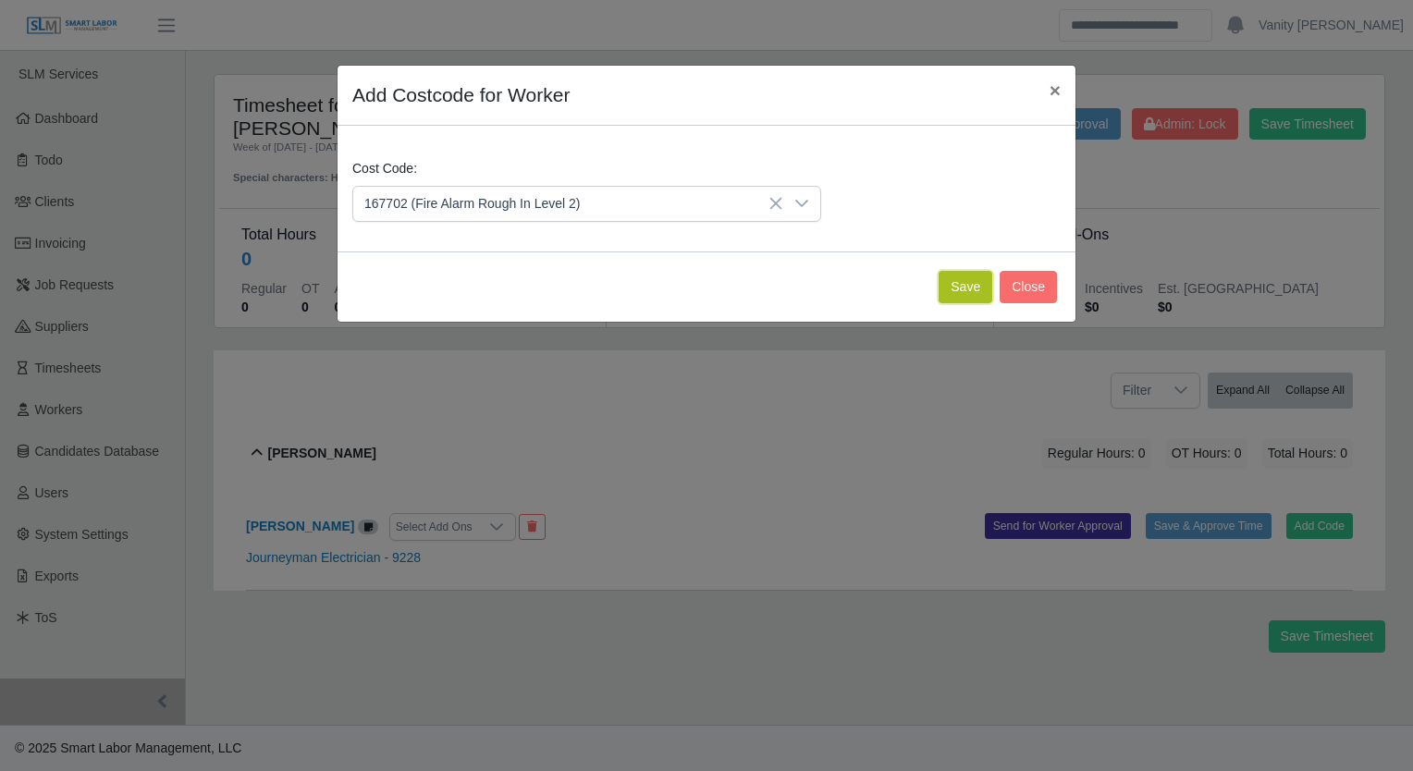
click at [972, 289] on button "Save" at bounding box center [966, 287] width 54 height 32
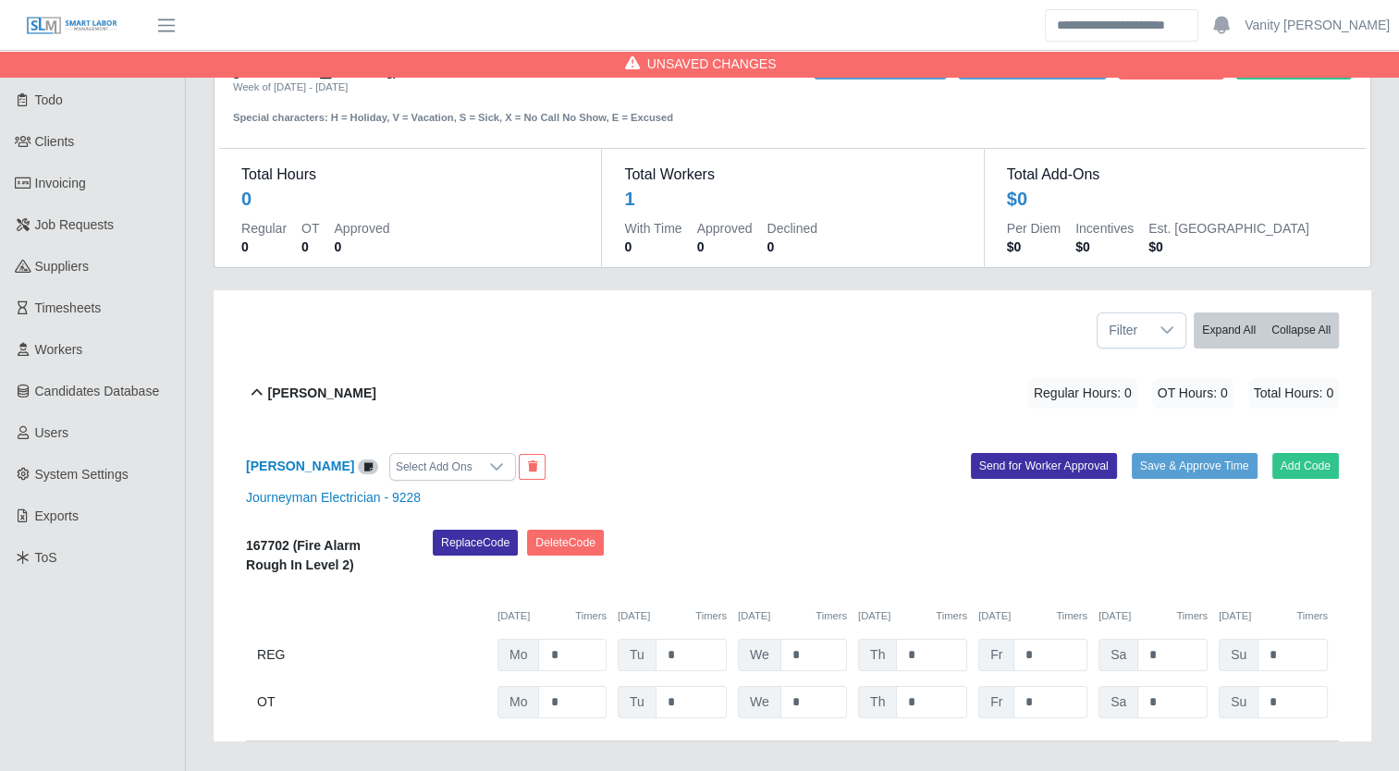
scroll to position [92, 0]
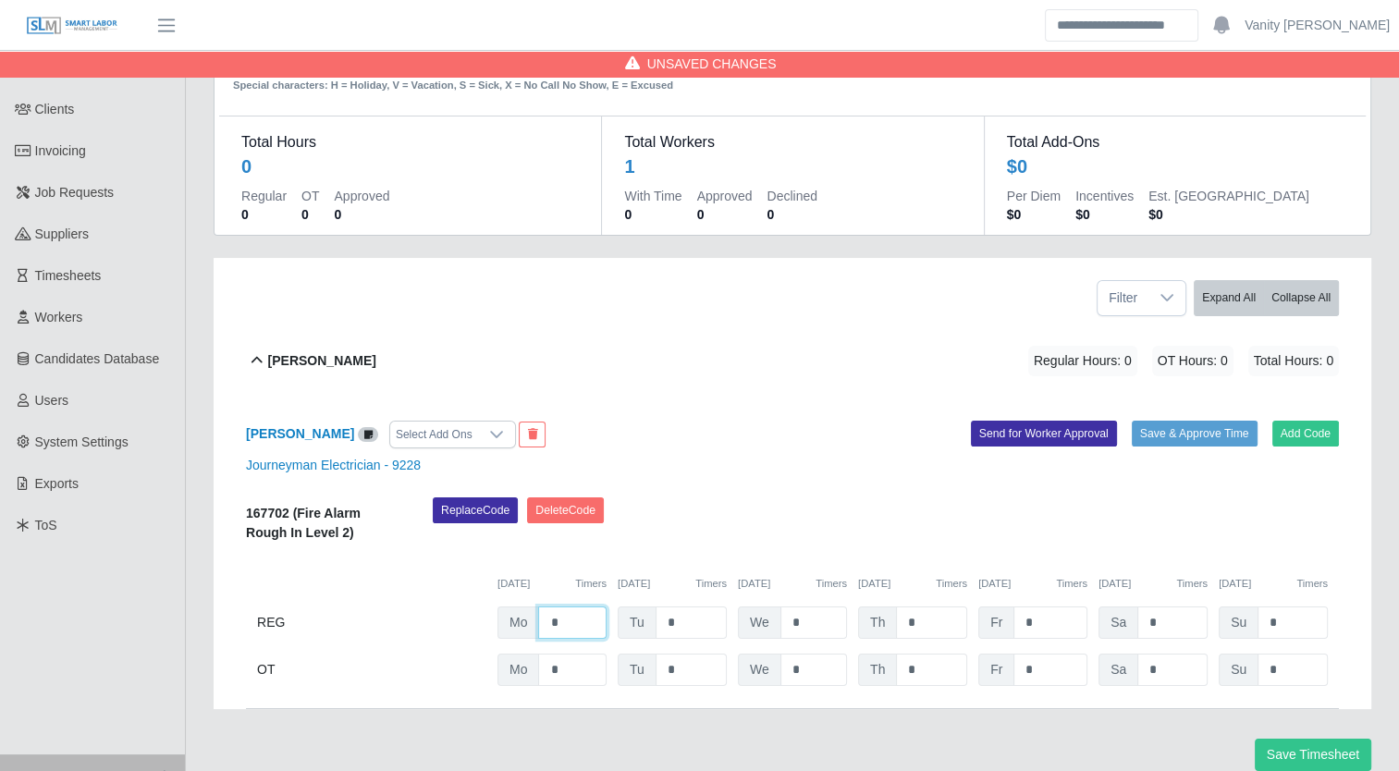
click at [547, 607] on input "*" at bounding box center [572, 623] width 68 height 32
type input "**"
click at [662, 607] on input "*" at bounding box center [691, 623] width 71 height 32
type input "**"
click at [792, 607] on input "*" at bounding box center [814, 623] width 67 height 32
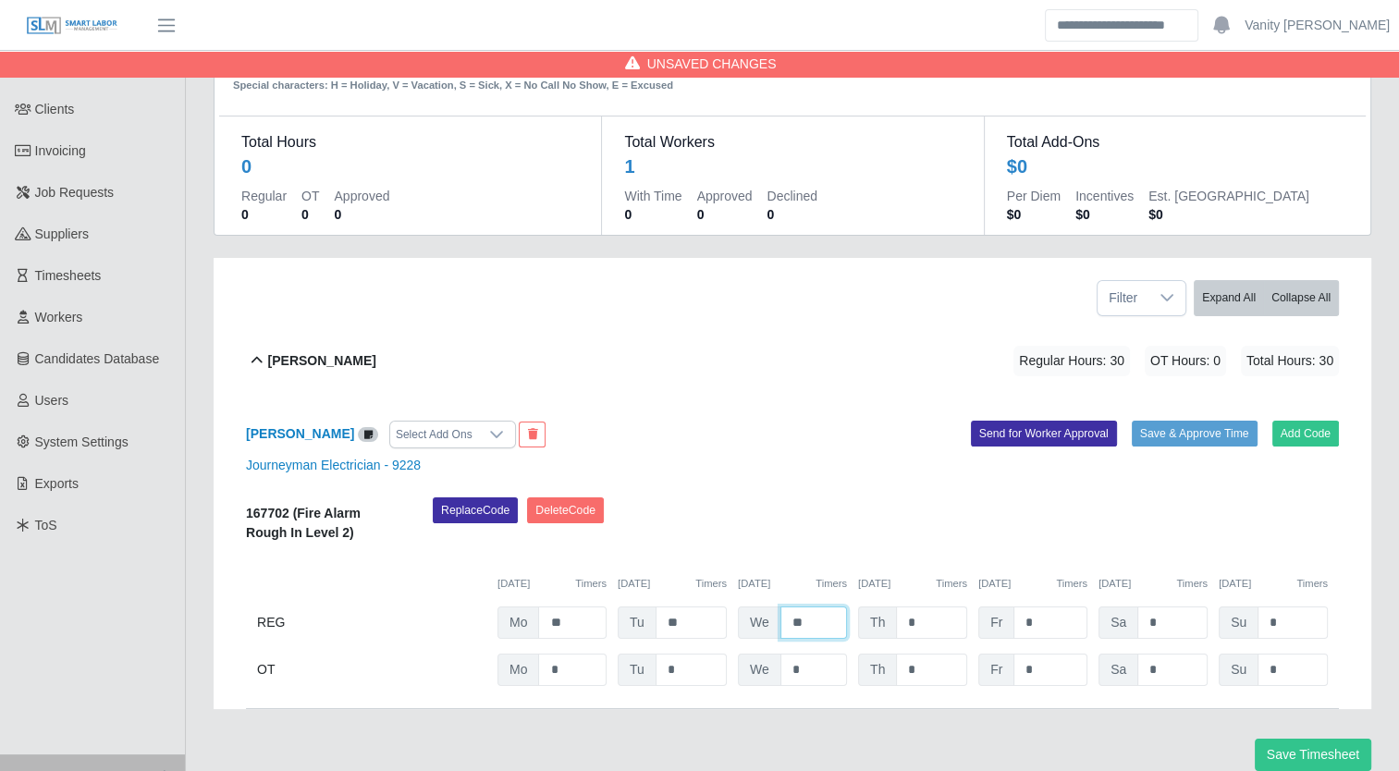
type input "**"
click at [904, 607] on input "*" at bounding box center [931, 623] width 71 height 32
type input "**"
click at [1027, 654] on input "*" at bounding box center [1051, 670] width 74 height 32
click at [1024, 654] on input "*" at bounding box center [1051, 670] width 74 height 32
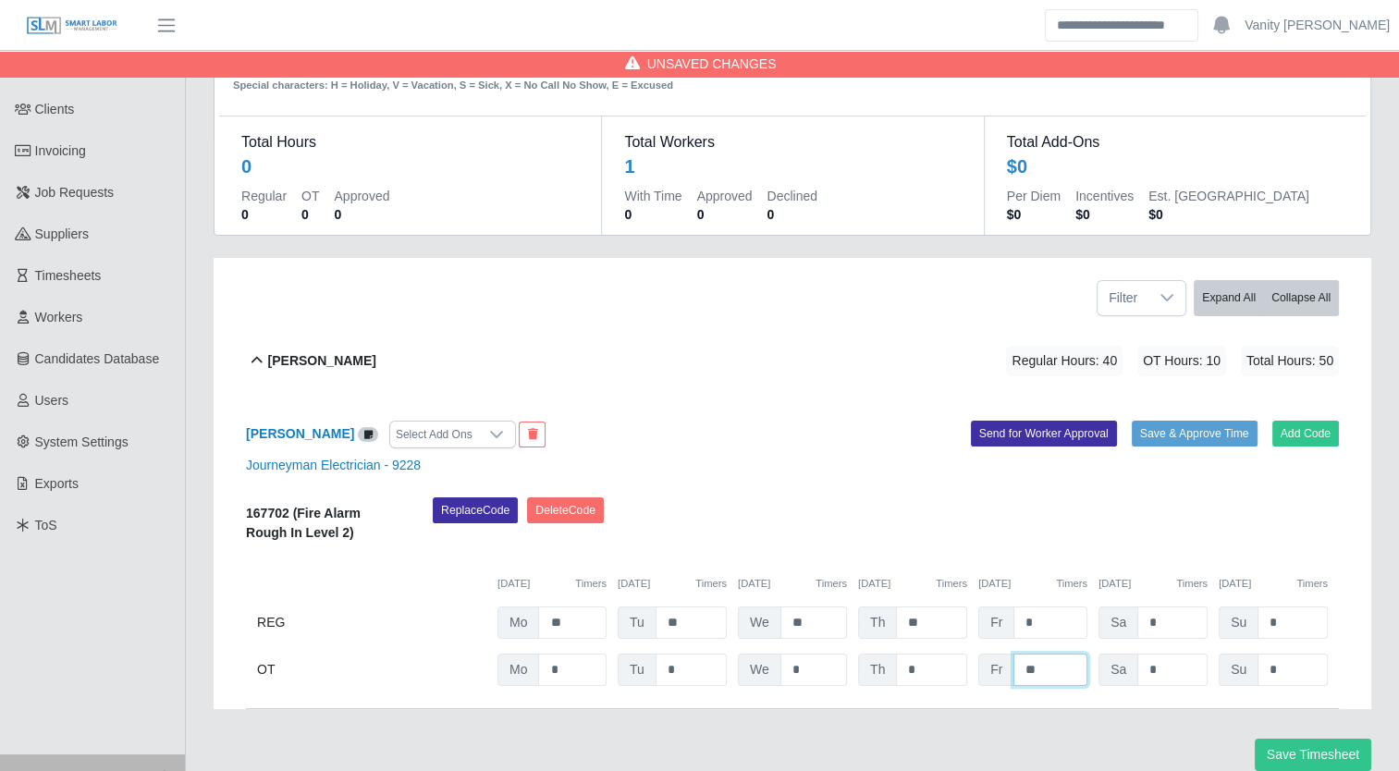
type input "**"
click at [1285, 739] on button "Save Timesheet" at bounding box center [1313, 755] width 117 height 32
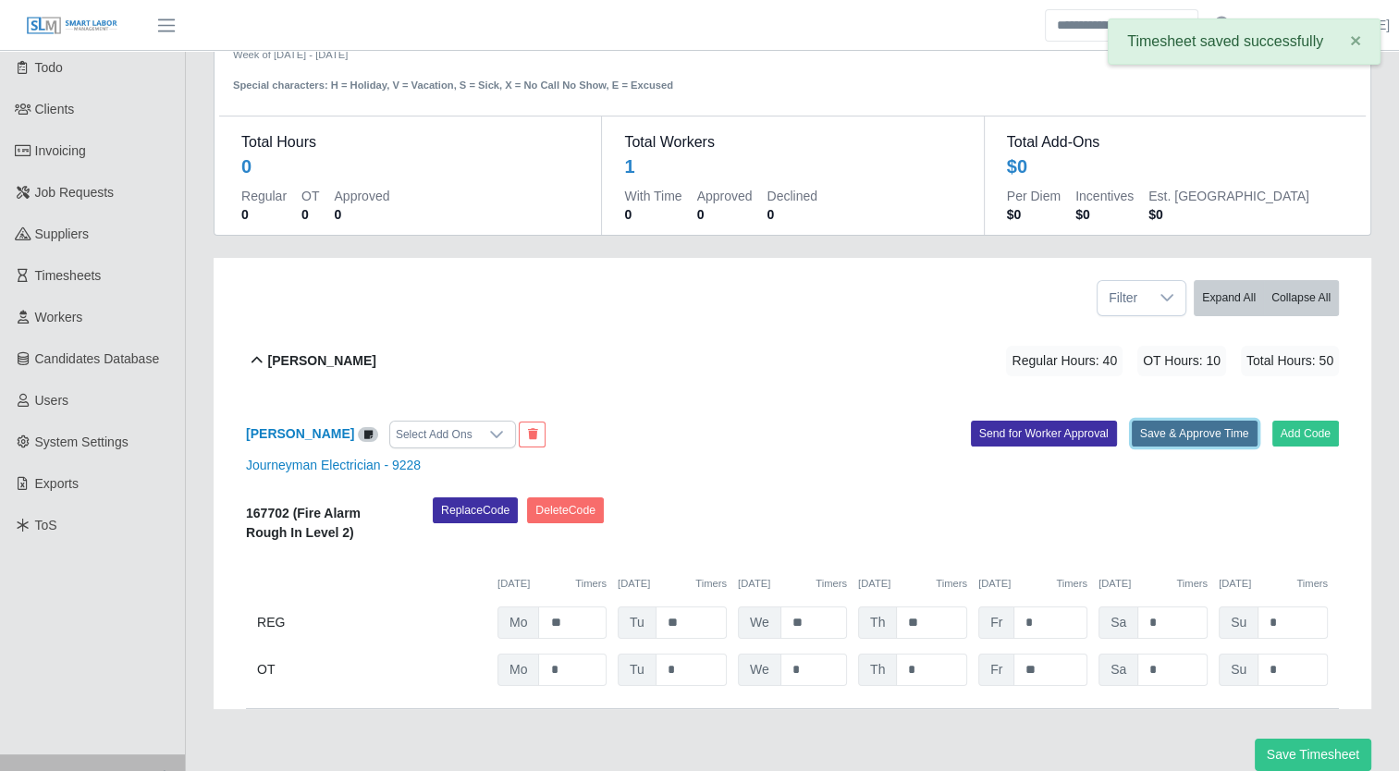
click at [1160, 421] on button "Save & Approve Time" at bounding box center [1195, 434] width 126 height 26
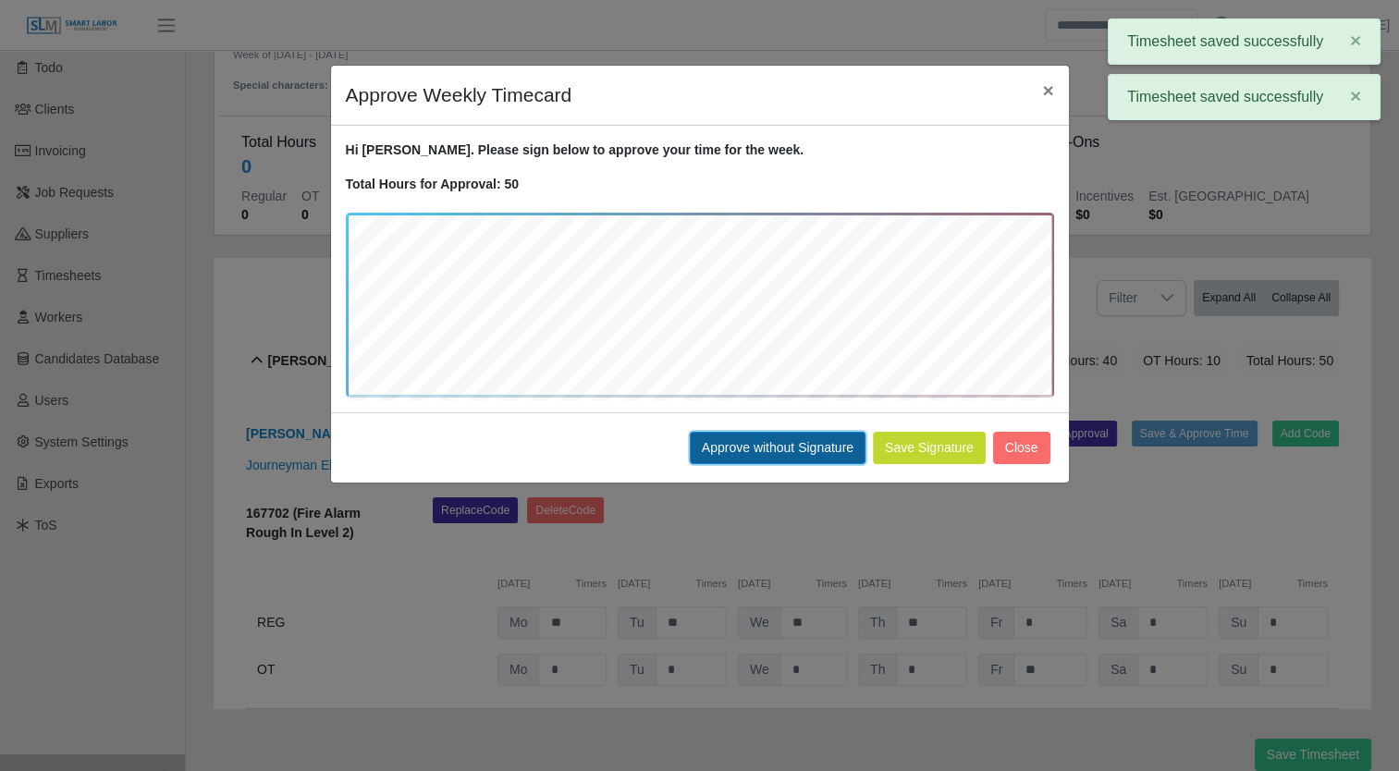
click at [810, 440] on button "Approve without Signature" at bounding box center [778, 448] width 176 height 32
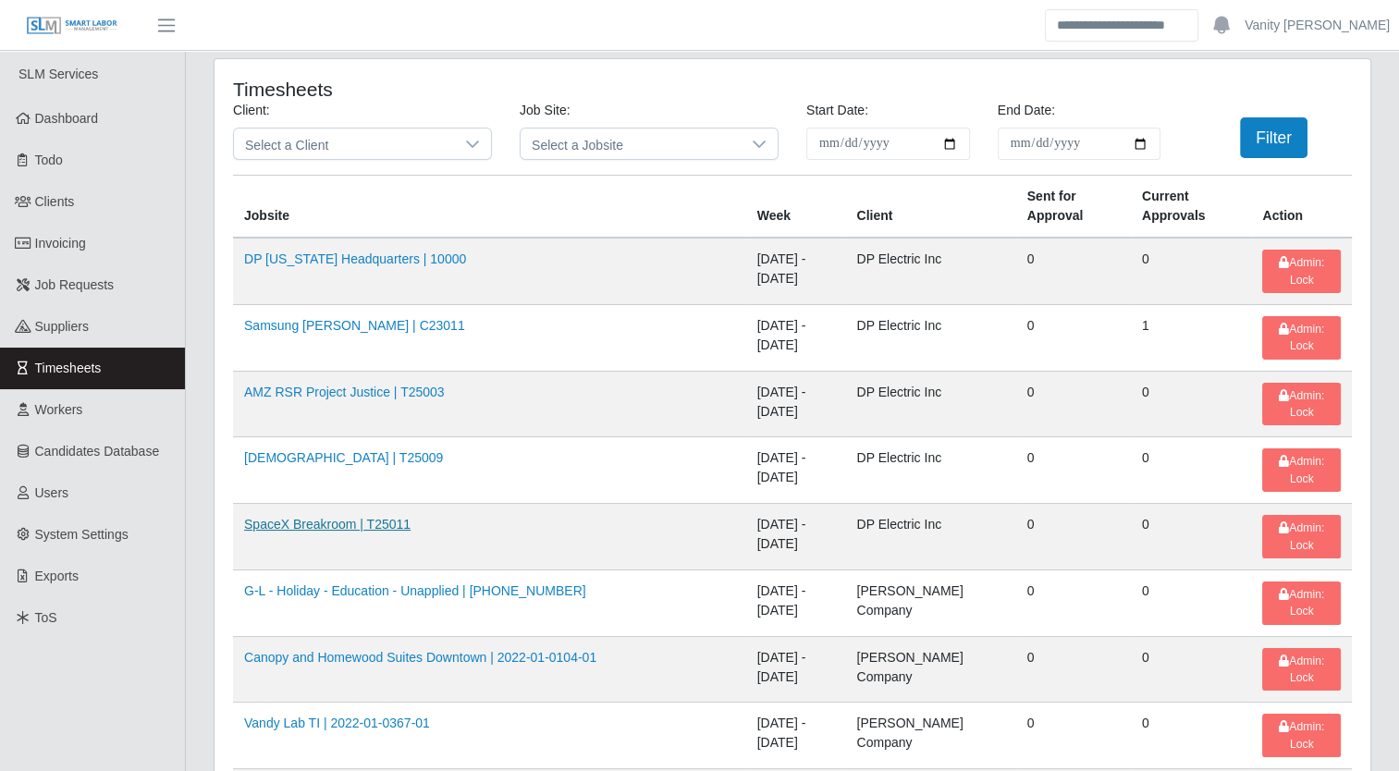
click at [329, 517] on link "SpaceX Breakroom | T25011" at bounding box center [327, 524] width 166 height 15
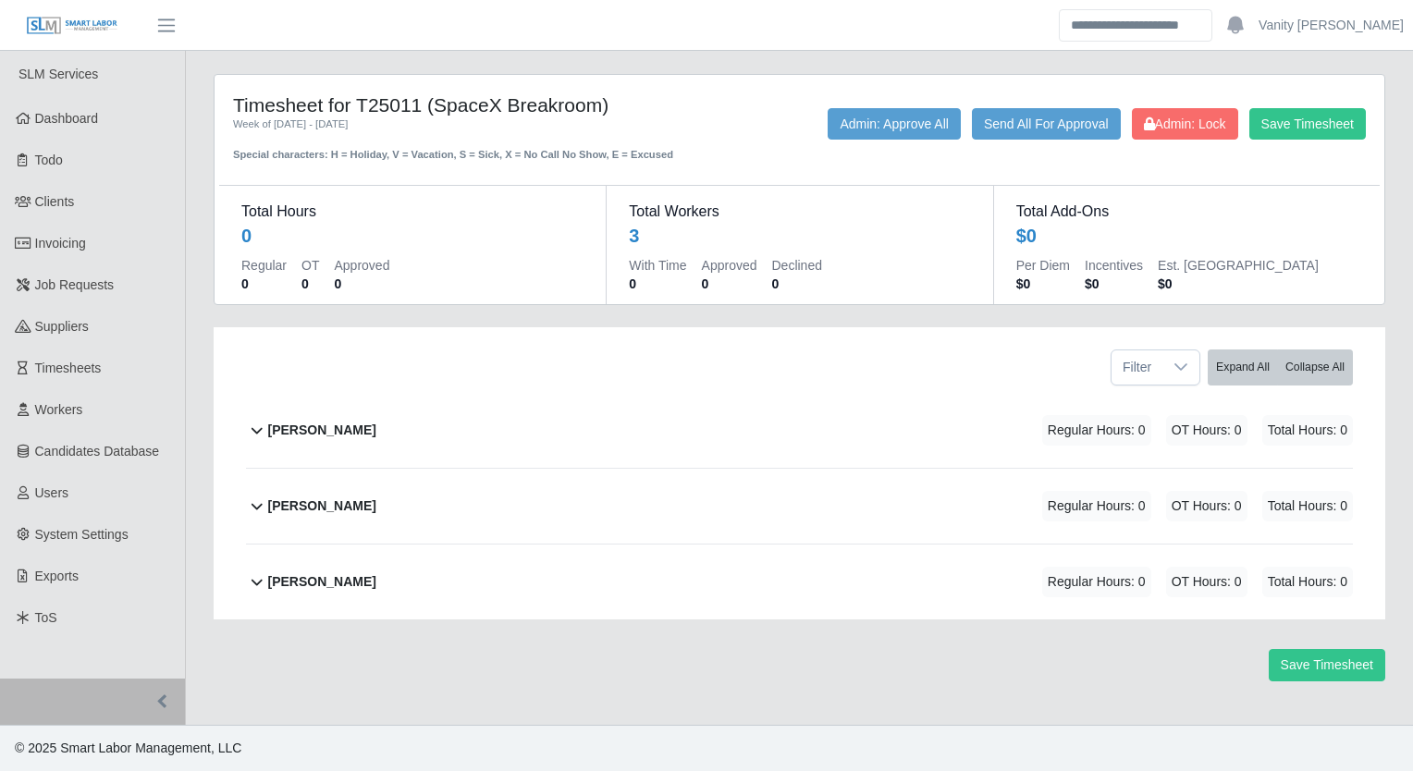
click at [305, 423] on b "[PERSON_NAME]" at bounding box center [322, 430] width 108 height 19
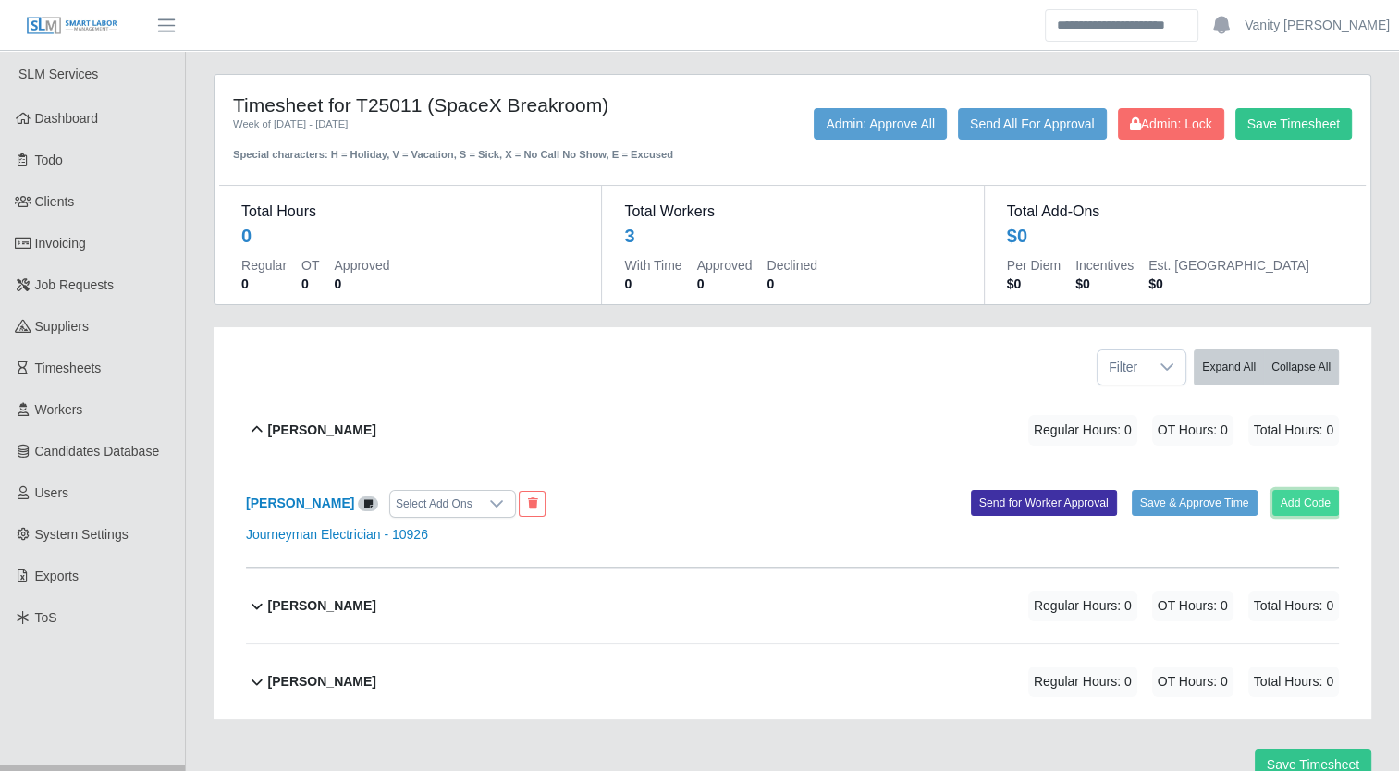
click at [1303, 507] on button "Add Code" at bounding box center [1306, 503] width 68 height 26
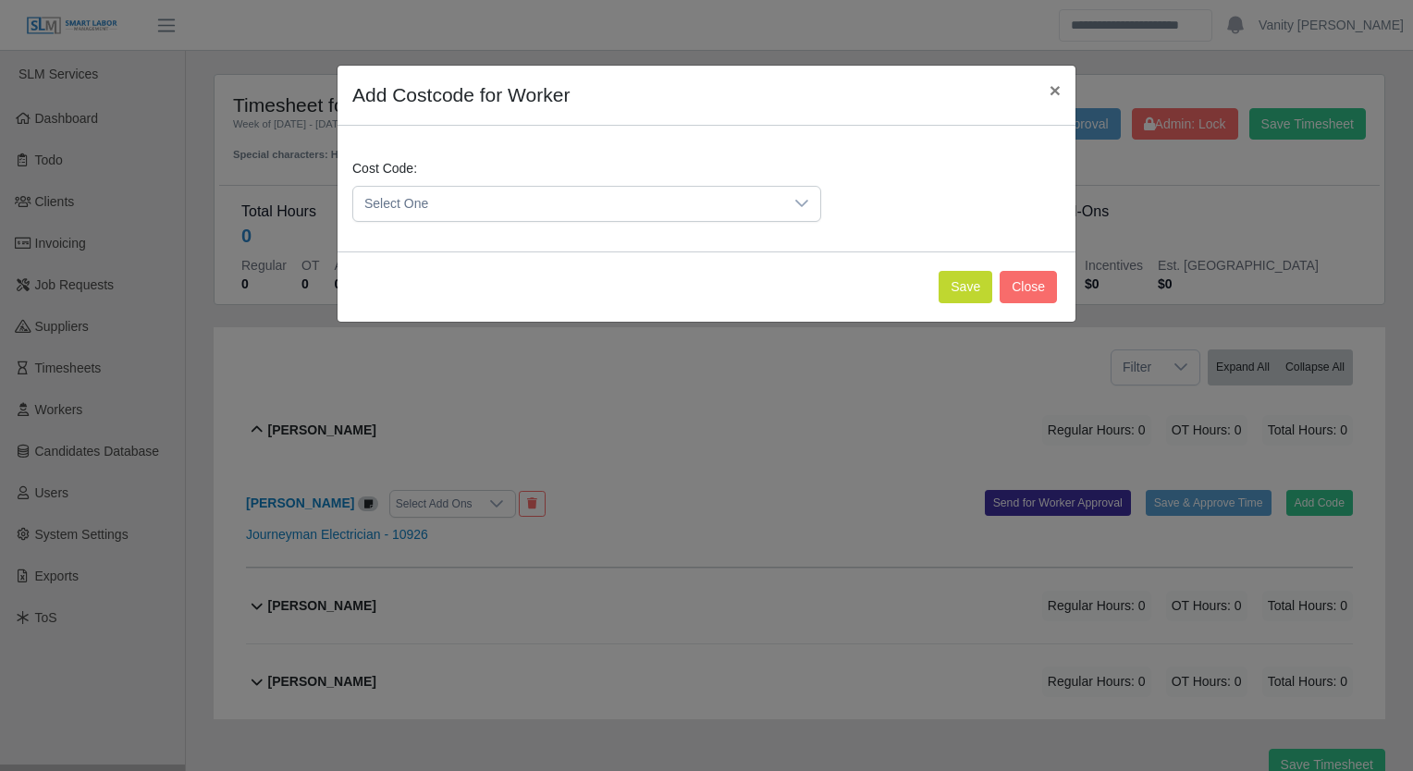
click at [658, 203] on span "Select One" at bounding box center [568, 204] width 430 height 34
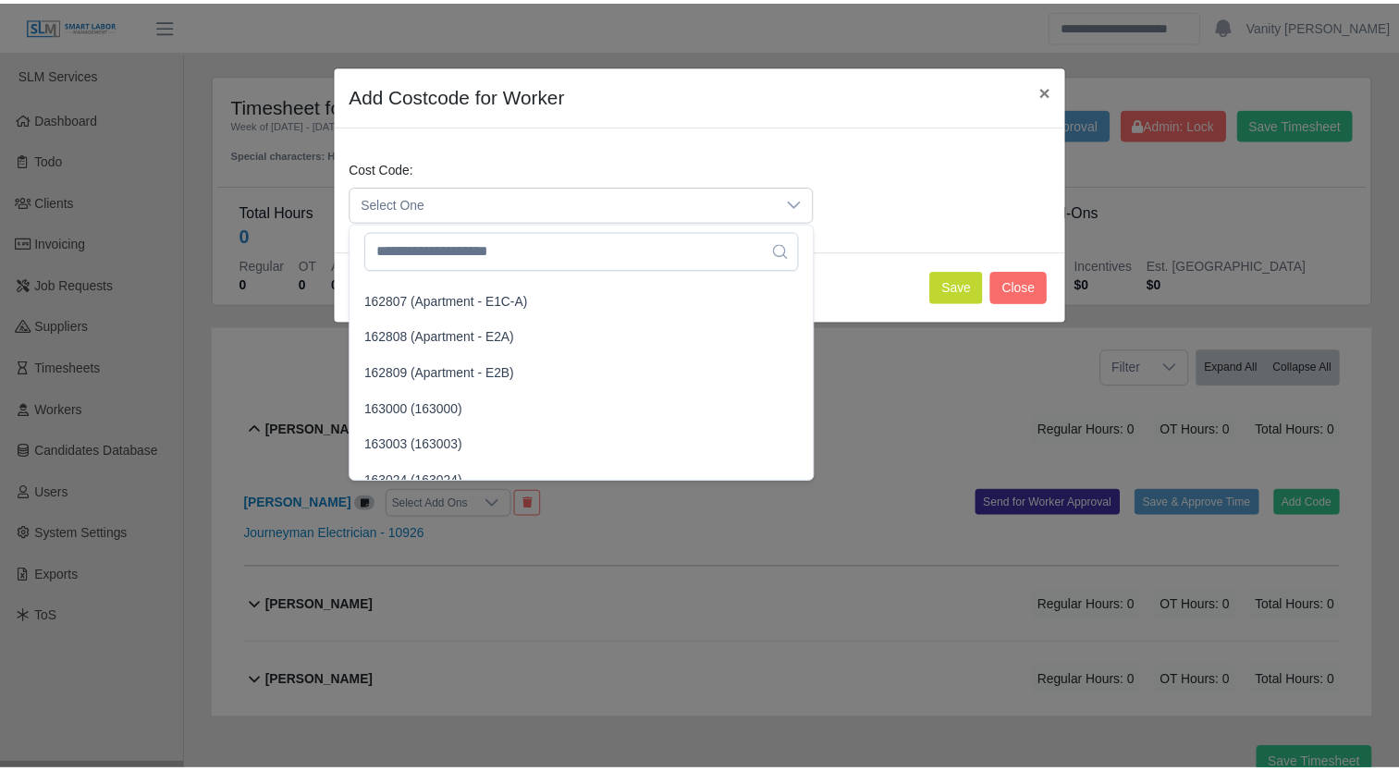
scroll to position [2046, 0]
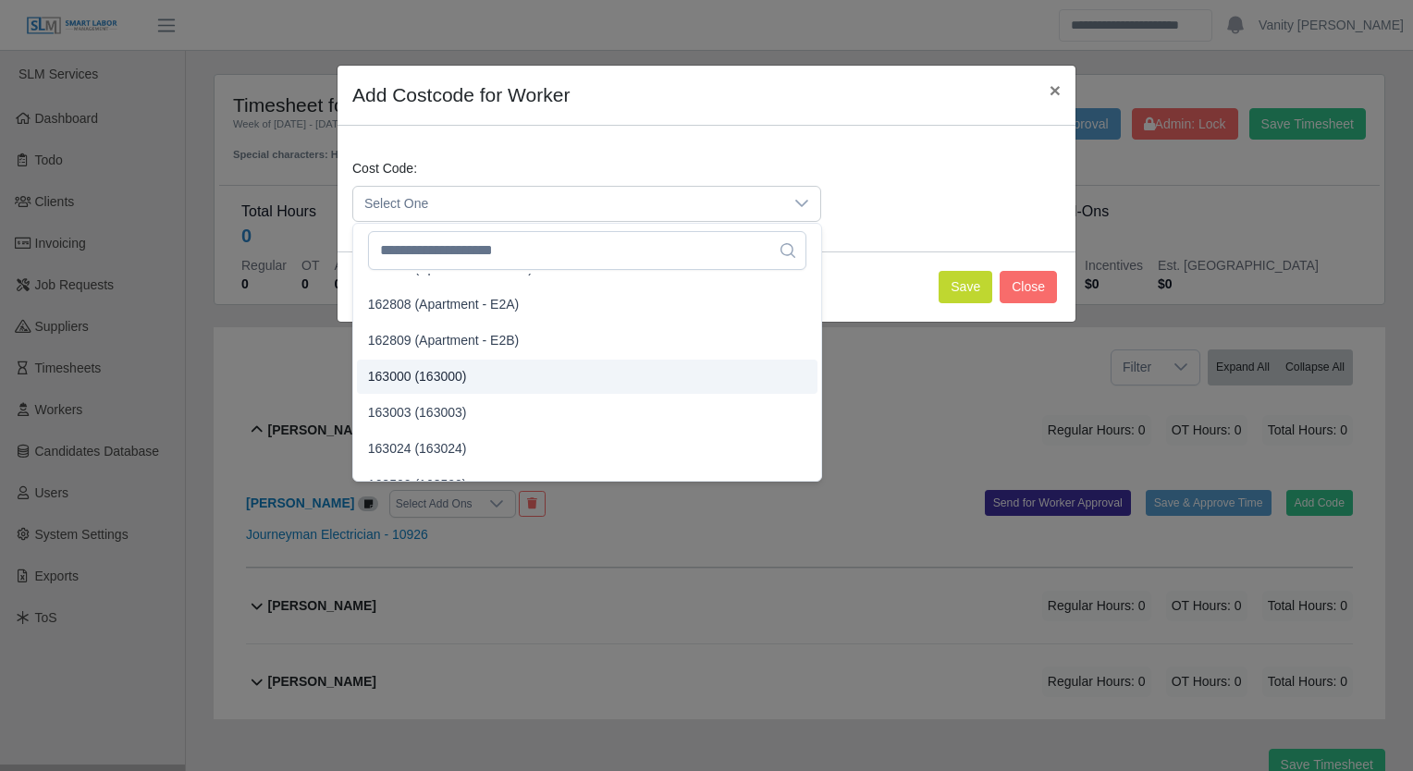
click at [436, 379] on span "163000 (163000)" at bounding box center [417, 376] width 99 height 19
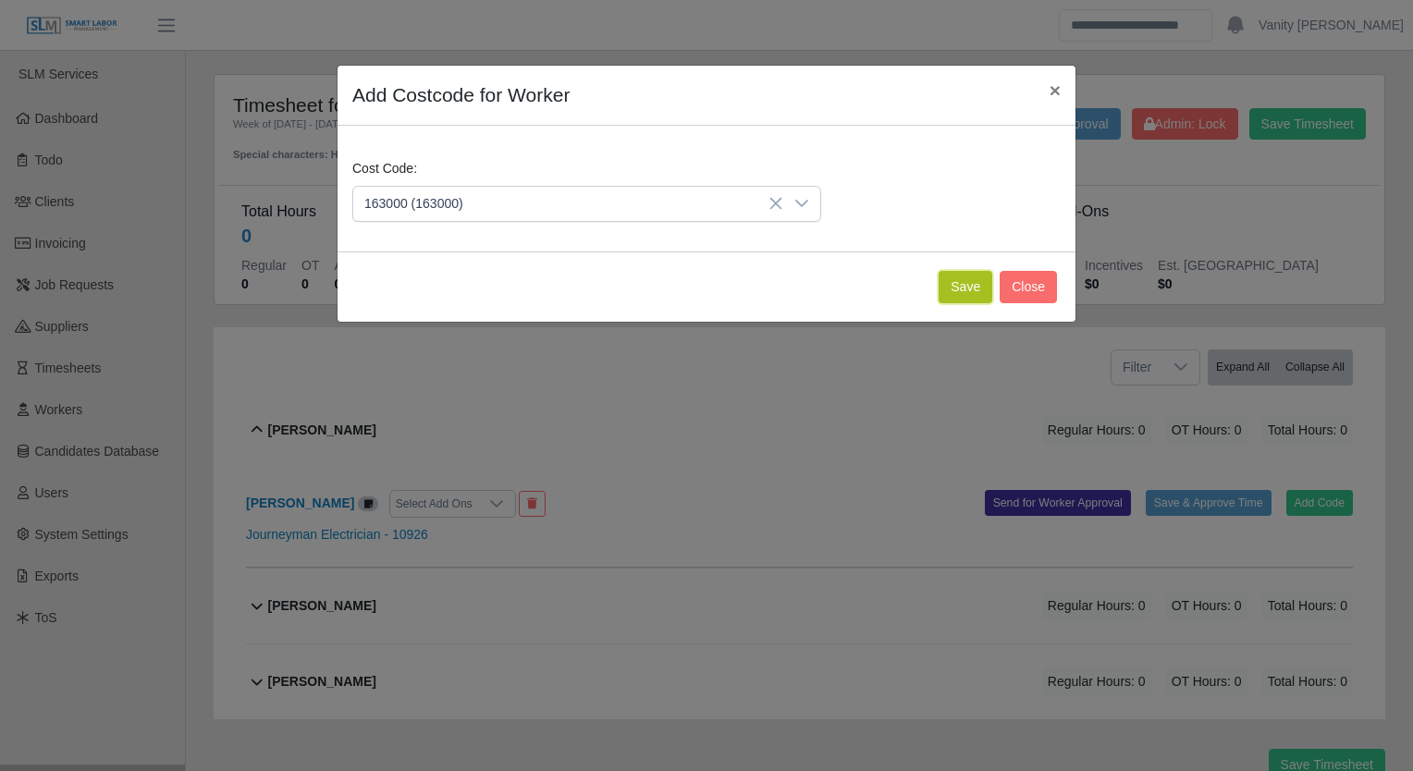
click at [965, 296] on button "Save" at bounding box center [966, 287] width 54 height 32
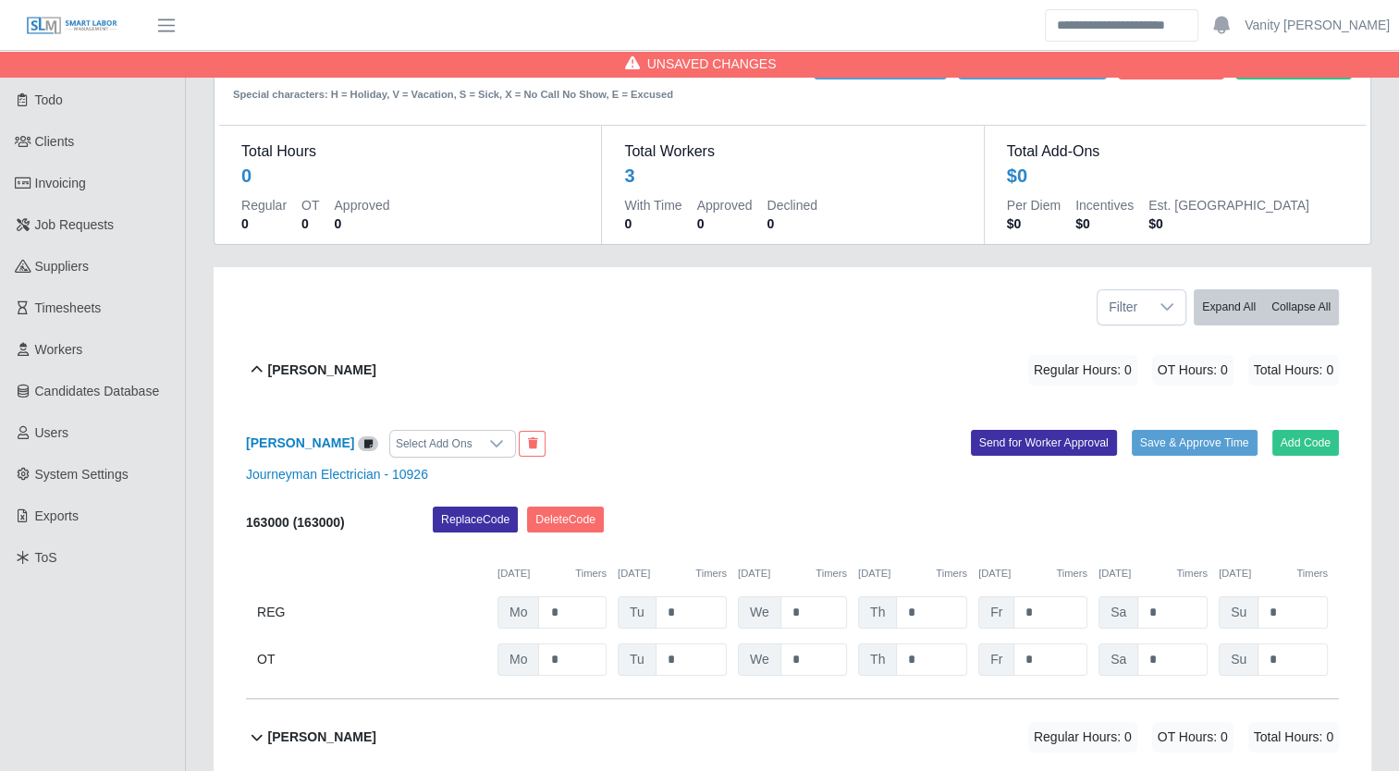
scroll to position [185, 0]
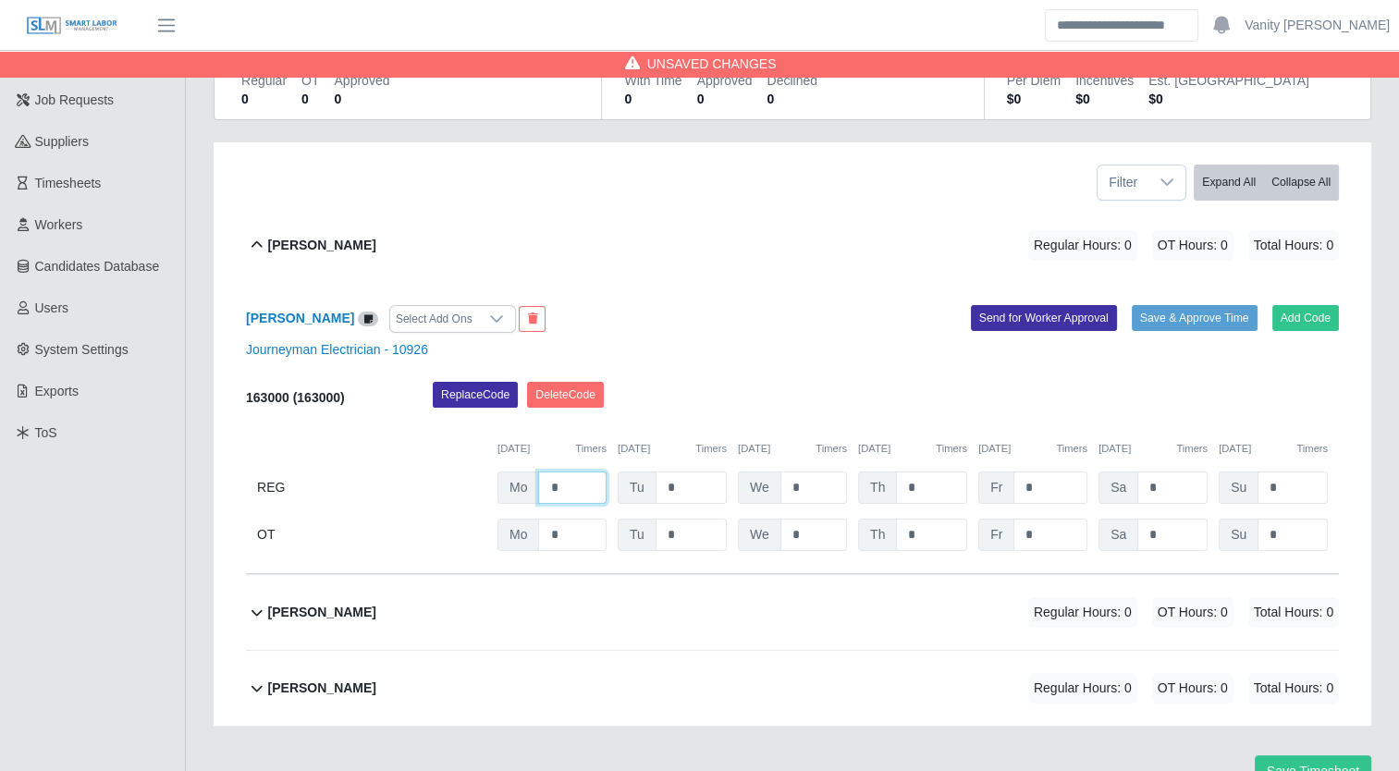
click at [549, 486] on input "*" at bounding box center [572, 488] width 68 height 32
type input "**"
click at [659, 486] on input "*" at bounding box center [691, 488] width 71 height 32
type input "**"
click at [793, 490] on input "*" at bounding box center [814, 488] width 67 height 32
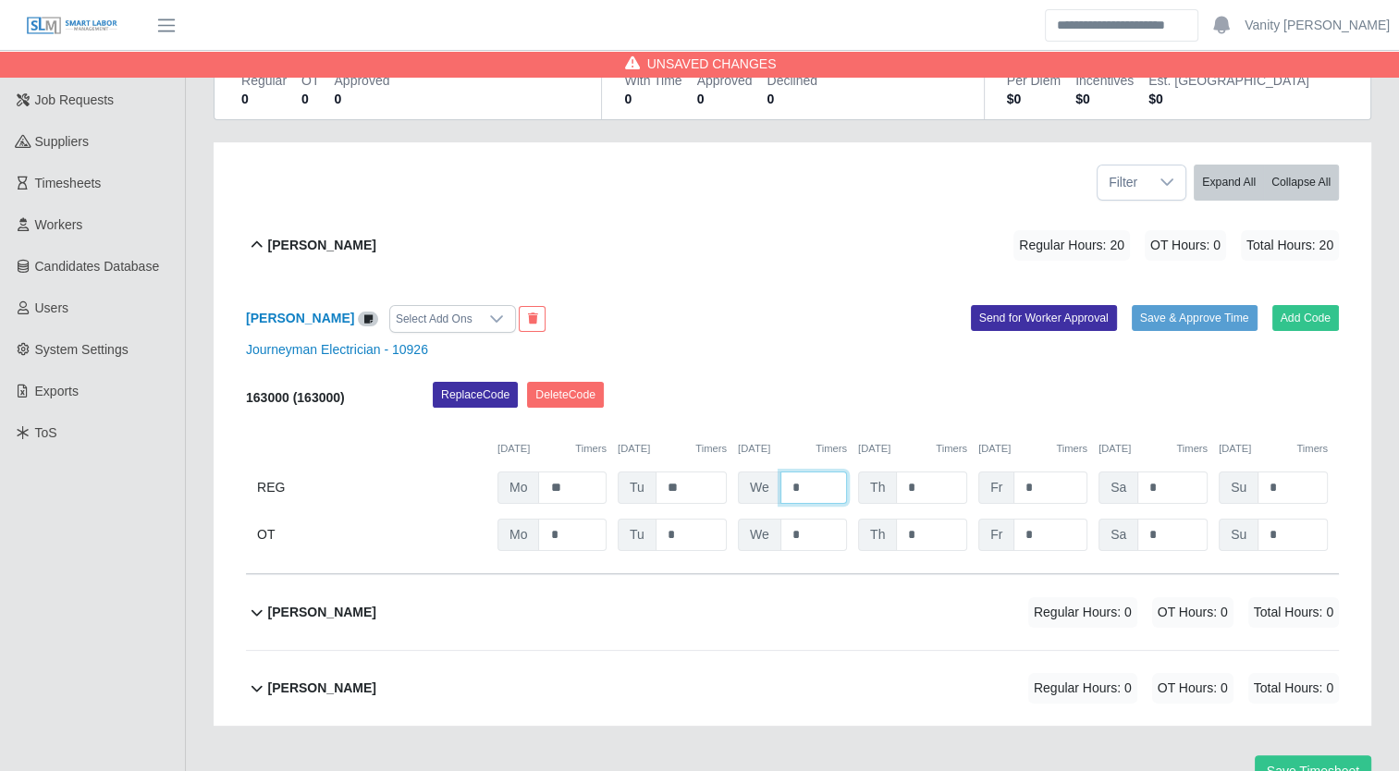
drag, startPoint x: 818, startPoint y: 486, endPoint x: 762, endPoint y: 480, distance: 56.8
click at [762, 480] on div "We *" at bounding box center [792, 488] width 109 height 32
type input "**"
click at [905, 485] on input "*" at bounding box center [931, 488] width 71 height 32
drag, startPoint x: 925, startPoint y: 483, endPoint x: 869, endPoint y: 474, distance: 56.1
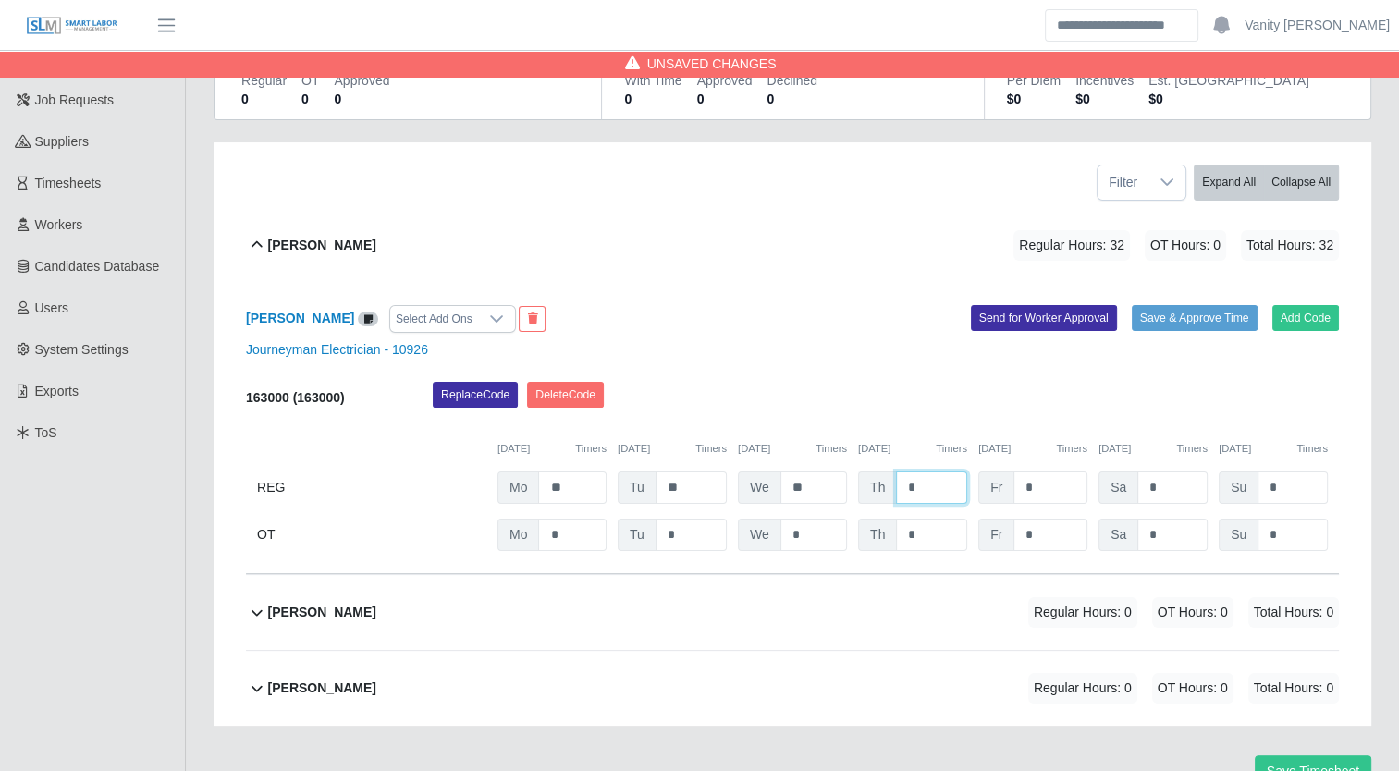
click at [869, 474] on div "Th *" at bounding box center [912, 488] width 109 height 32
type input "*"
click at [950, 401] on div "Replace Code [GEOGRAPHIC_DATA] Code" at bounding box center [886, 400] width 934 height 37
drag, startPoint x: 939, startPoint y: 535, endPoint x: 861, endPoint y: 504, distance: 83.5
click at [861, 504] on div "163000 (163000) Replace Code [GEOGRAPHIC_DATA] Code [DATE] Timers [DATE] Timers…" at bounding box center [792, 466] width 1093 height 169
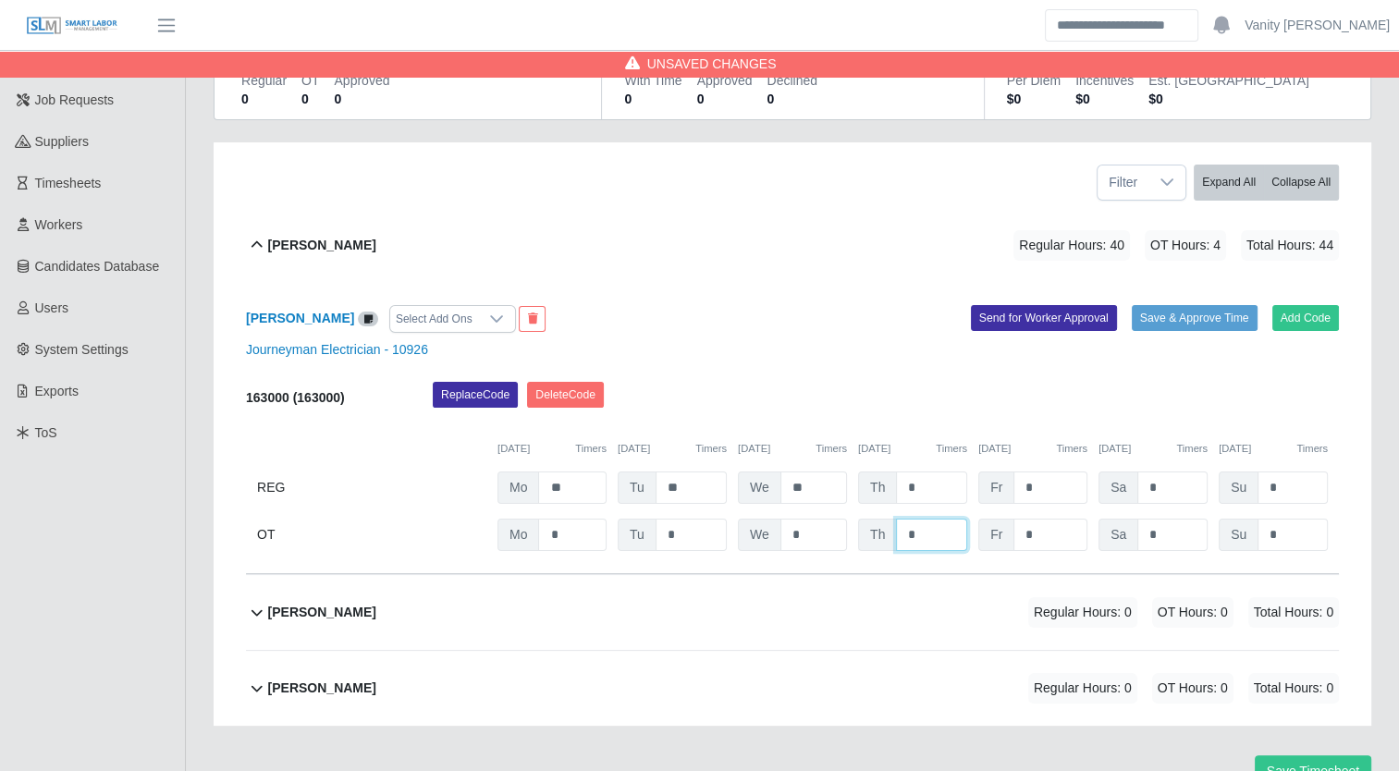
drag, startPoint x: 933, startPoint y: 533, endPoint x: 881, endPoint y: 529, distance: 51.9
click at [881, 529] on div "Th *" at bounding box center [912, 535] width 109 height 32
type input "*"
click at [970, 416] on div "Replace Code [GEOGRAPHIC_DATA] Code" at bounding box center [886, 400] width 934 height 37
drag, startPoint x: 1039, startPoint y: 531, endPoint x: 976, endPoint y: 509, distance: 67.6
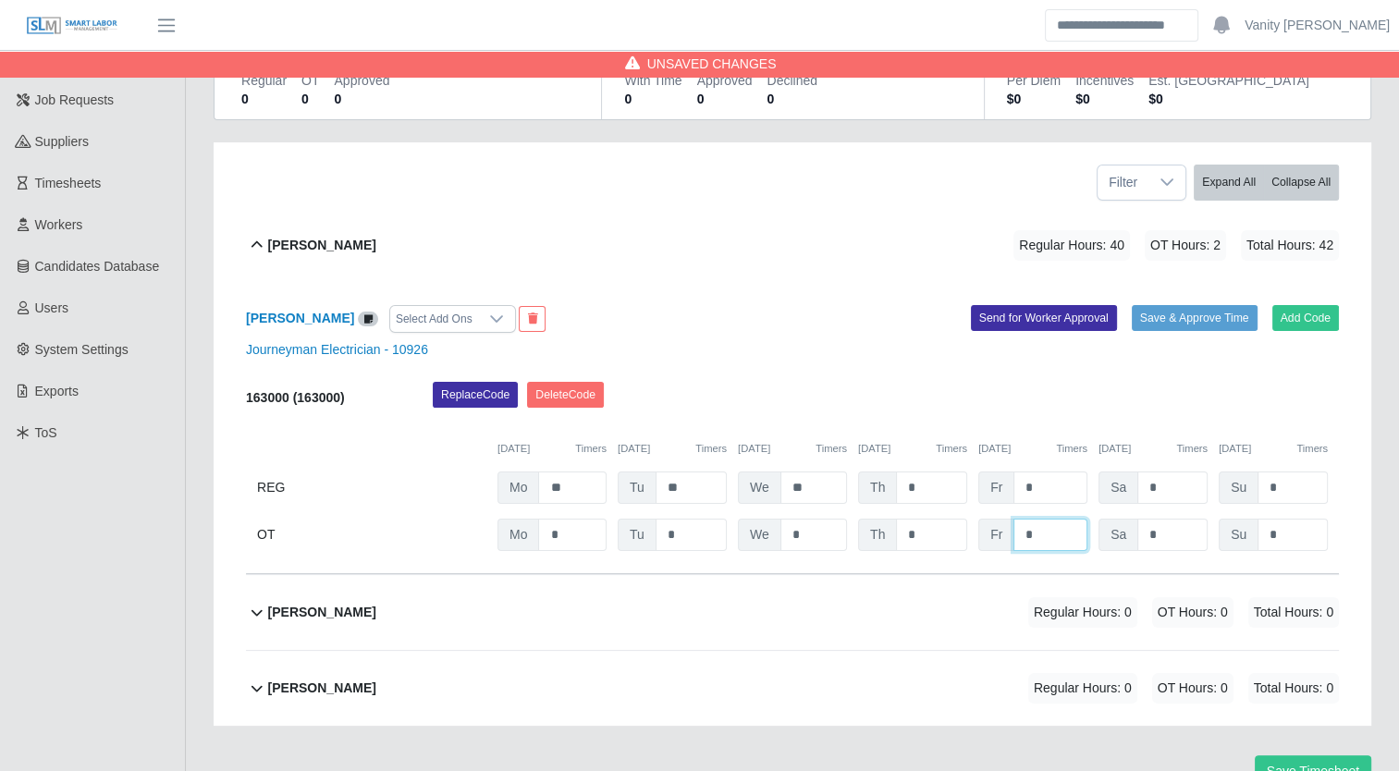
click at [976, 509] on div "163000 (163000) Replace Code [GEOGRAPHIC_DATA] Code [DATE] Timers [DATE] Timers…" at bounding box center [792, 466] width 1093 height 169
type input "*"
click at [1173, 319] on button "Save & Approve Time" at bounding box center [1195, 318] width 126 height 26
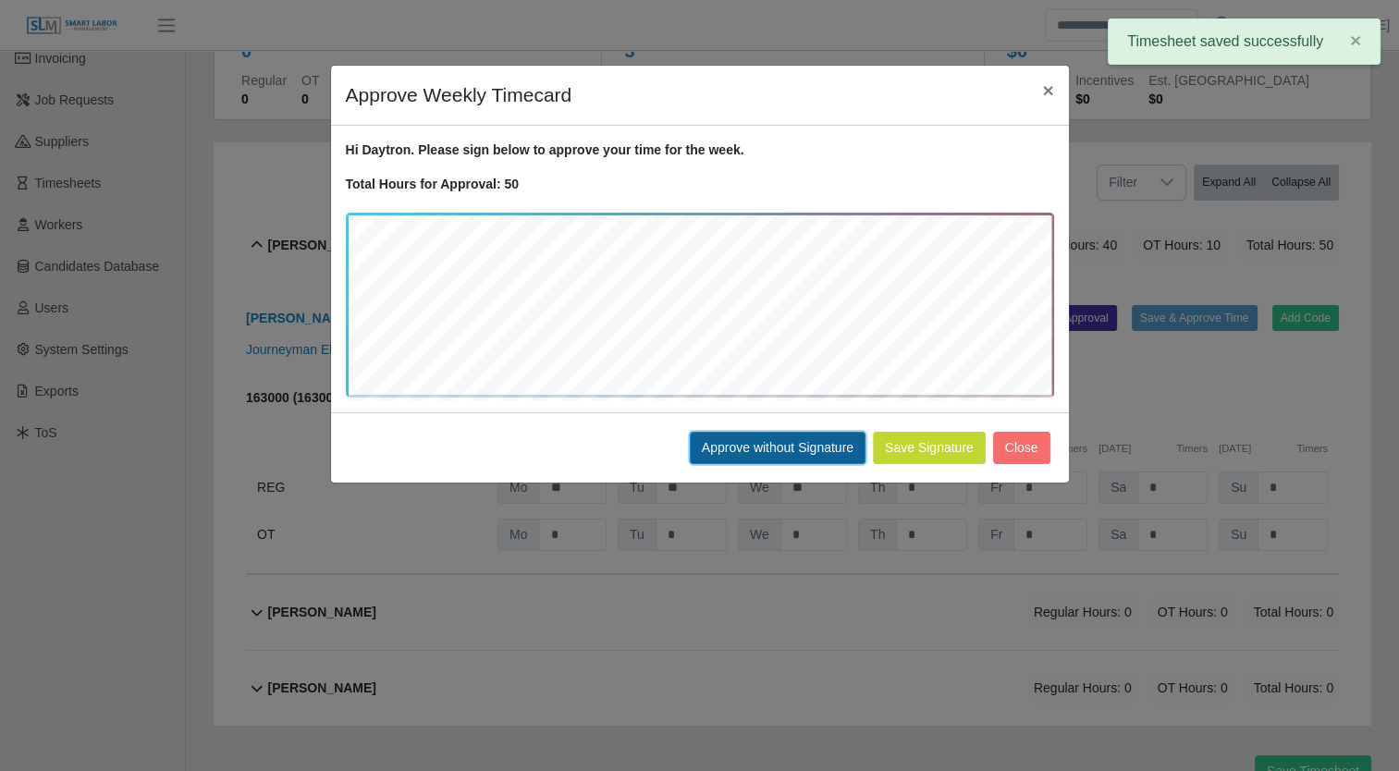
click at [791, 441] on button "Approve without Signature" at bounding box center [778, 448] width 176 height 32
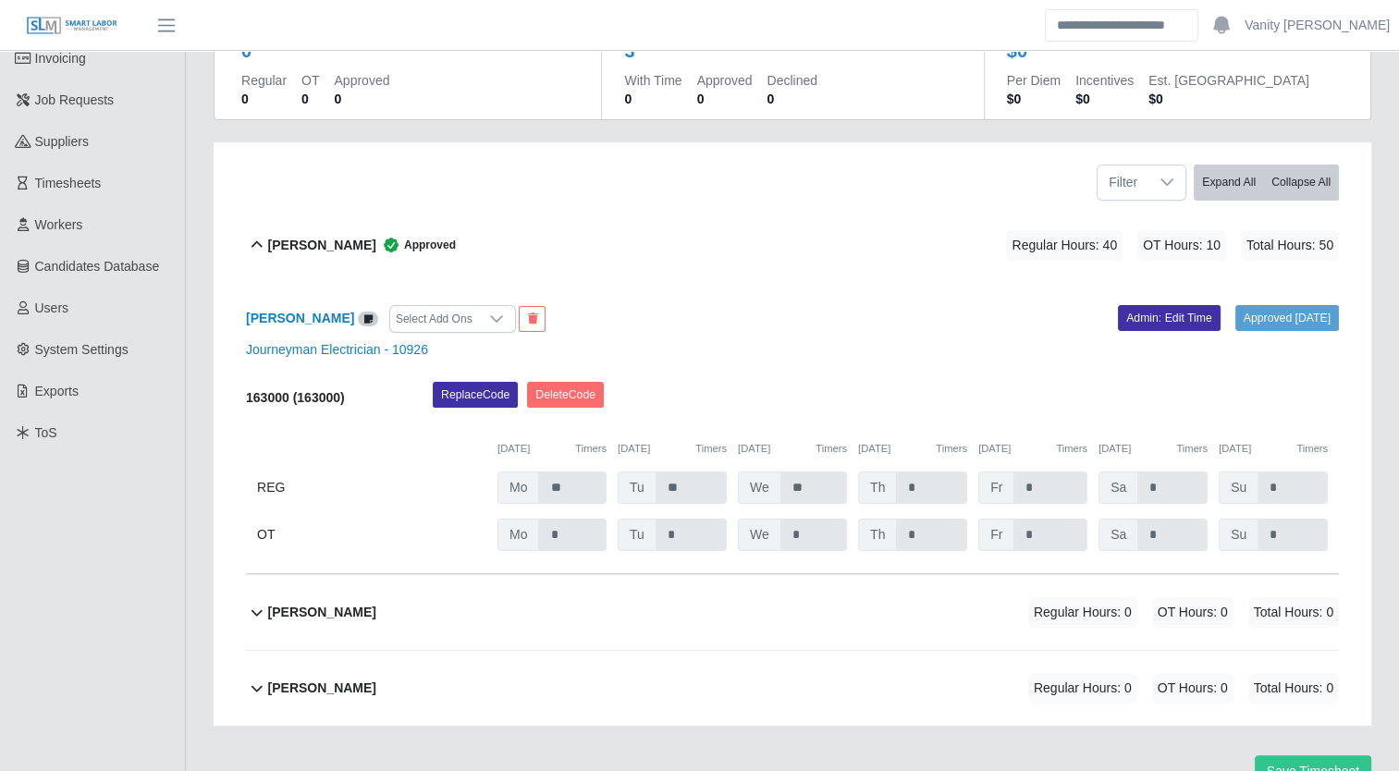
scroll to position [275, 0]
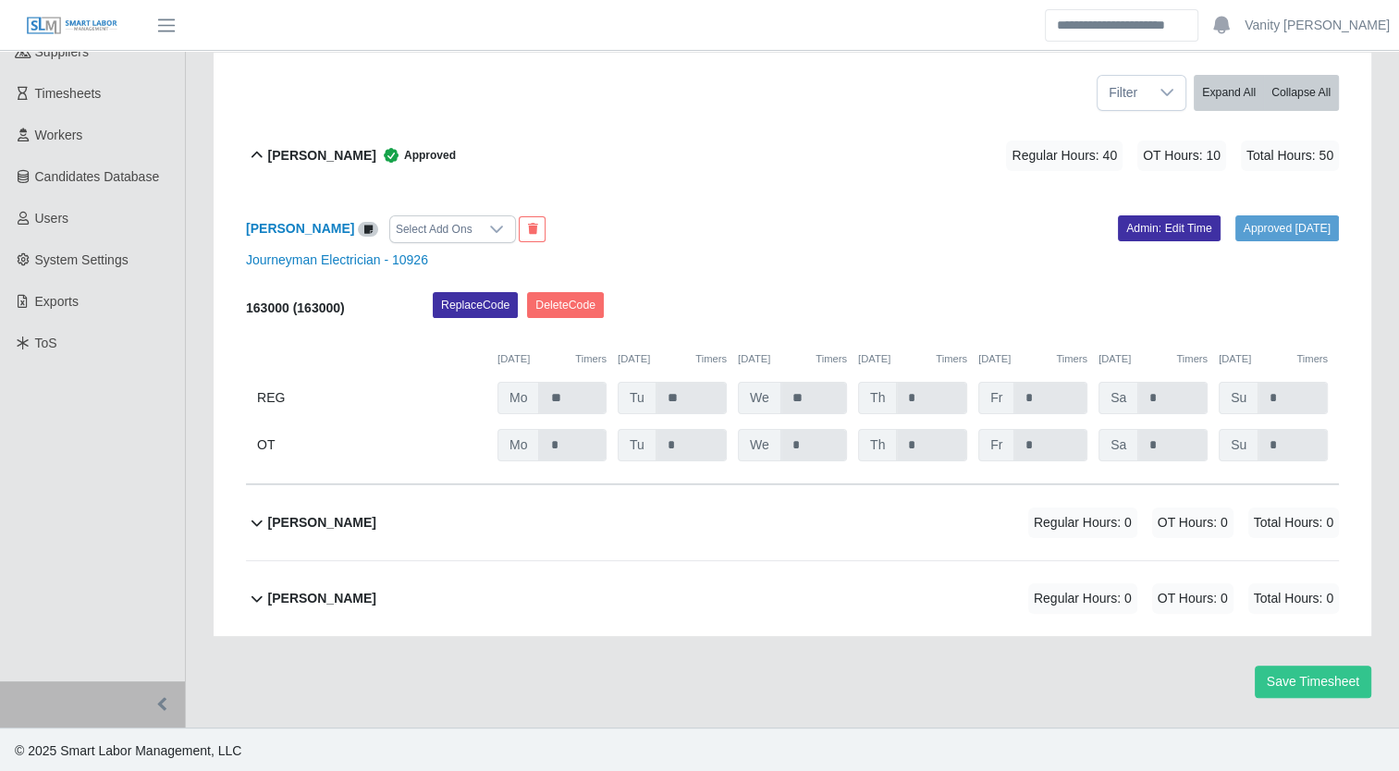
click at [311, 516] on b "[PERSON_NAME]" at bounding box center [322, 522] width 108 height 19
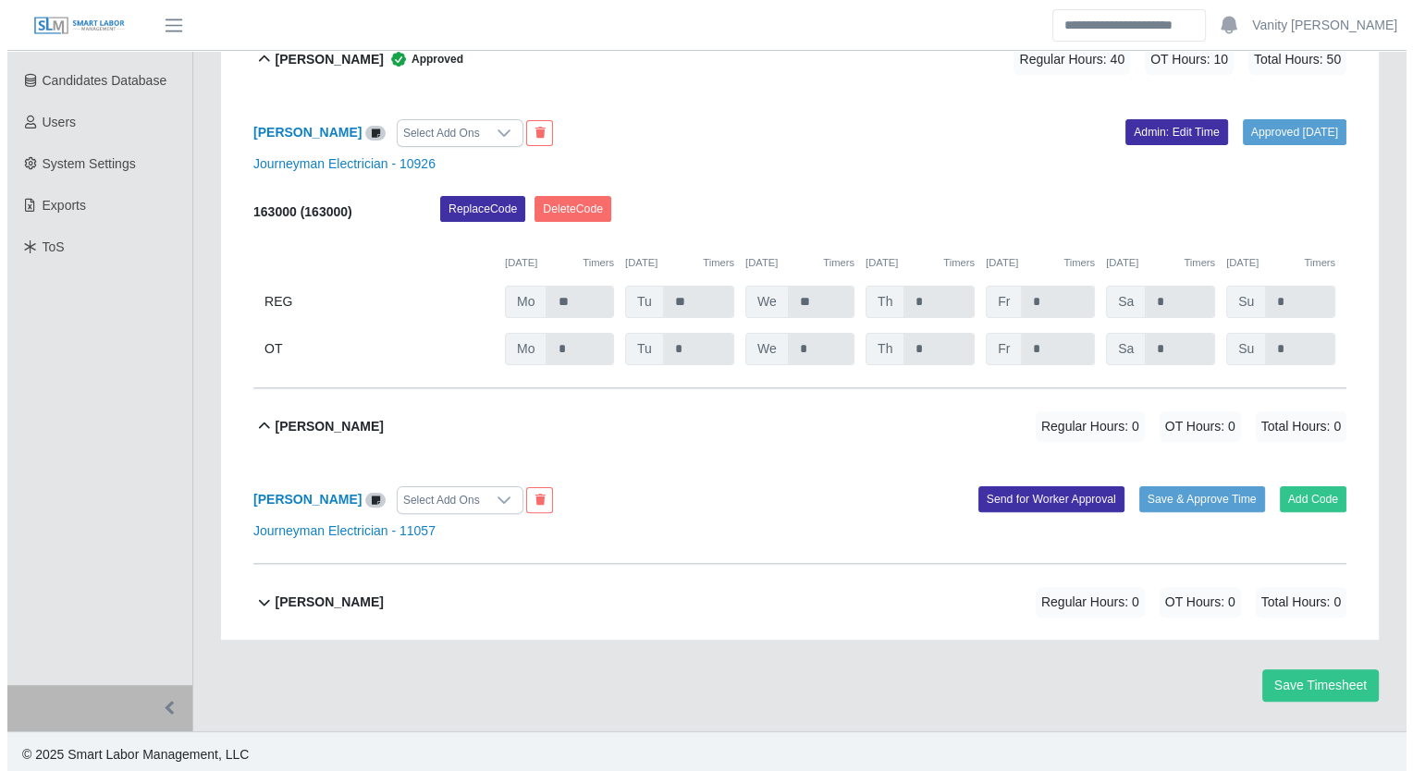
scroll to position [374, 0]
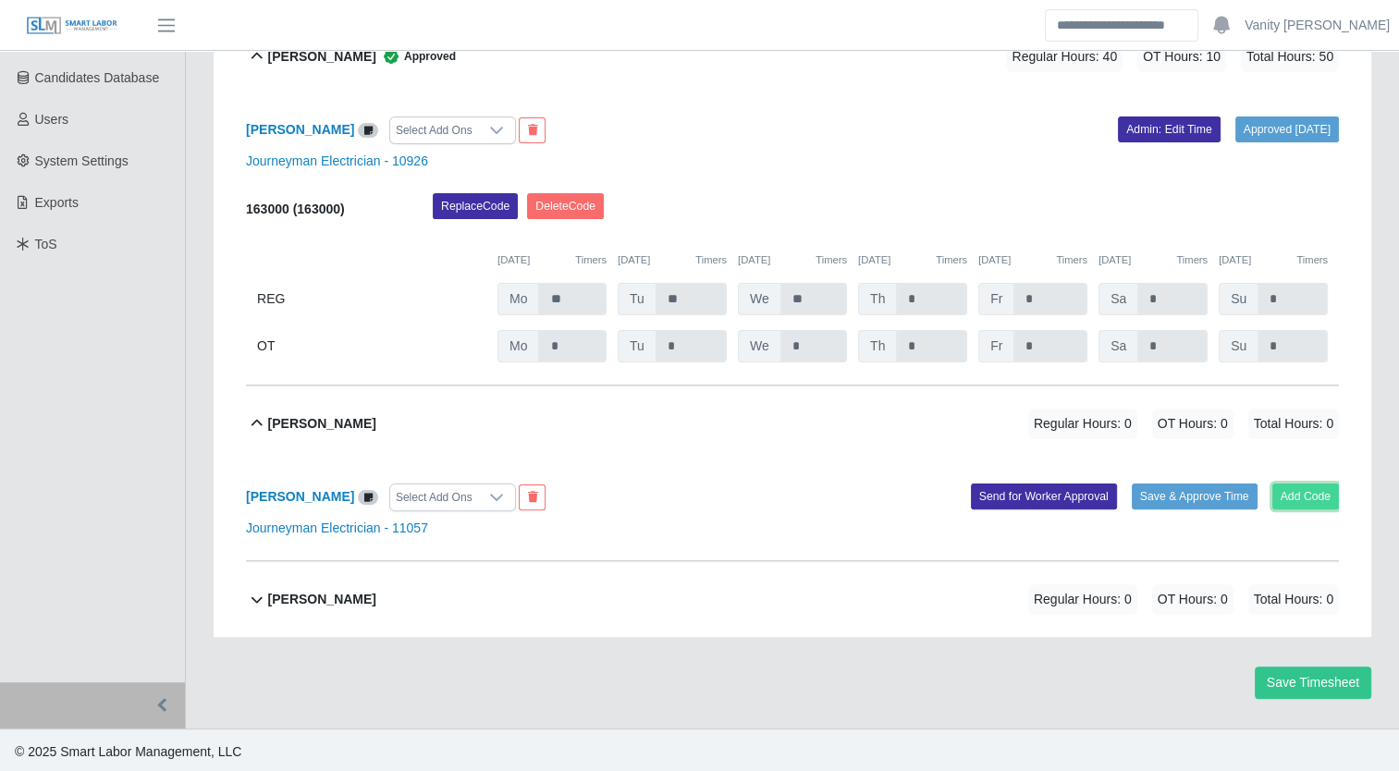
click at [1306, 495] on button "Add Code" at bounding box center [1306, 497] width 68 height 26
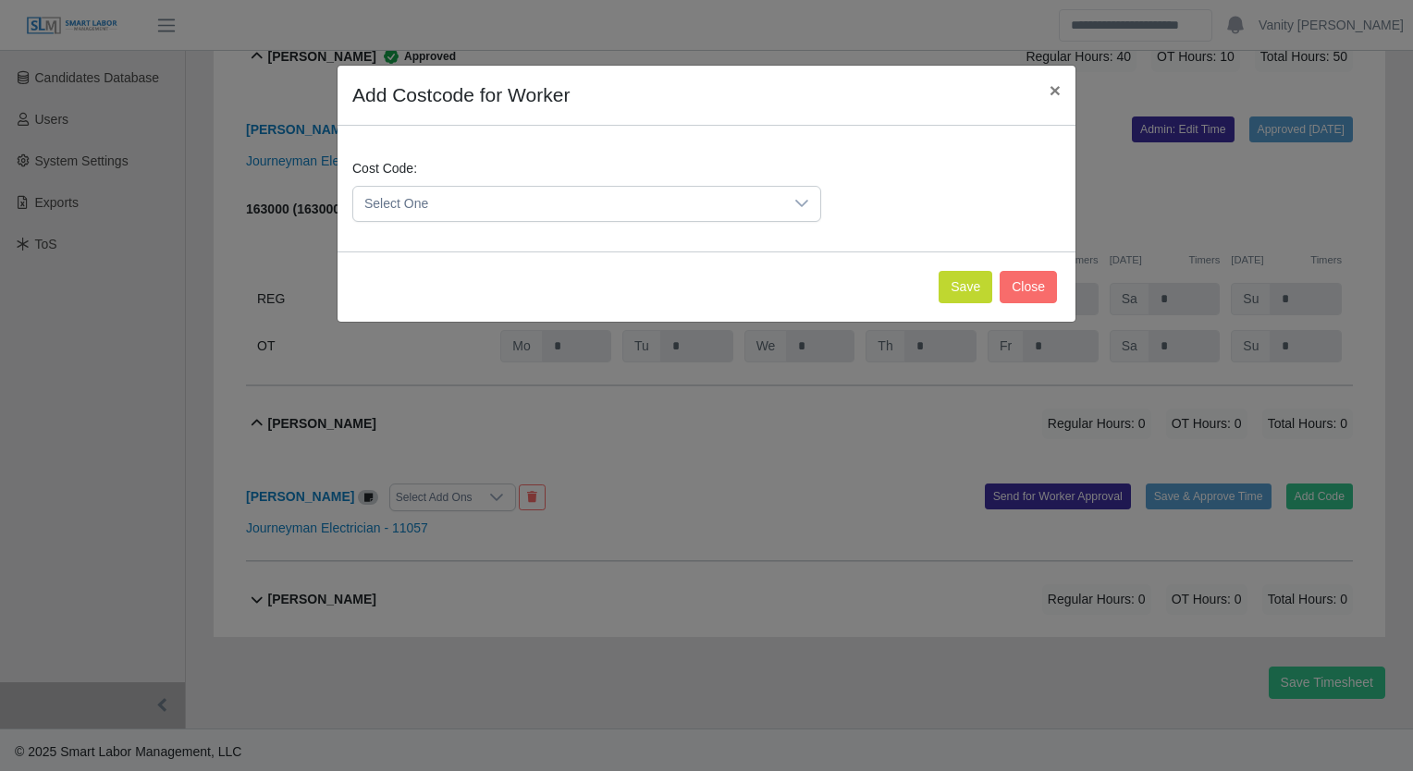
click at [674, 223] on div "Cost Code: Select One" at bounding box center [707, 198] width 718 height 78
click at [671, 211] on span "Select One" at bounding box center [568, 204] width 430 height 34
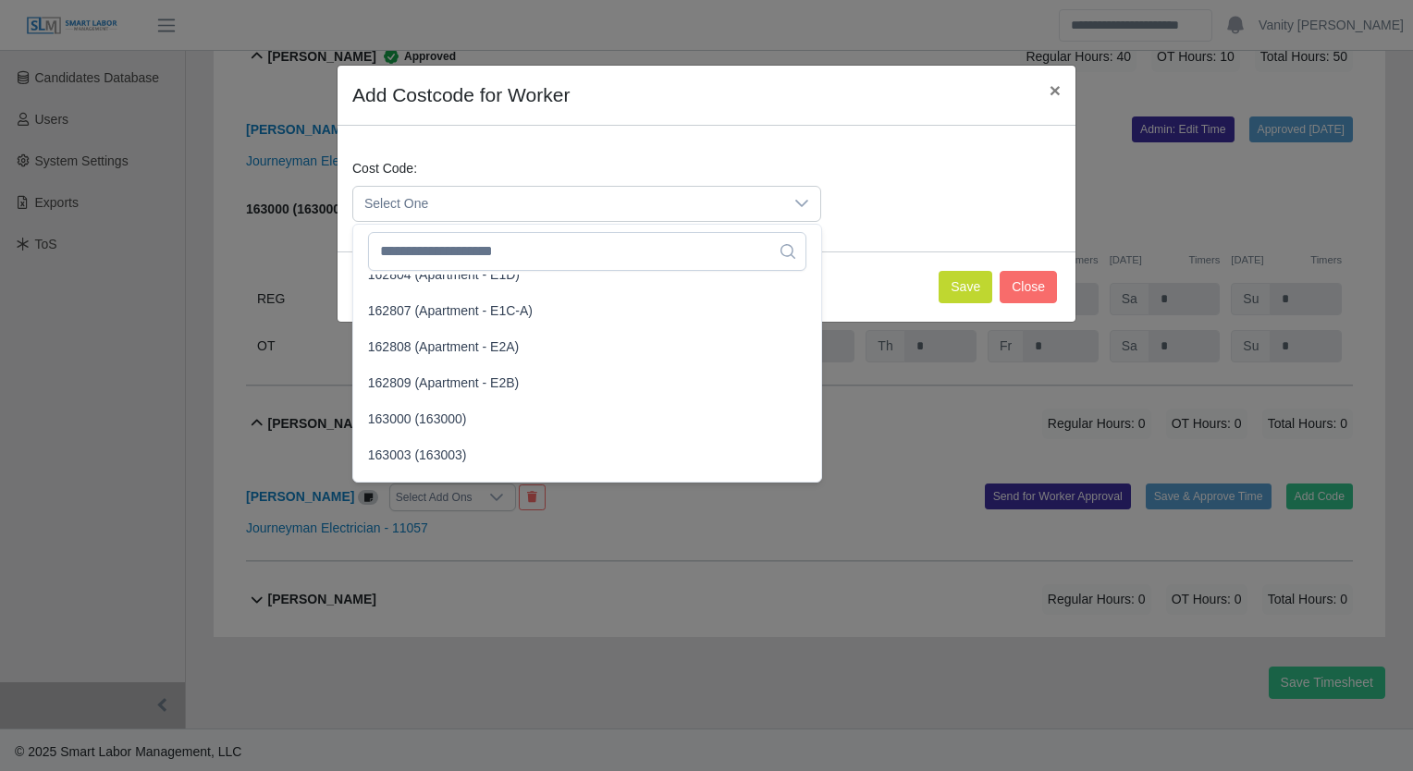
scroll to position [2046, 0]
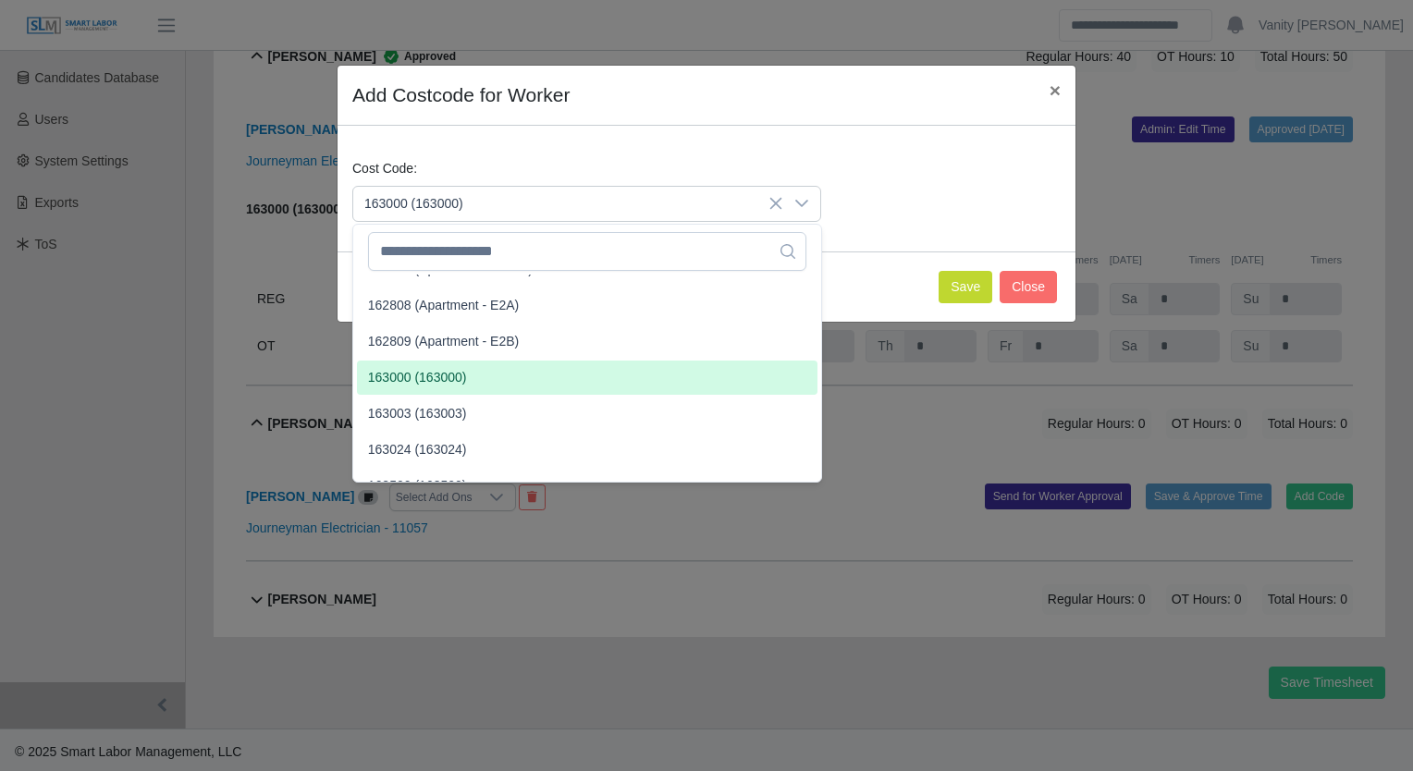
click at [451, 386] on span "163000 (163000)" at bounding box center [417, 377] width 99 height 19
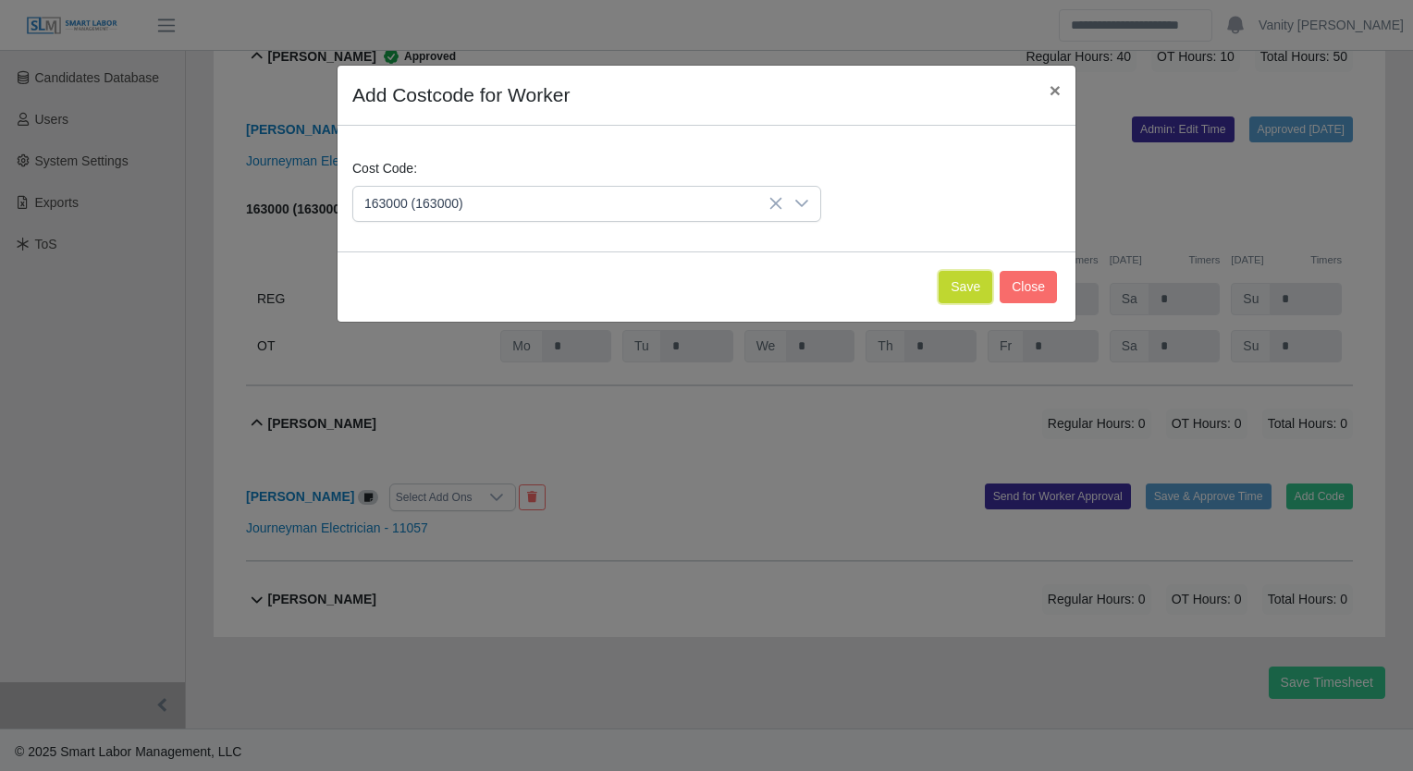
click at [967, 282] on button "Save" at bounding box center [966, 287] width 54 height 32
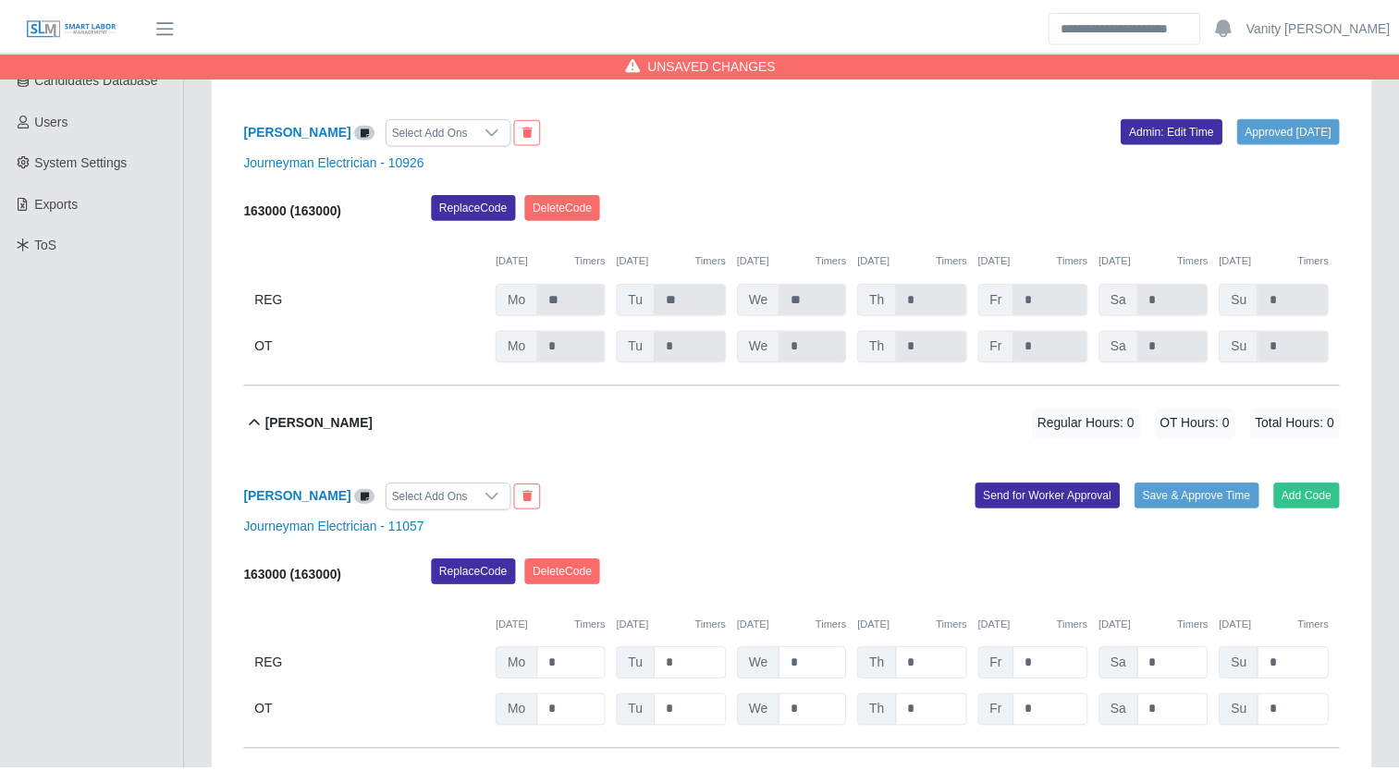
scroll to position [566, 0]
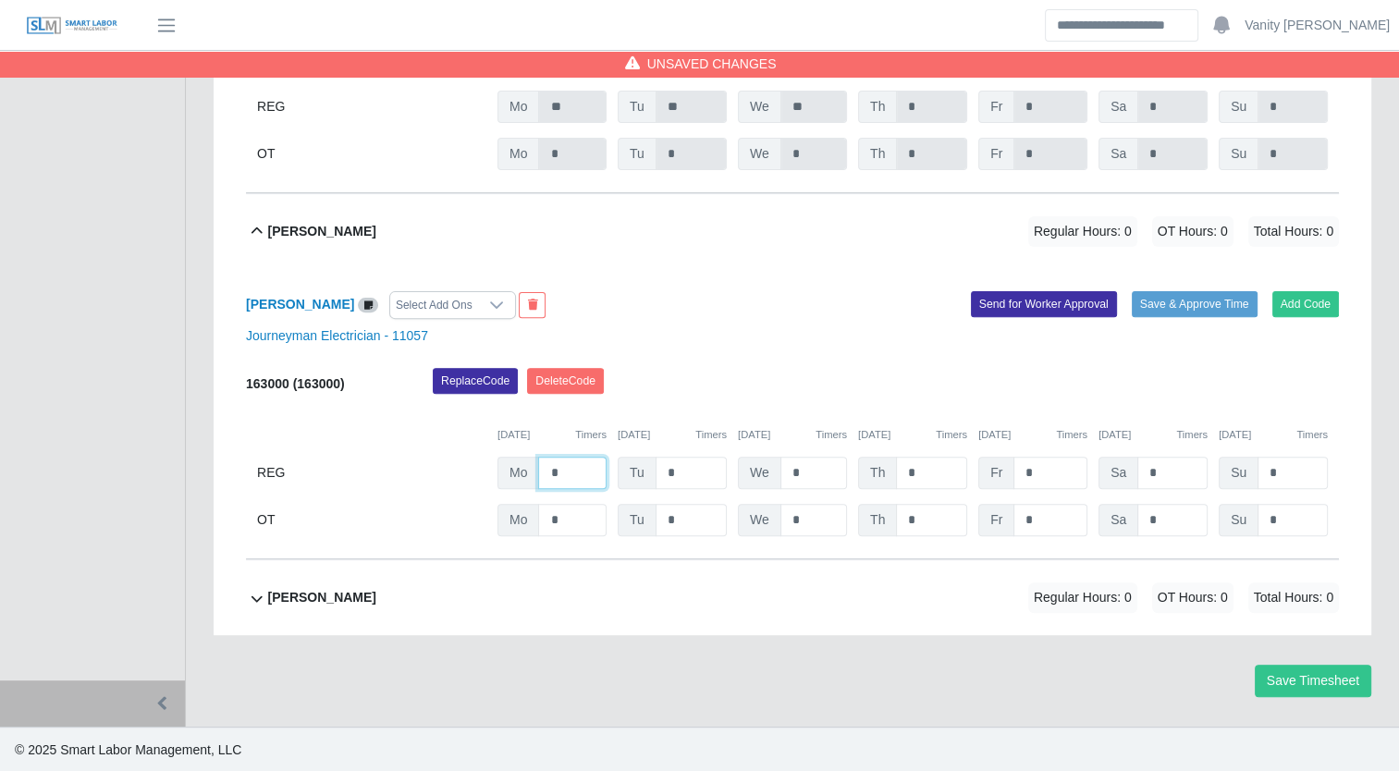
click at [551, 470] on input "*" at bounding box center [572, 473] width 68 height 32
type input "**"
click at [657, 473] on input "*" at bounding box center [691, 473] width 71 height 32
type input "**"
click at [785, 462] on input "*" at bounding box center [814, 473] width 67 height 32
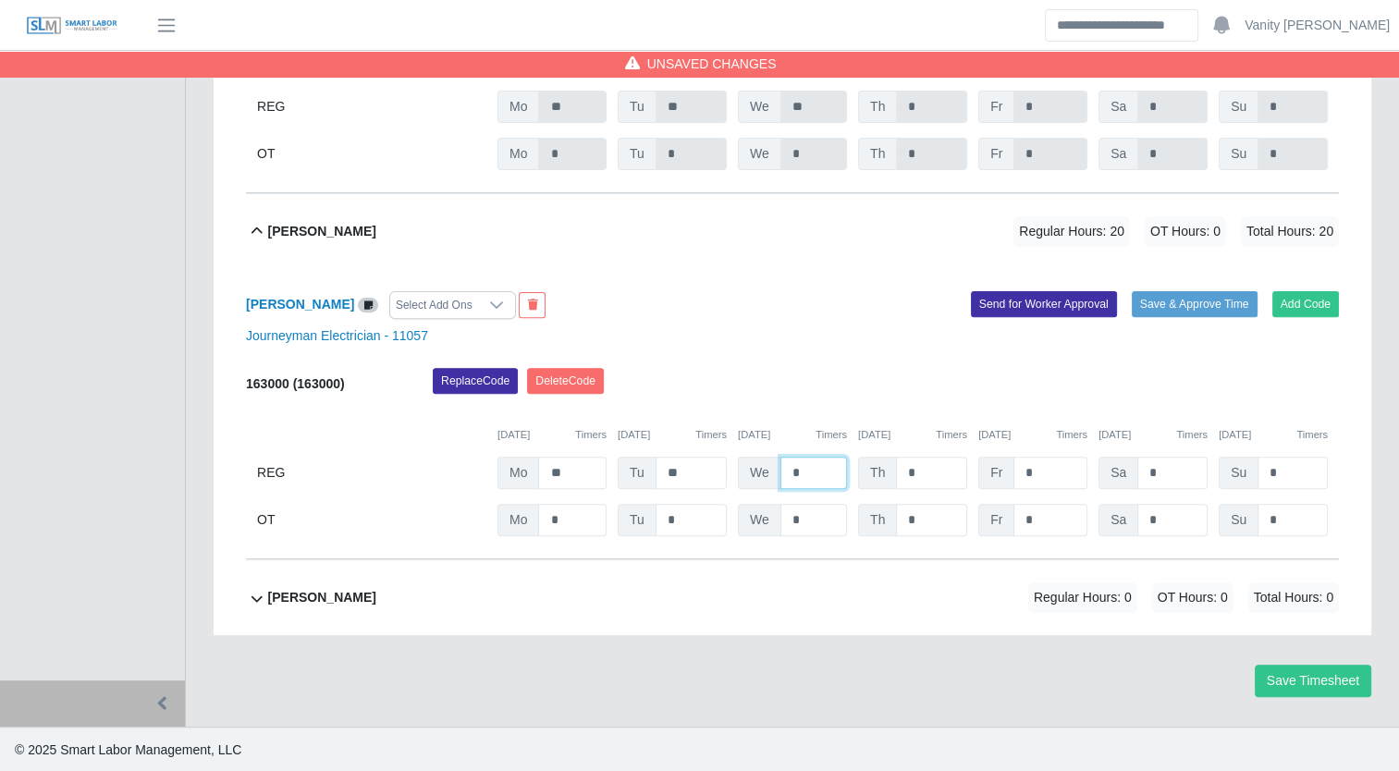
drag, startPoint x: 820, startPoint y: 468, endPoint x: 775, endPoint y: 469, distance: 45.3
click at [775, 469] on div "We *" at bounding box center [792, 473] width 109 height 32
type input "**"
click at [906, 475] on input "*" at bounding box center [931, 473] width 71 height 32
click at [925, 473] on input "**" at bounding box center [931, 473] width 71 height 32
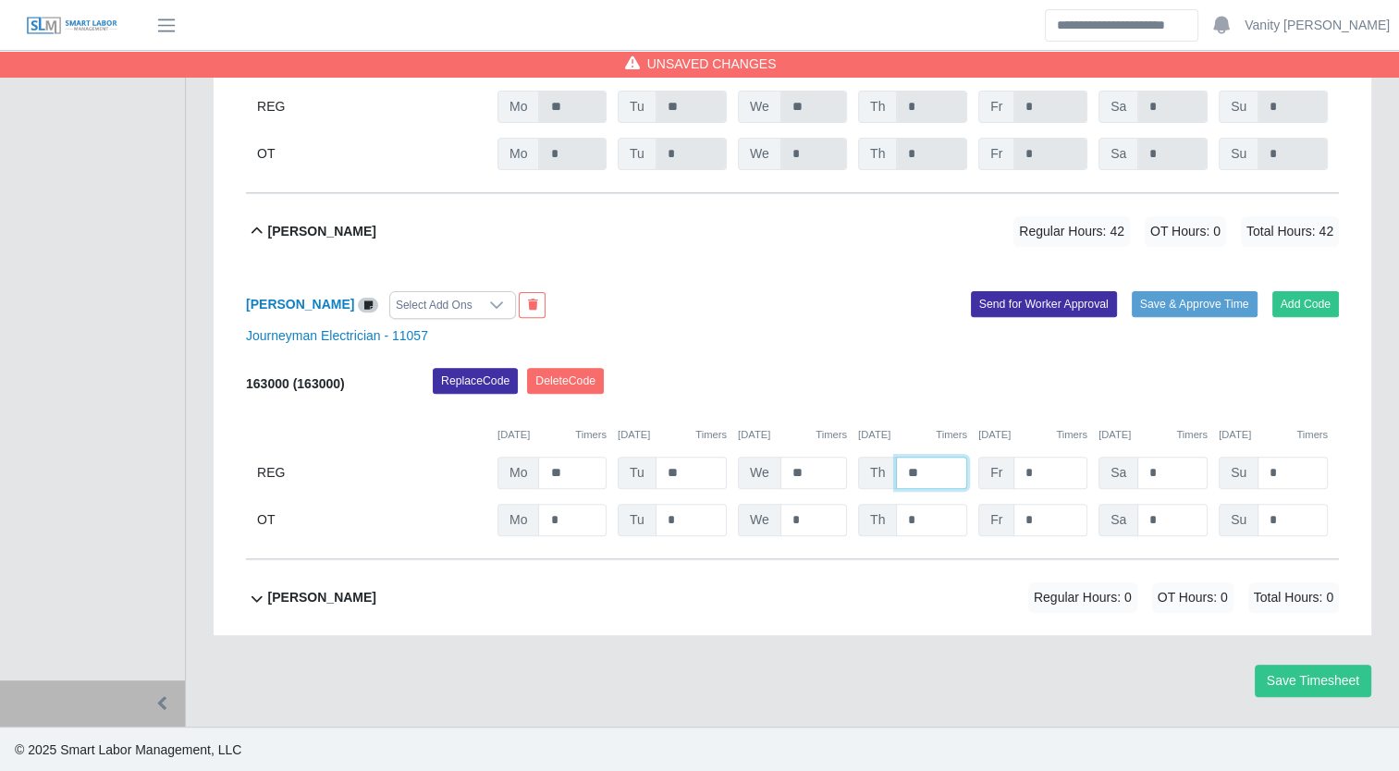
drag, startPoint x: 910, startPoint y: 473, endPoint x: 880, endPoint y: 474, distance: 29.7
click at [880, 474] on div "Th **" at bounding box center [912, 473] width 109 height 32
type input "*"
click at [905, 513] on input "*" at bounding box center [931, 520] width 71 height 32
drag, startPoint x: 921, startPoint y: 516, endPoint x: 862, endPoint y: 498, distance: 61.7
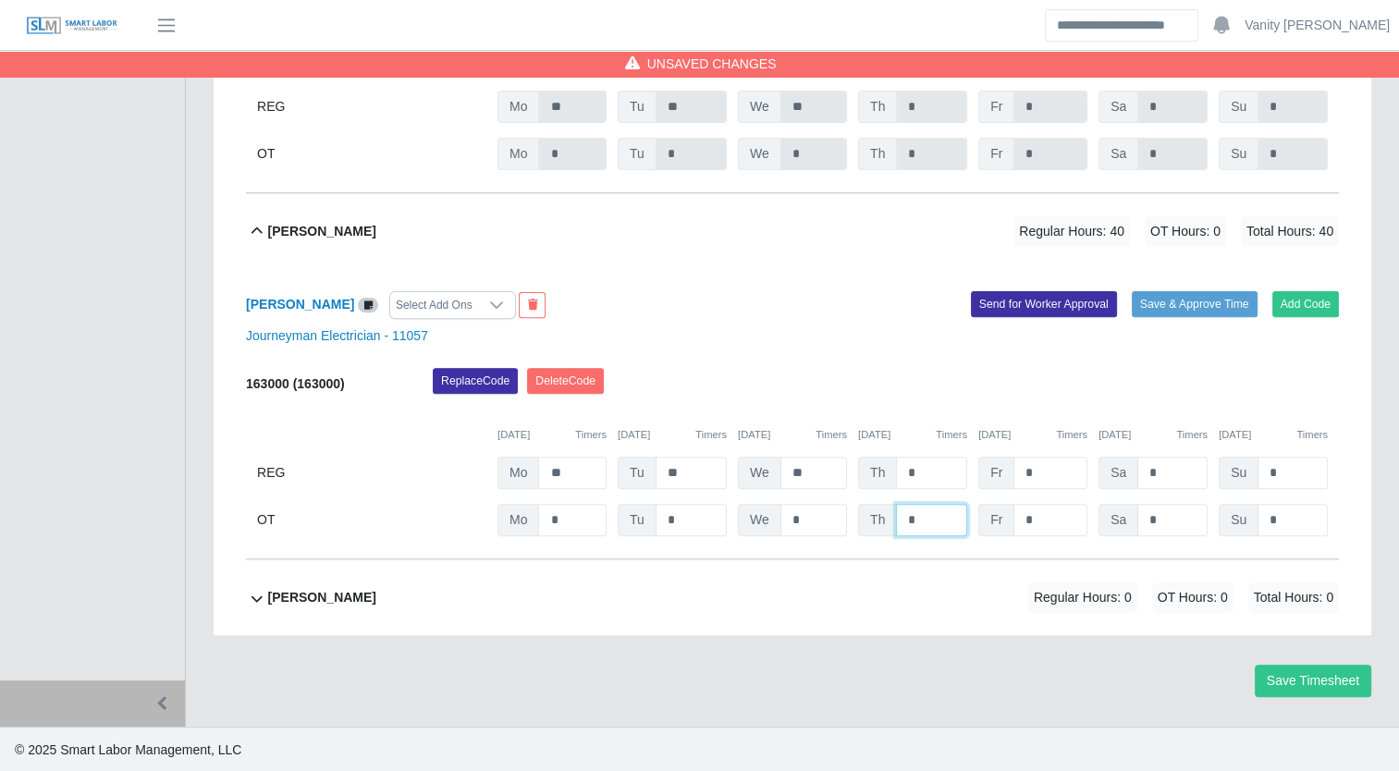
click at [862, 498] on div "163000 (163000) Replace Code [GEOGRAPHIC_DATA] Code [DATE] Timers [DATE] Timers…" at bounding box center [792, 452] width 1093 height 169
type input "*"
click at [1043, 518] on input "*" at bounding box center [1051, 520] width 74 height 32
drag, startPoint x: 1049, startPoint y: 517, endPoint x: 993, endPoint y: 520, distance: 55.6
click at [993, 520] on div "Fr *" at bounding box center [1032, 520] width 109 height 32
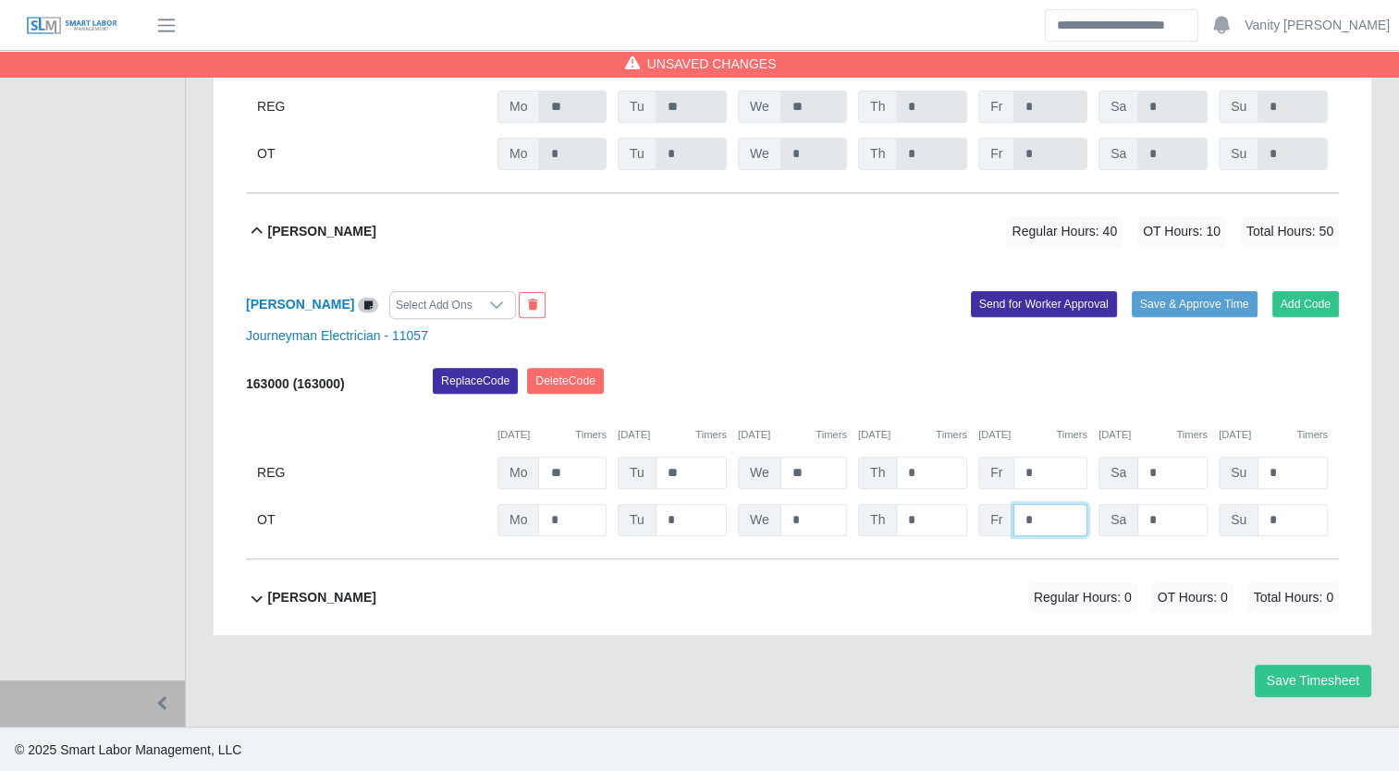
type input "*"
click at [1142, 298] on button "Save & Approve Time" at bounding box center [1195, 304] width 126 height 26
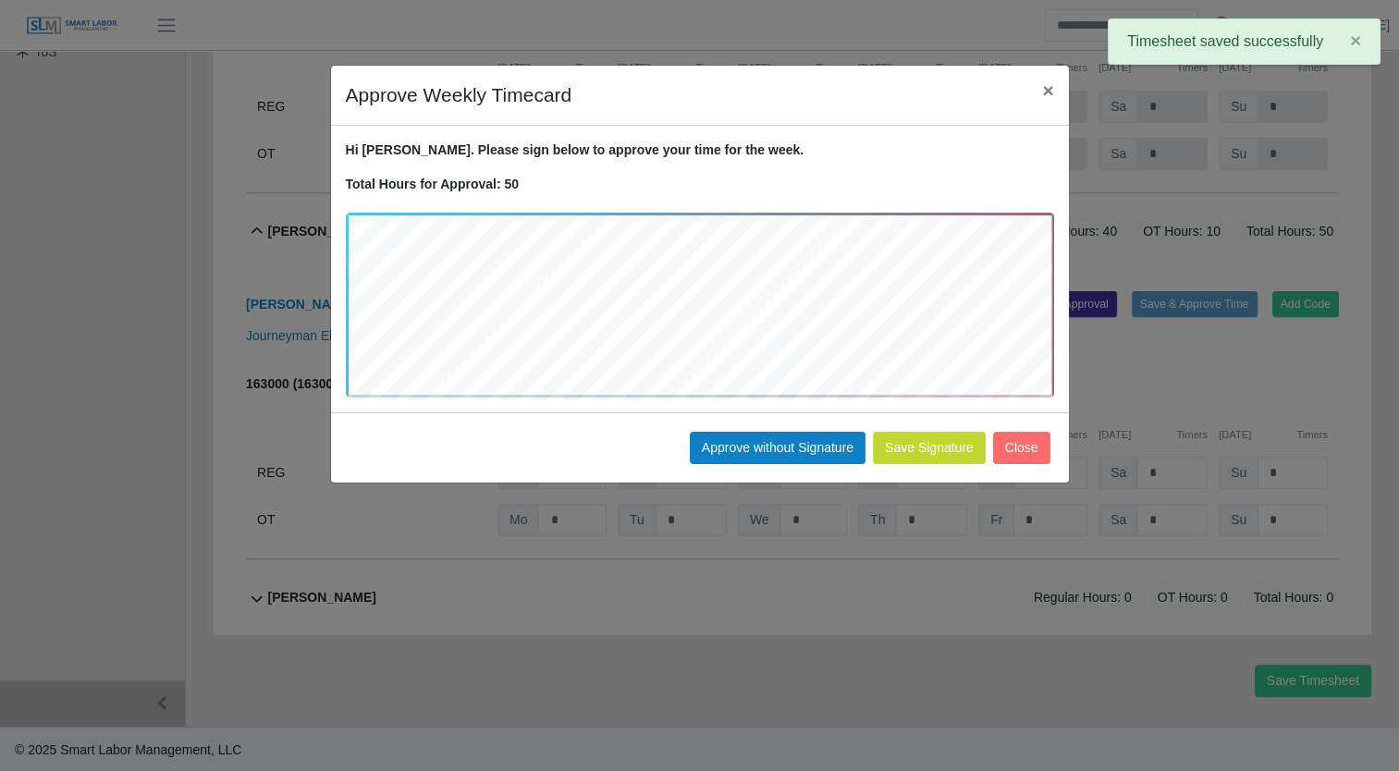
click at [788, 464] on div "Save Signature Approve without Signature Close" at bounding box center [700, 447] width 738 height 70
click at [788, 442] on button "Approve without Signature" at bounding box center [778, 448] width 176 height 32
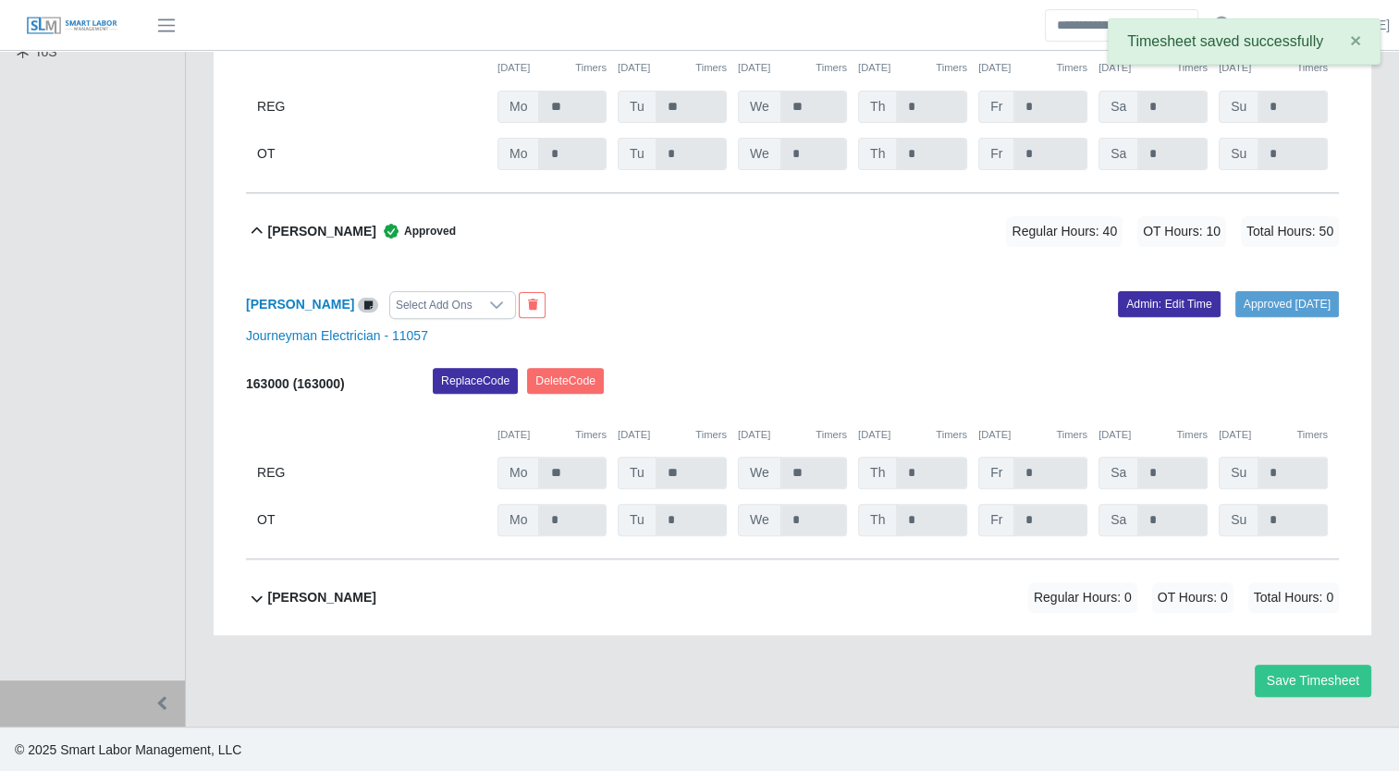
click at [284, 231] on b "[PERSON_NAME]" at bounding box center [322, 231] width 108 height 19
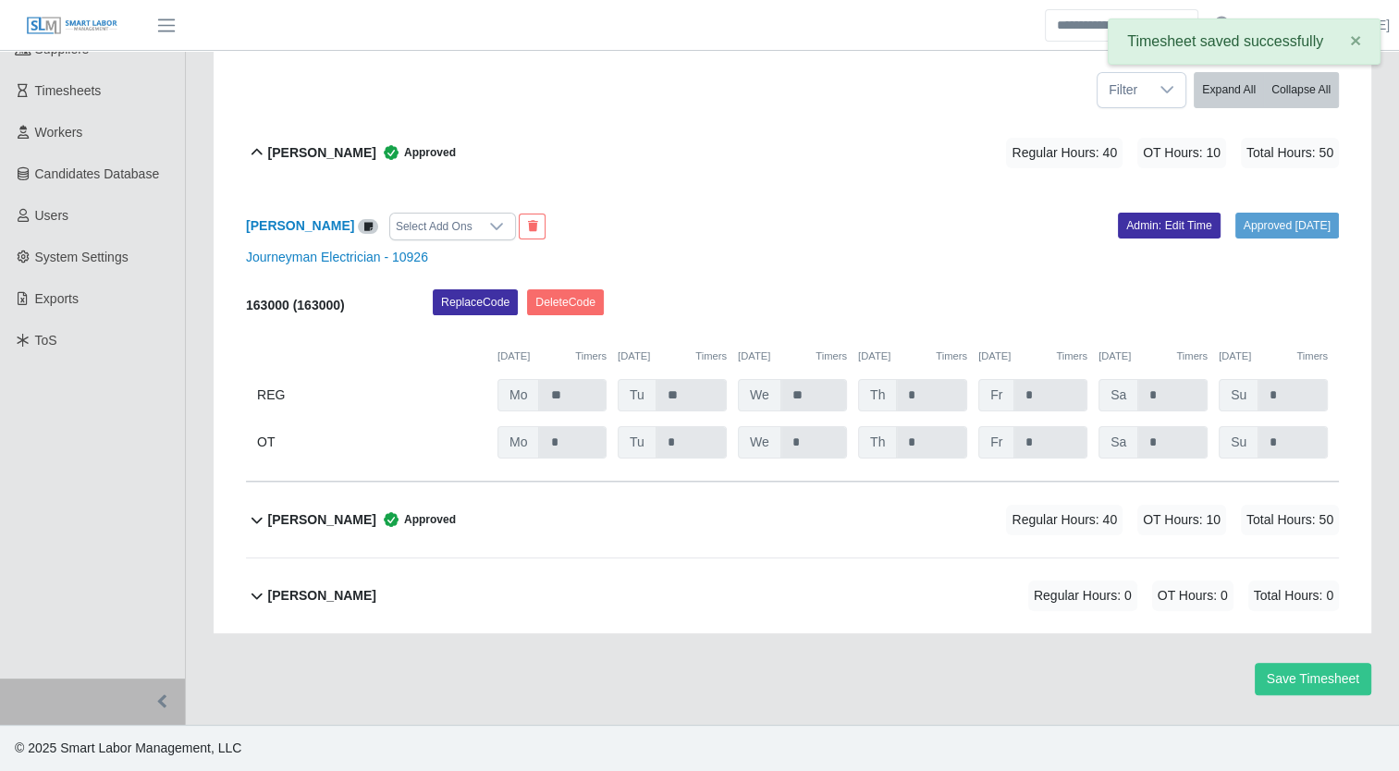
scroll to position [275, 0]
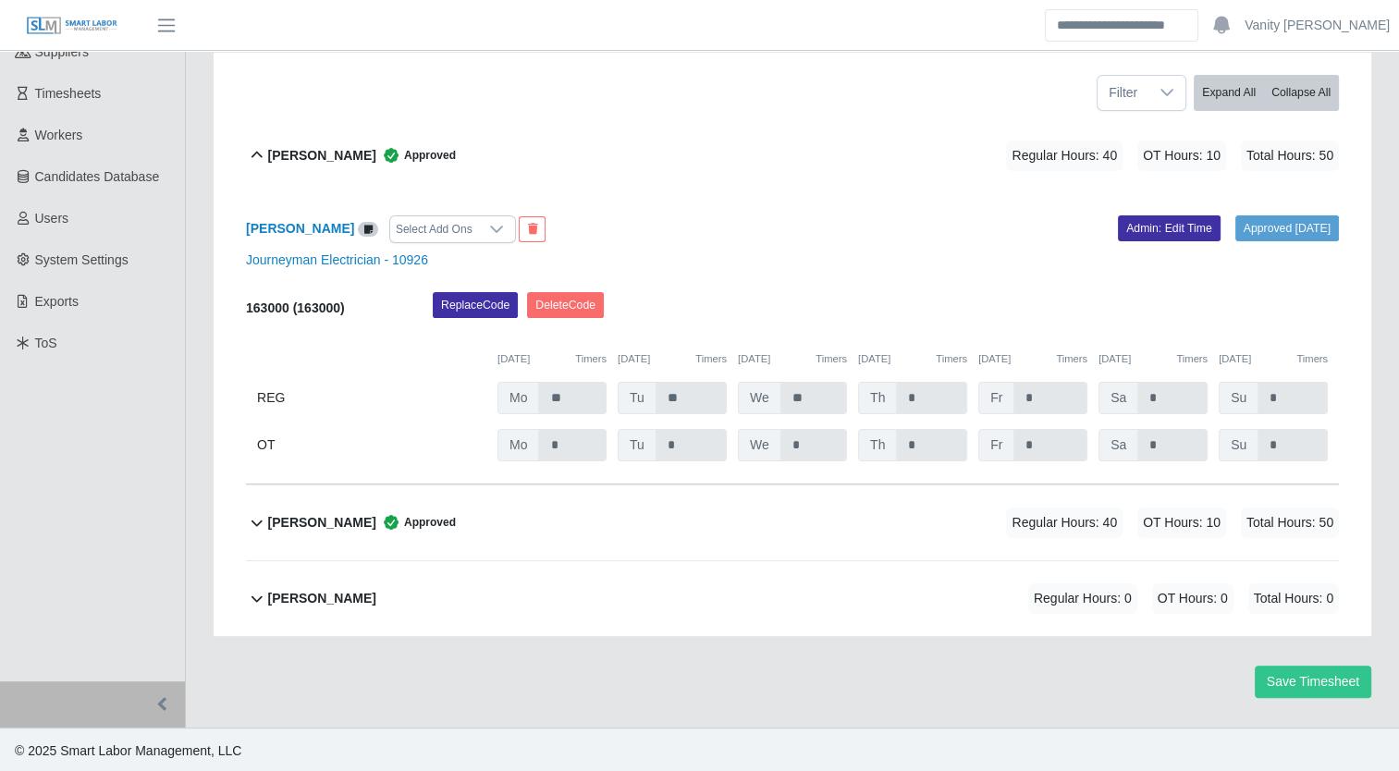
click at [321, 137] on div "[PERSON_NAME] Approved Regular Hours: 40 OT Hours: 10 Total Hours: 50" at bounding box center [803, 155] width 1071 height 75
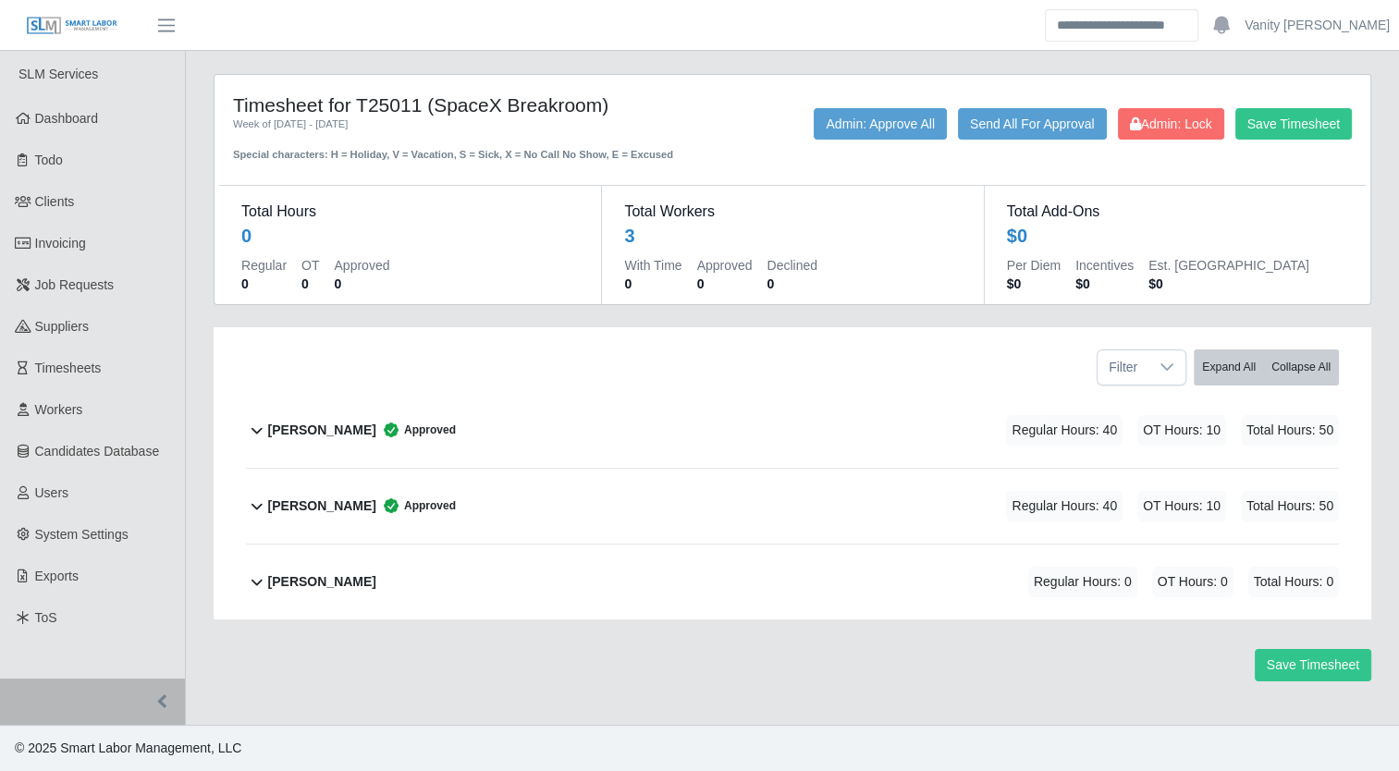
scroll to position [0, 0]
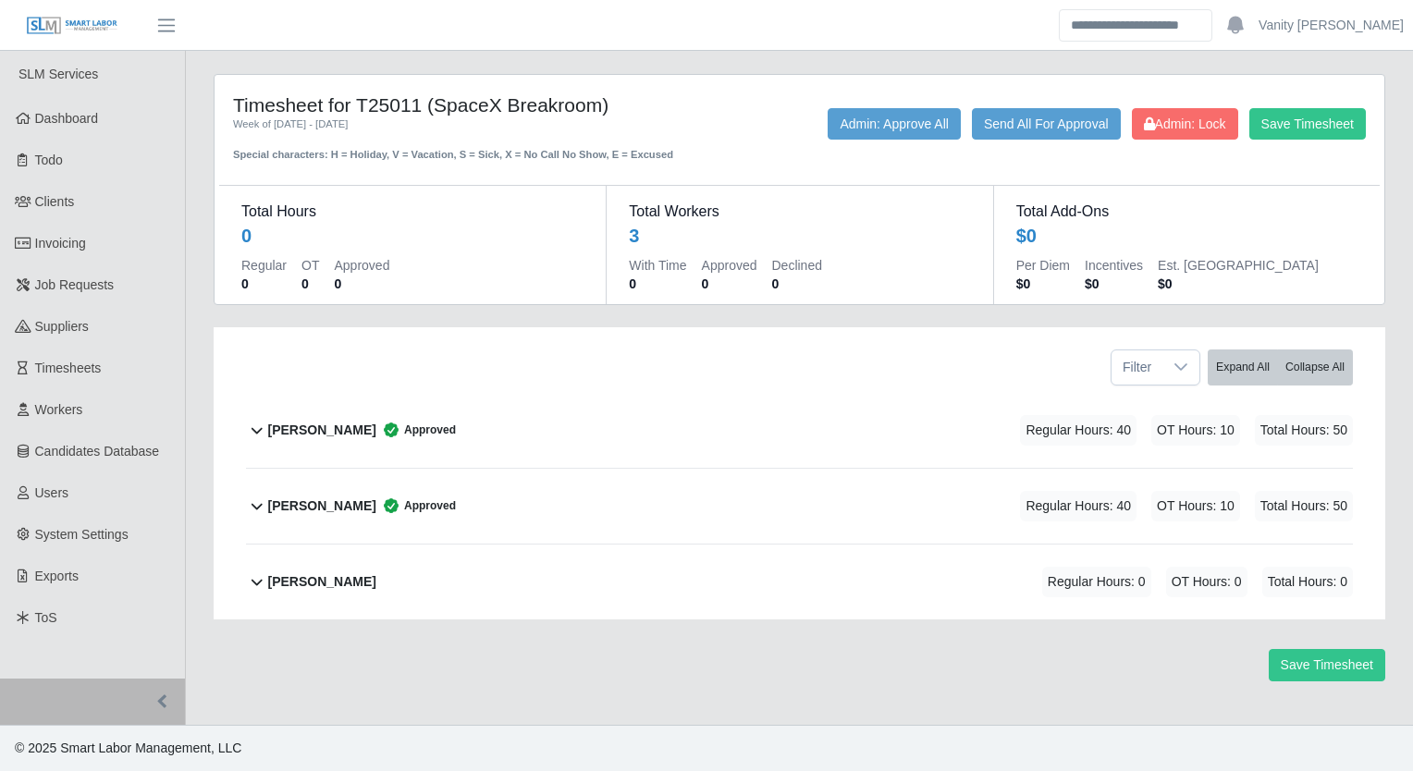
click at [285, 568] on div "[PERSON_NAME]" at bounding box center [322, 582] width 108 height 31
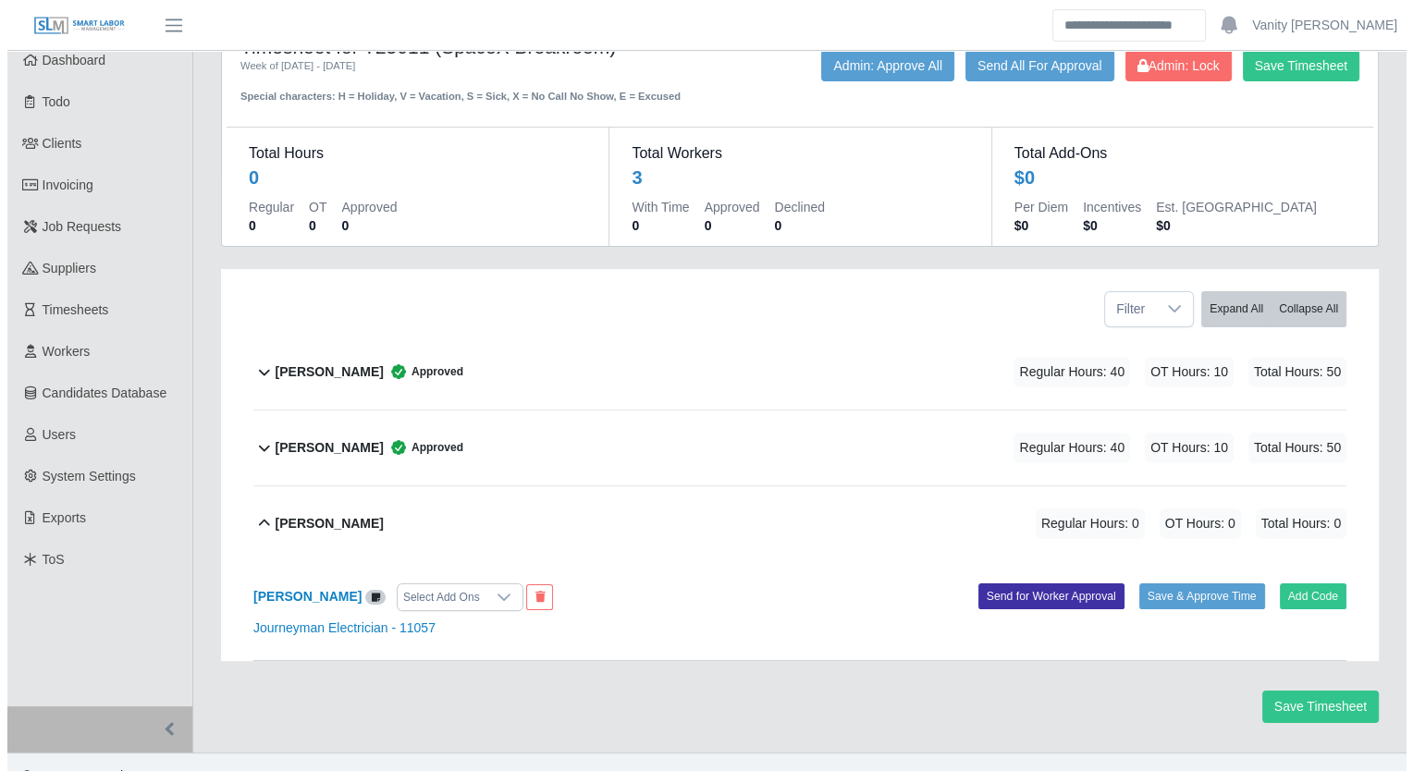
scroll to position [83, 0]
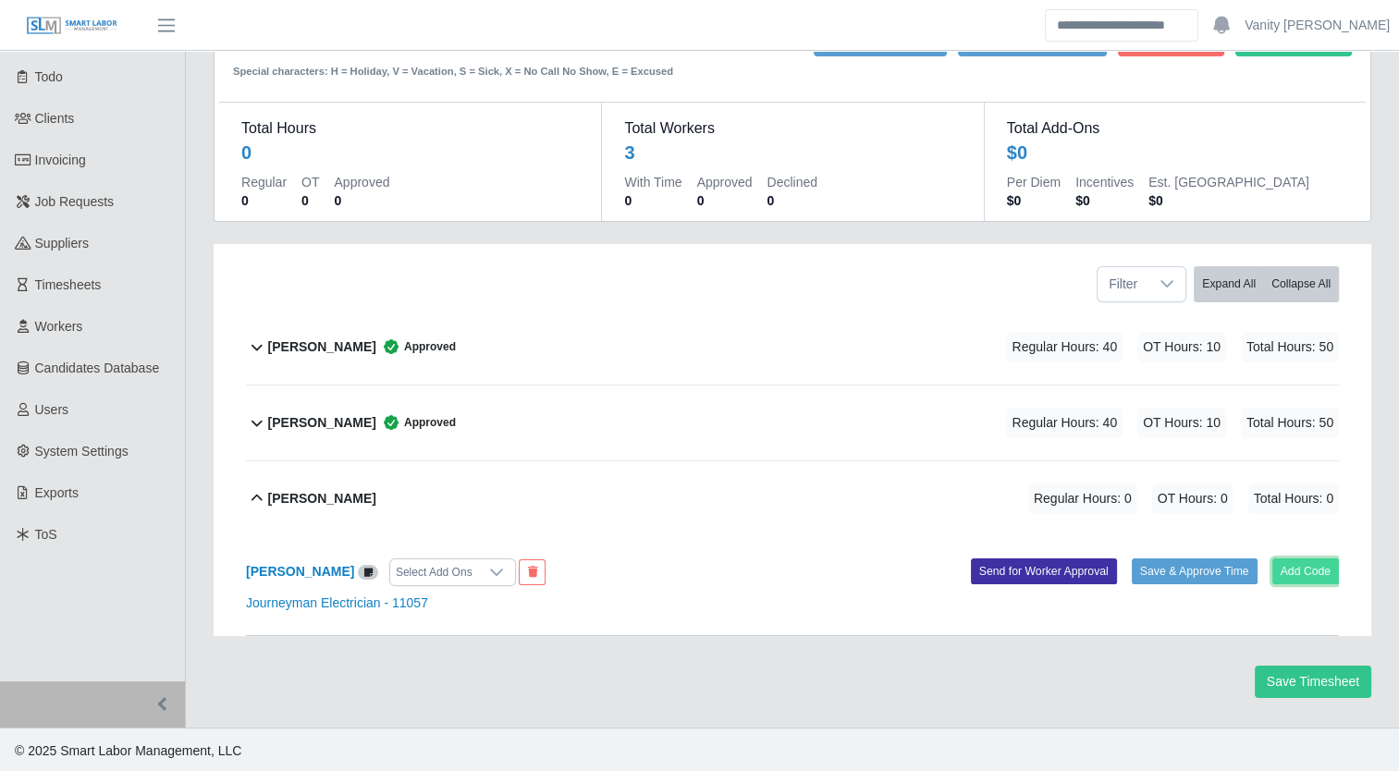
click at [1299, 565] on button "Add Code" at bounding box center [1306, 572] width 68 height 26
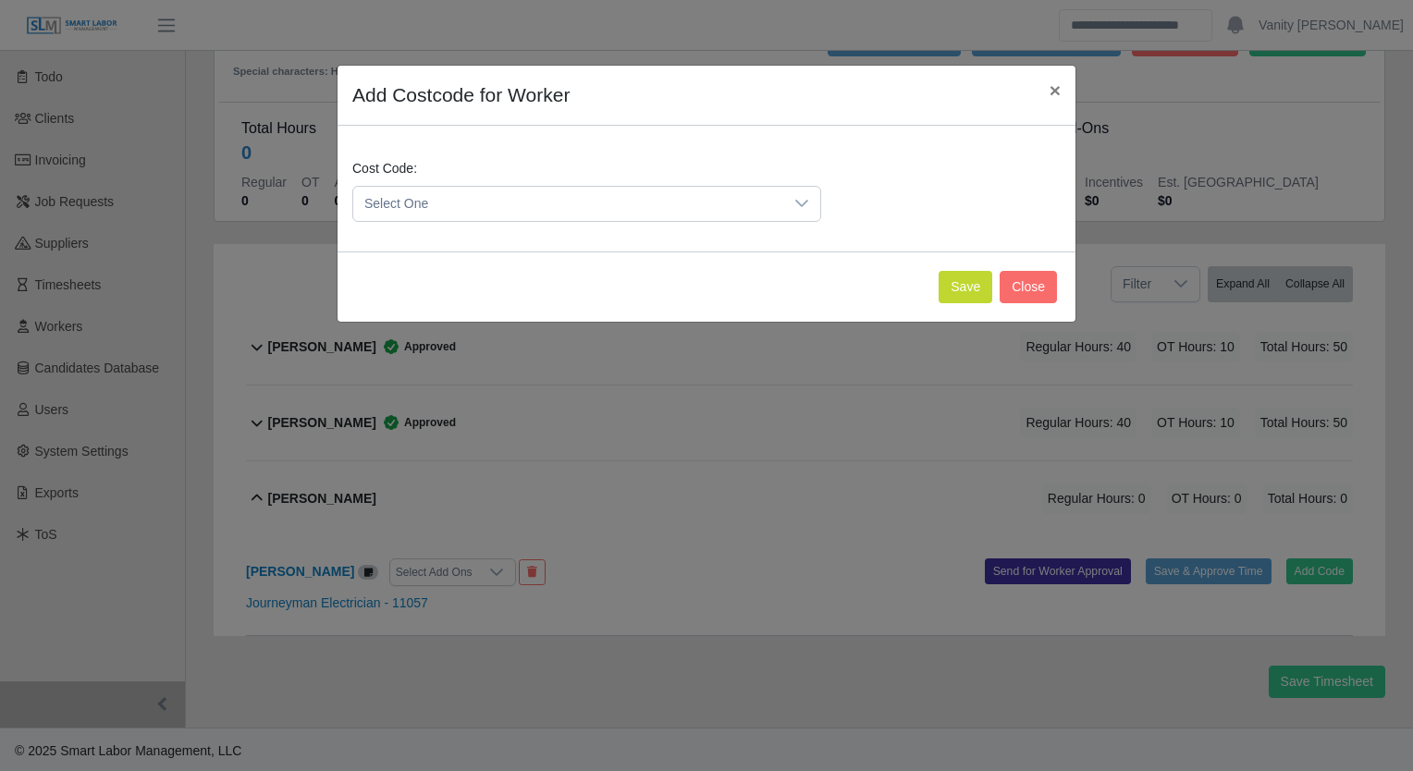
click at [536, 215] on span "Select One" at bounding box center [568, 204] width 430 height 34
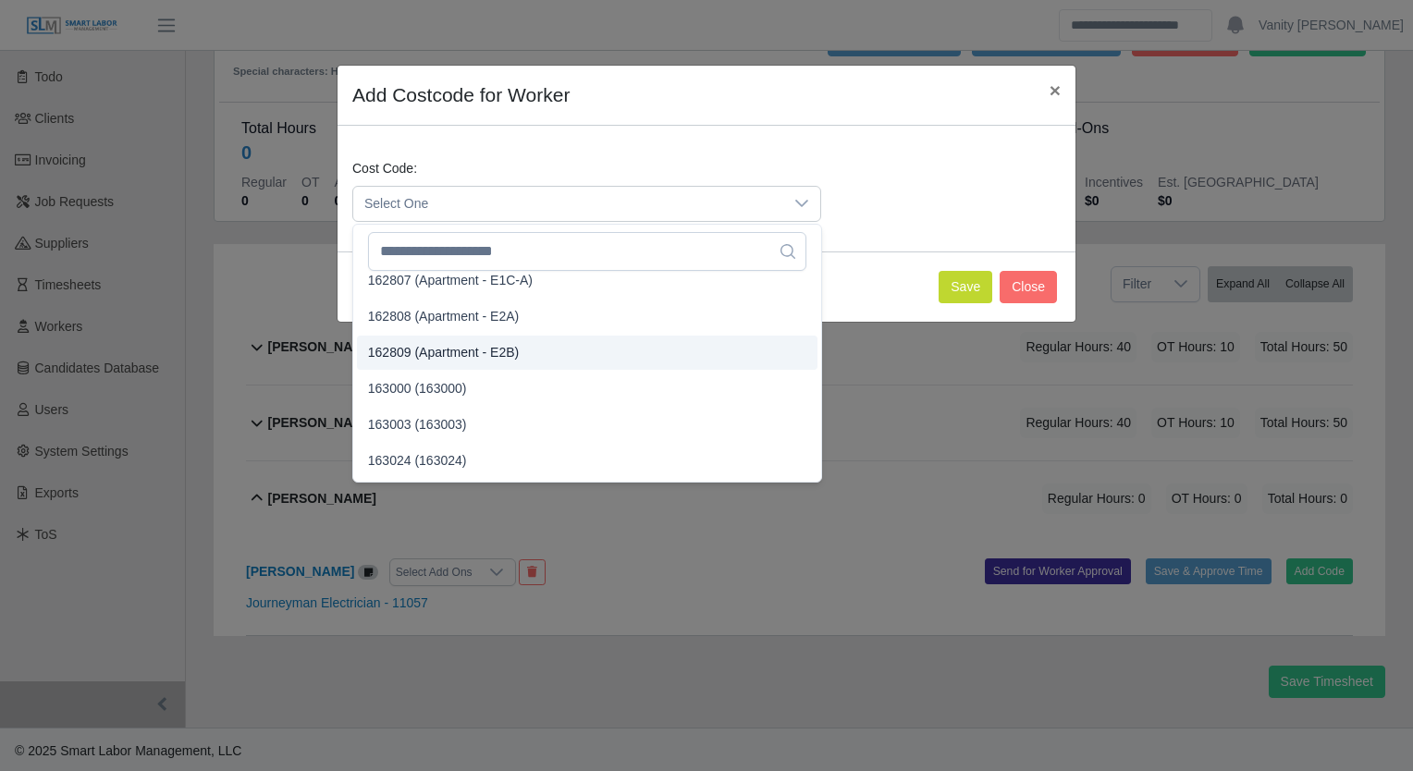
scroll to position [2127, 0]
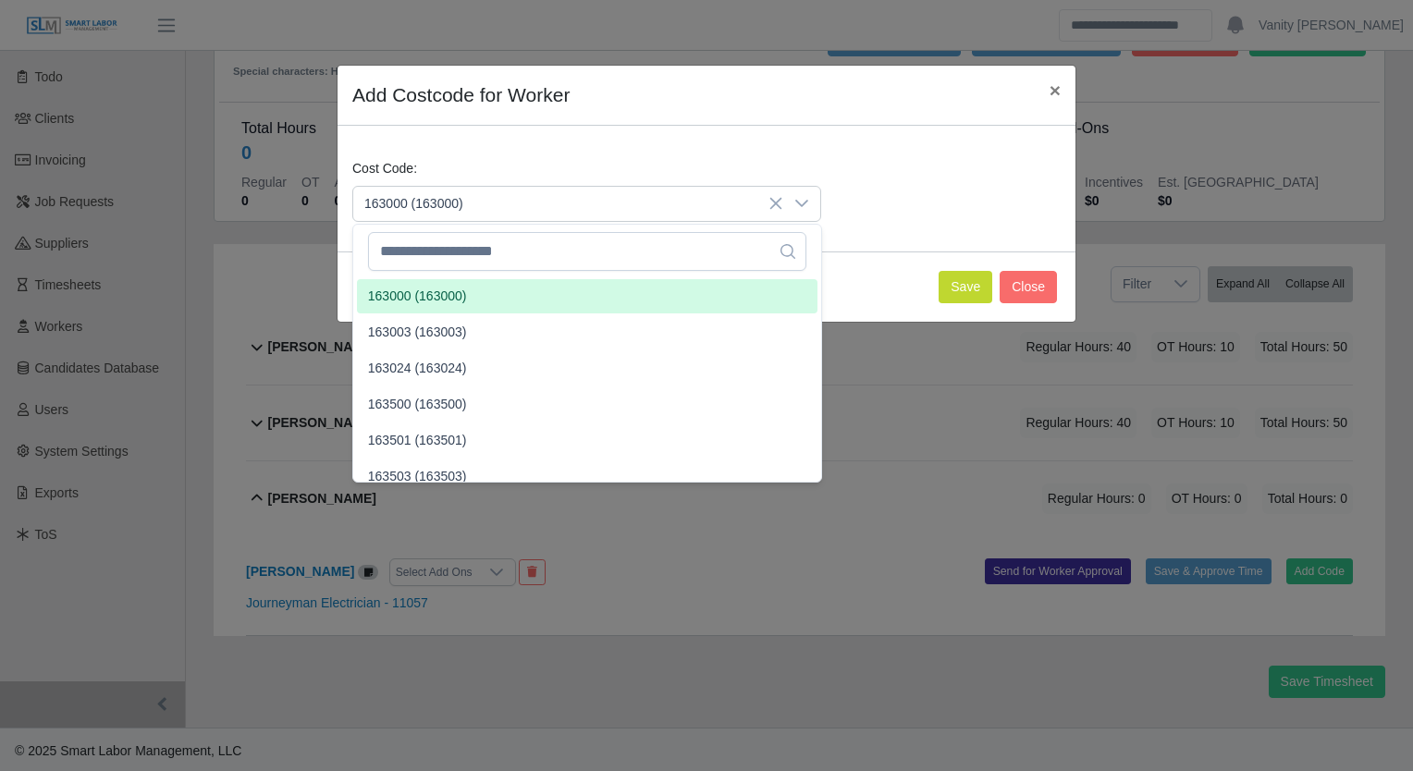
click at [420, 298] on span "163000 (163000)" at bounding box center [417, 296] width 99 height 19
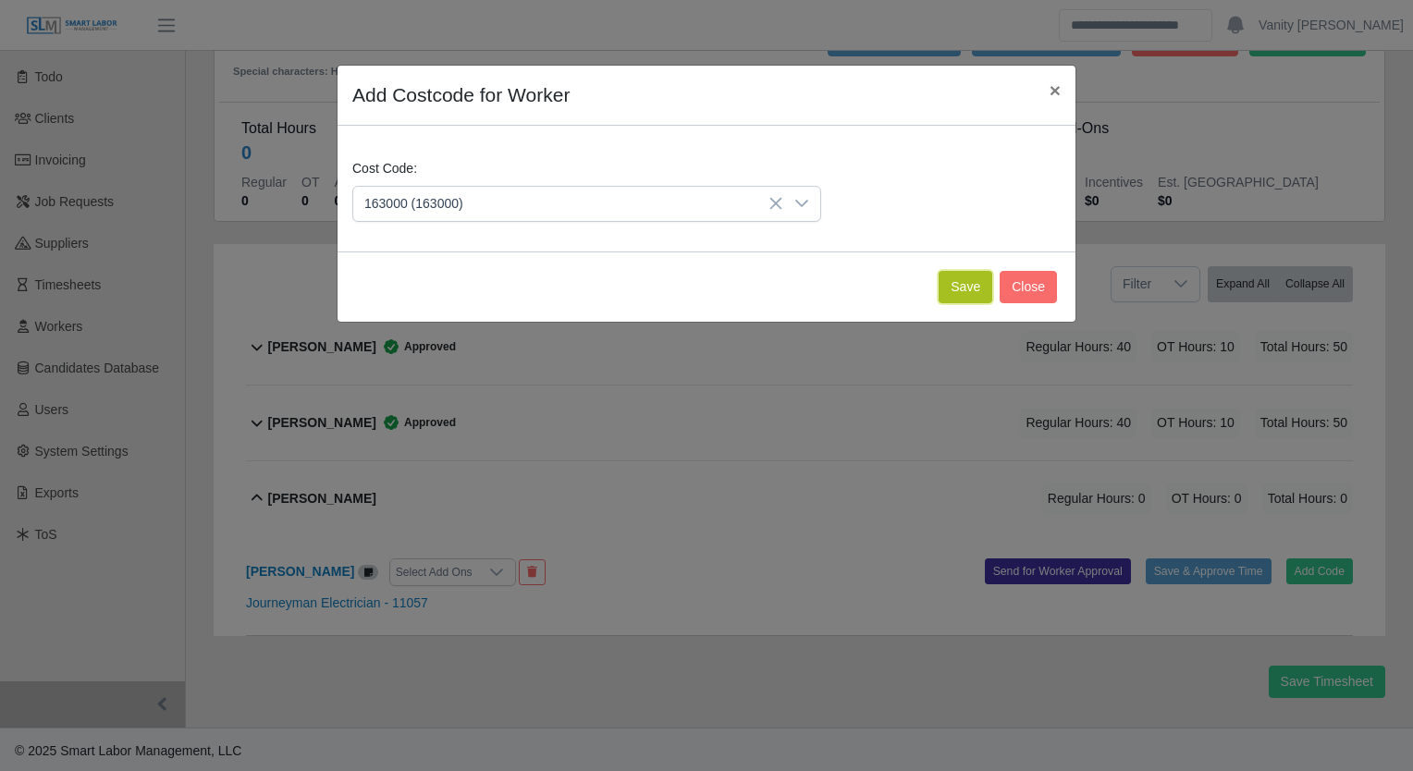
click at [955, 288] on button "Save" at bounding box center [966, 287] width 54 height 32
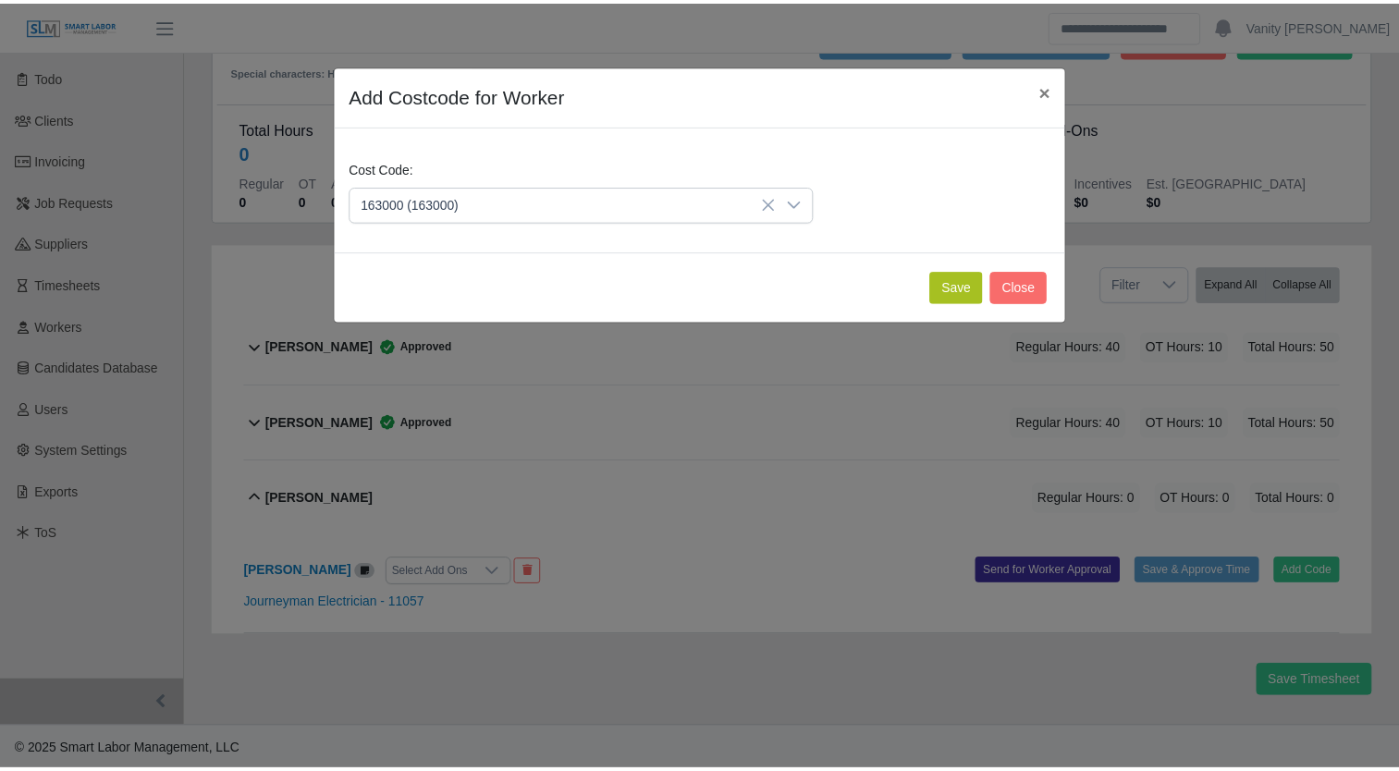
scroll to position [275, 0]
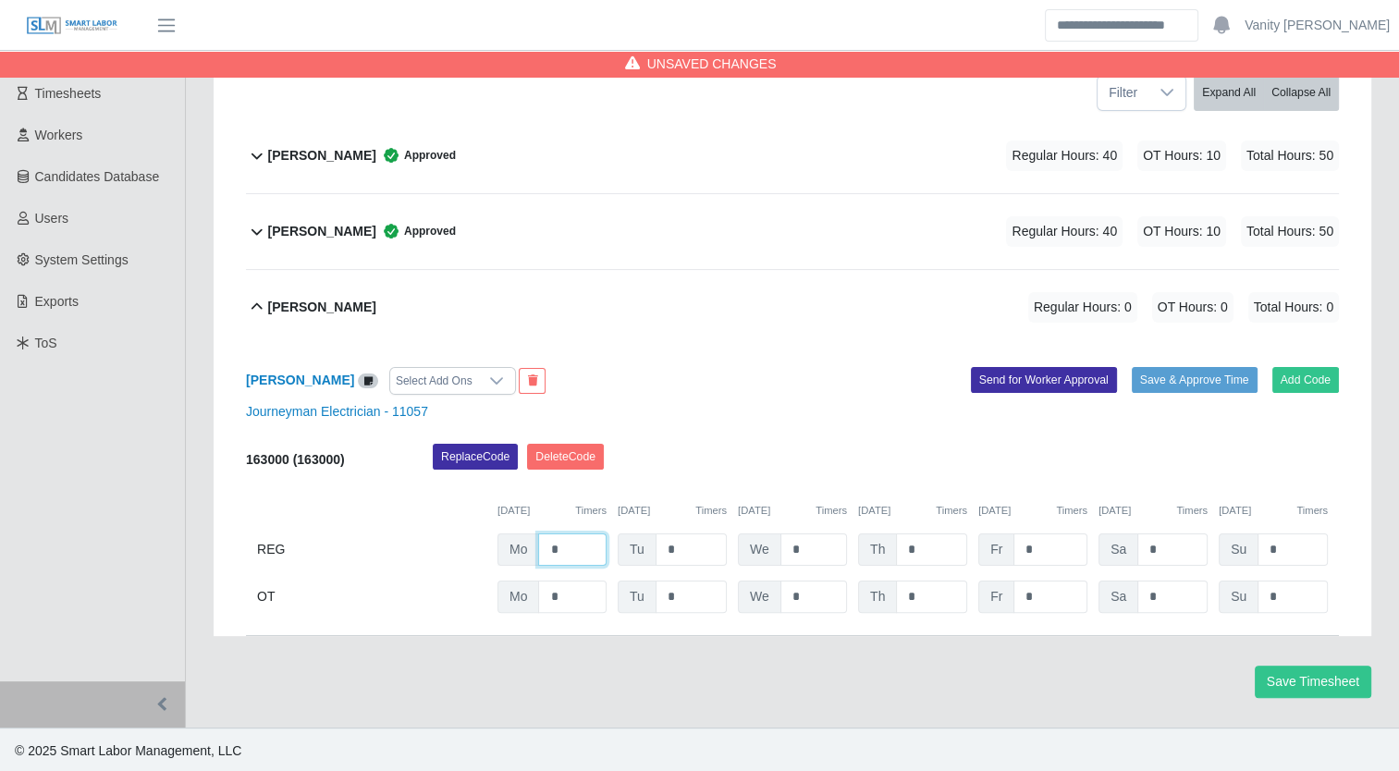
click at [558, 541] on input "*" at bounding box center [572, 550] width 68 height 32
click at [548, 539] on input "*" at bounding box center [572, 550] width 68 height 32
type input "**"
click at [662, 541] on input "*" at bounding box center [691, 550] width 71 height 32
type input "**"
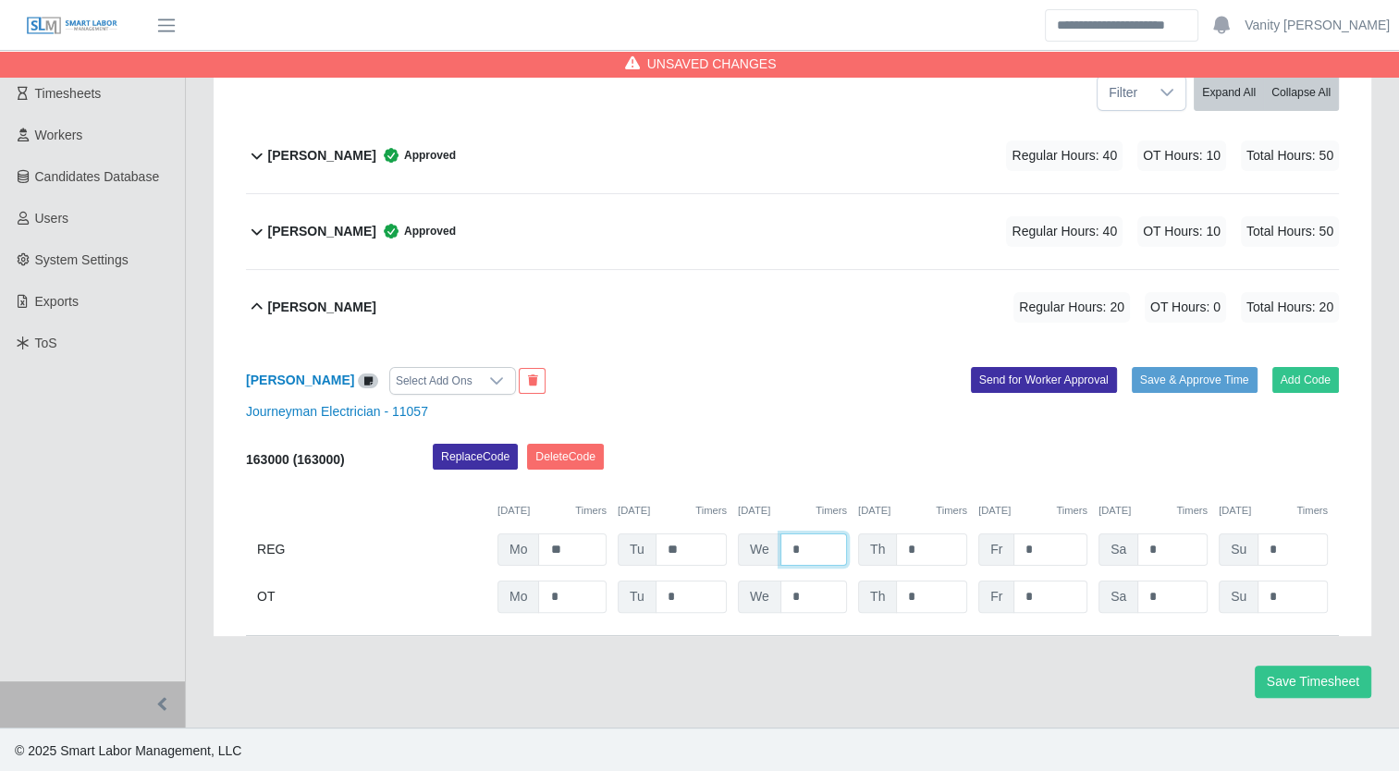
drag, startPoint x: 793, startPoint y: 553, endPoint x: 865, endPoint y: 556, distance: 71.3
click at [797, 553] on input "*" at bounding box center [814, 550] width 67 height 32
type input "**"
type input "*"
click at [905, 597] on input "*" at bounding box center [931, 597] width 71 height 32
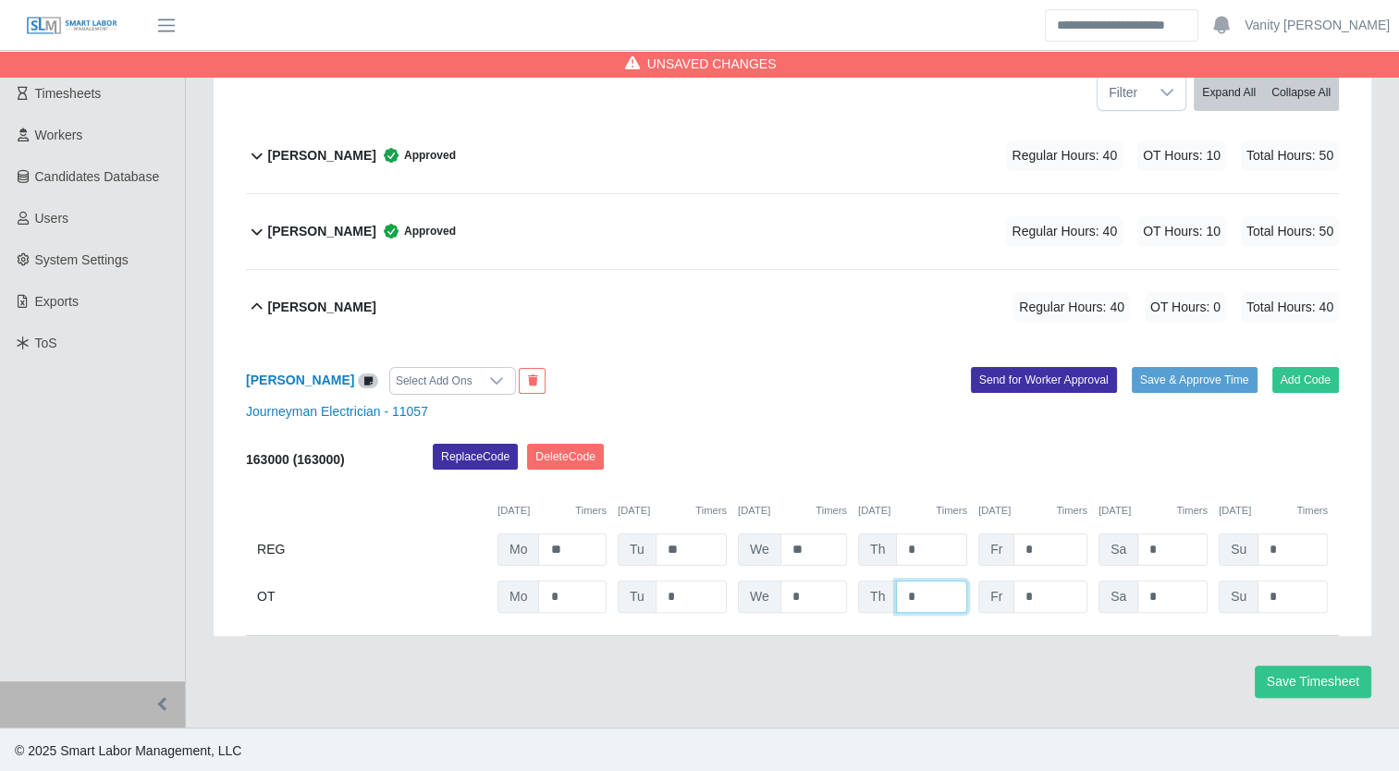
drag, startPoint x: 921, startPoint y: 596, endPoint x: 849, endPoint y: 594, distance: 72.2
click at [849, 594] on div "OT Mo * Tu * We * Th * Fr * Sa * Su *" at bounding box center [792, 597] width 1093 height 32
type input "*"
click at [1157, 381] on button "Save & Approve Time" at bounding box center [1195, 380] width 126 height 26
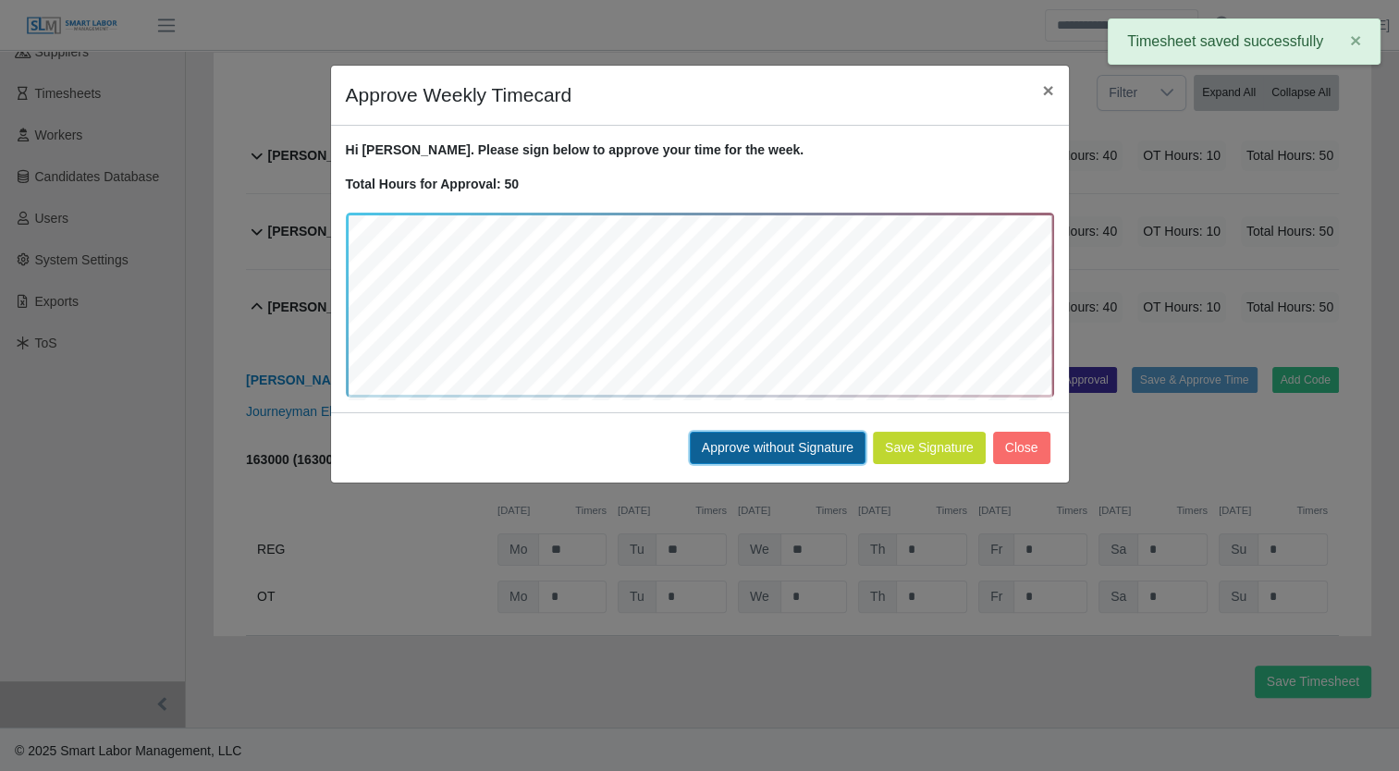
click at [791, 434] on button "Approve without Signature" at bounding box center [778, 448] width 176 height 32
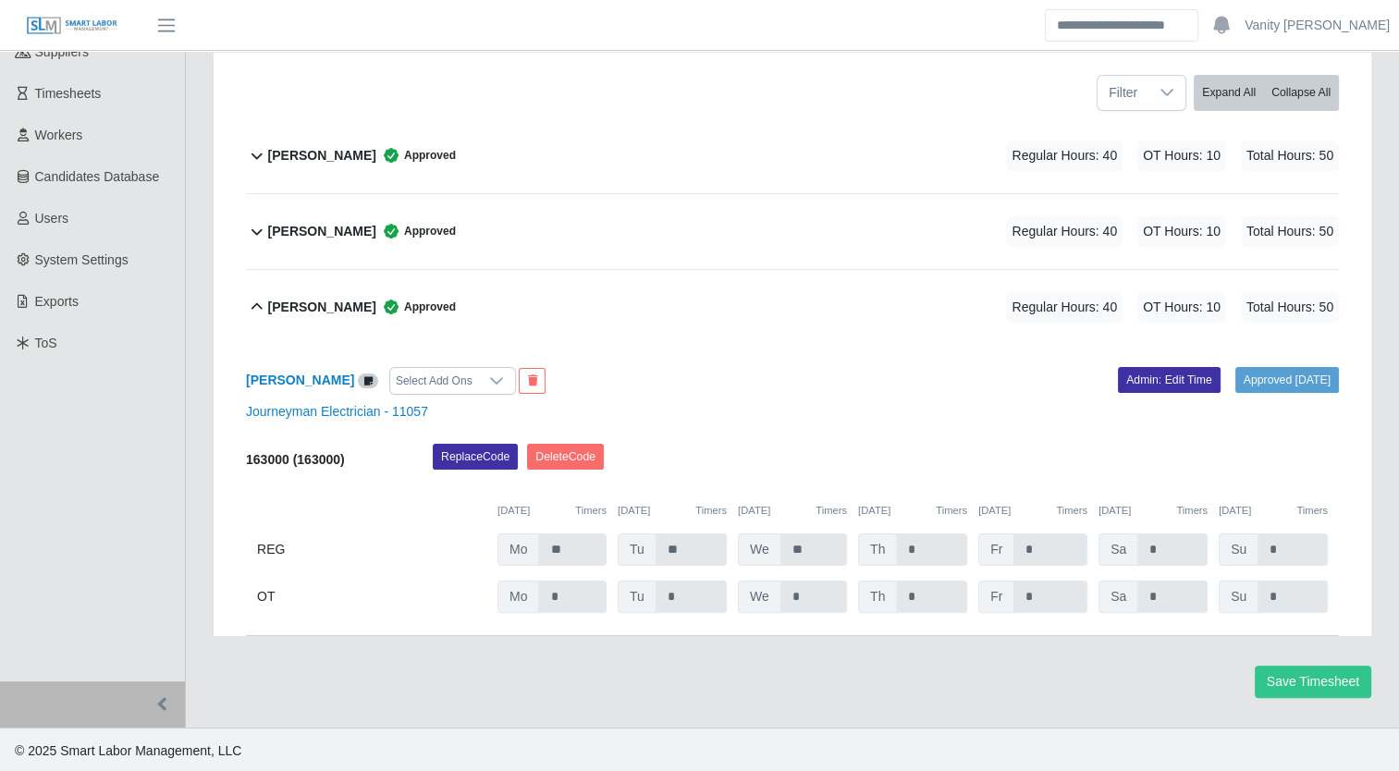
click at [306, 301] on b "[PERSON_NAME]" at bounding box center [322, 307] width 108 height 19
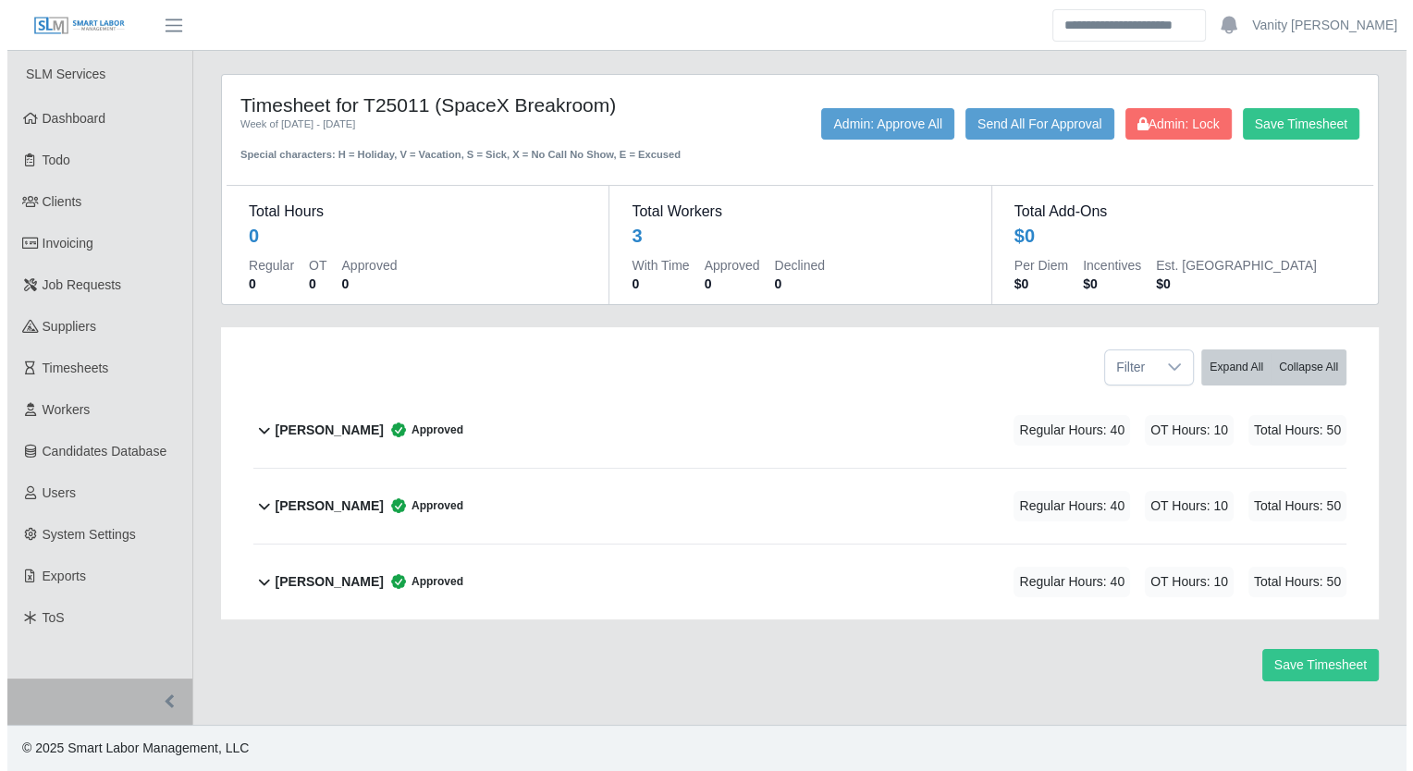
scroll to position [0, 0]
